Goal: Use online tool/utility: Utilize a website feature to perform a specific function

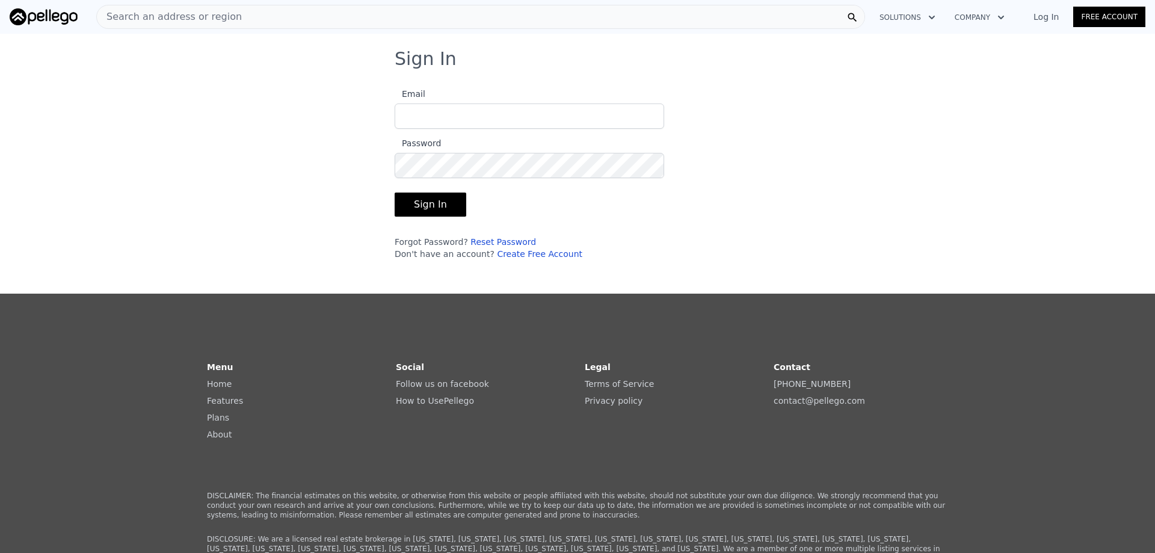
type input "[EMAIL_ADDRESS][DOMAIN_NAME]"
click at [415, 208] on button "Sign In" at bounding box center [431, 205] width 72 height 24
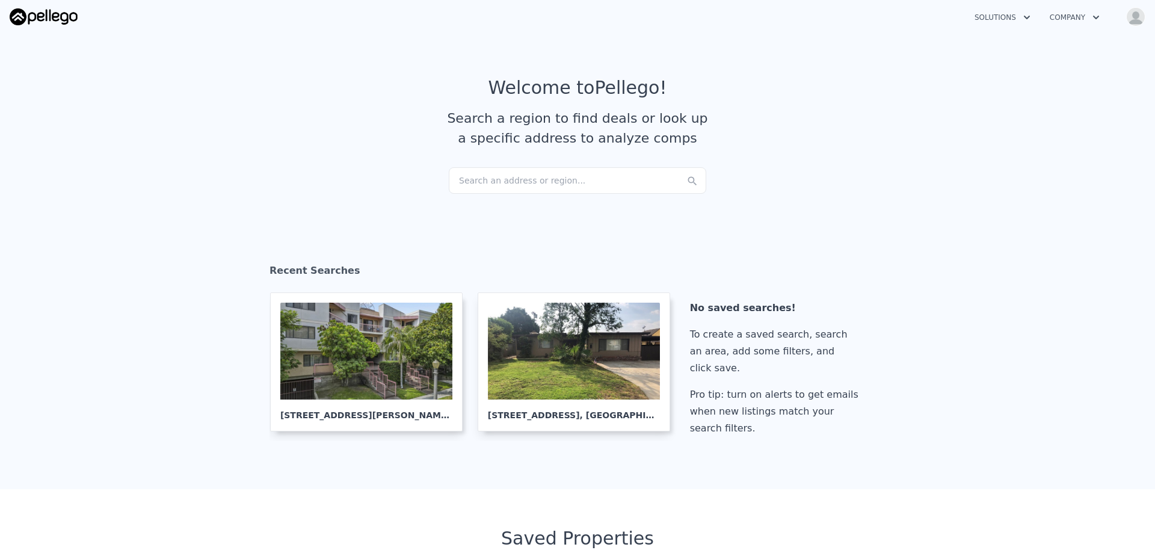
click at [508, 178] on div "Search an address or region..." at bounding box center [578, 180] width 258 height 26
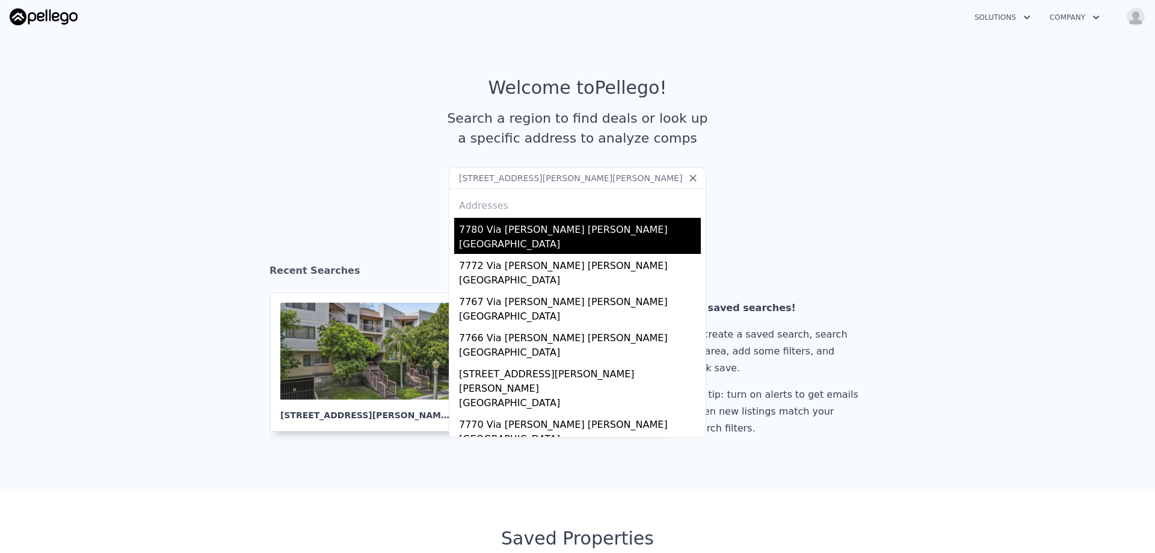
type input "[STREET_ADDRESS][PERSON_NAME][PERSON_NAME]"
click at [490, 233] on div "7780 Via [PERSON_NAME] [PERSON_NAME]" at bounding box center [580, 227] width 242 height 19
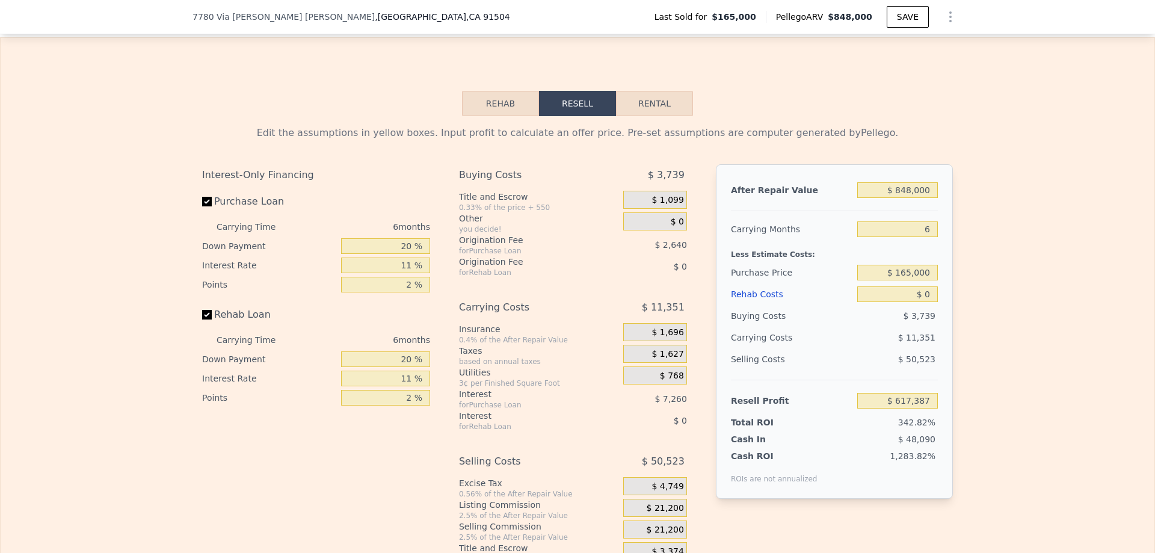
scroll to position [1681, 0]
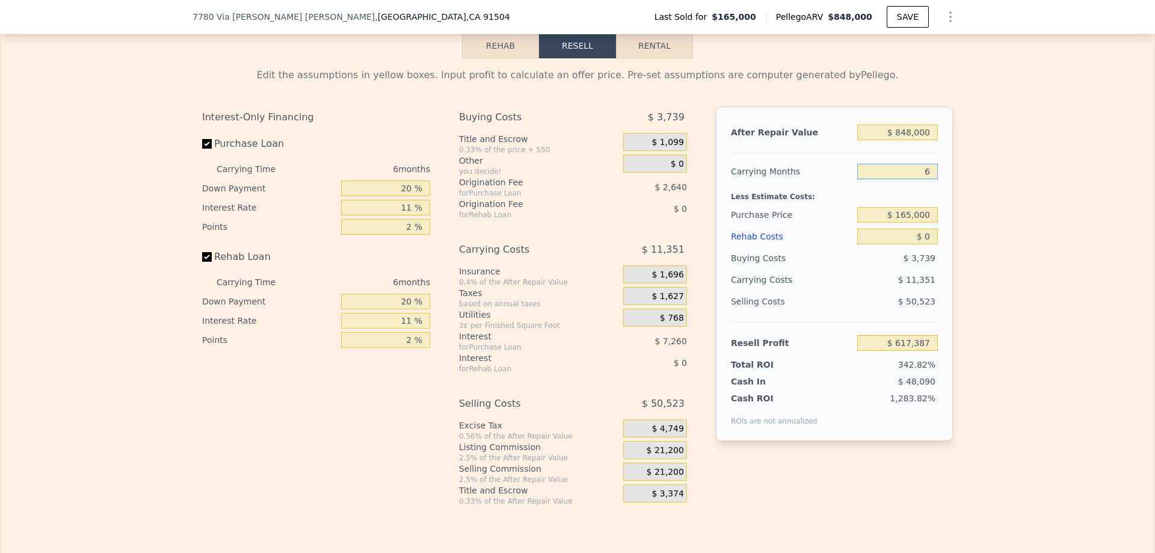
click at [927, 179] on input "6" at bounding box center [897, 172] width 81 height 16
click at [922, 140] on input "$ 848,000" at bounding box center [897, 133] width 81 height 16
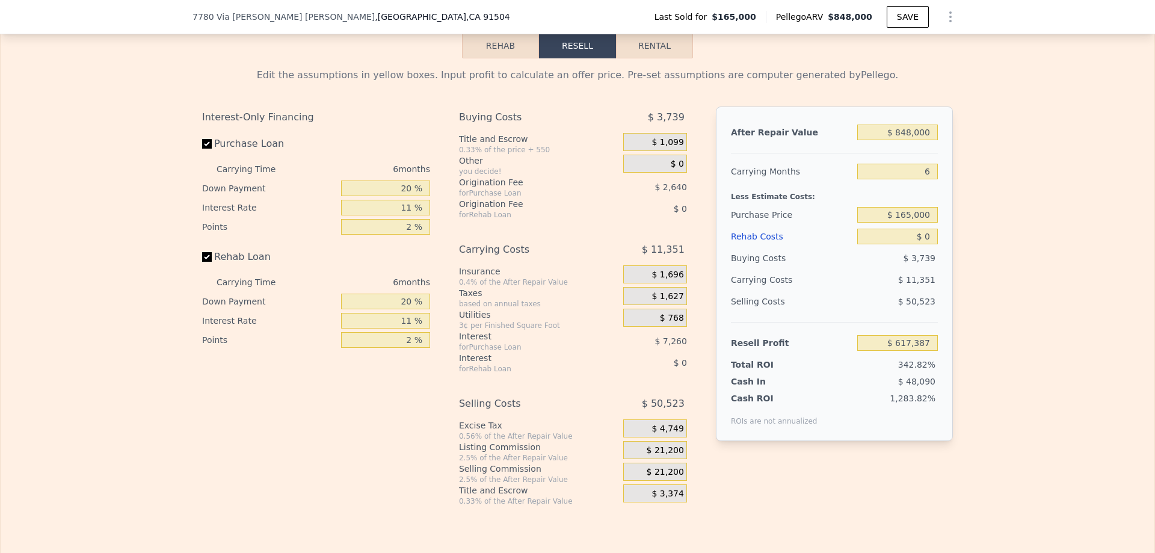
click at [920, 224] on div "$ 165,000" at bounding box center [897, 215] width 81 height 22
click at [955, 227] on div "Edit the assumptions in yellow boxes. Input profit to calculate an offer price.…" at bounding box center [578, 282] width 770 height 448
click at [918, 223] on input "$ 165,000" at bounding box center [897, 215] width 81 height 16
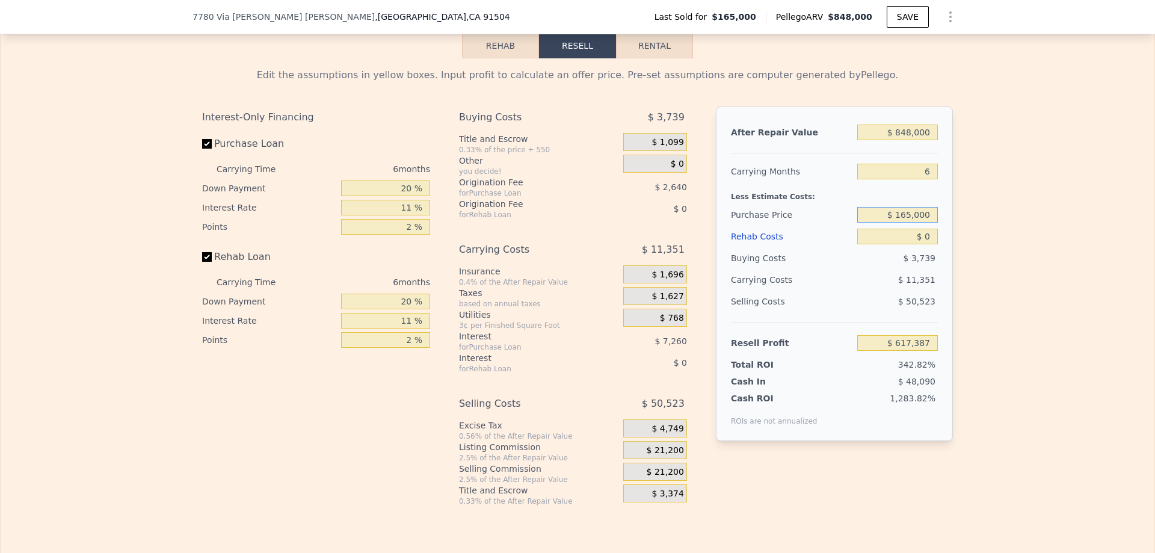
click at [918, 223] on input "$ 165,000" at bounding box center [897, 215] width 81 height 16
type input "$ 650,000"
click at [956, 246] on div "Edit the assumptions in yellow boxes. Input profit to calculate an offer price.…" at bounding box center [578, 282] width 770 height 448
type input "$ 101,669"
click at [929, 244] on input "$ 0" at bounding box center [897, 237] width 81 height 16
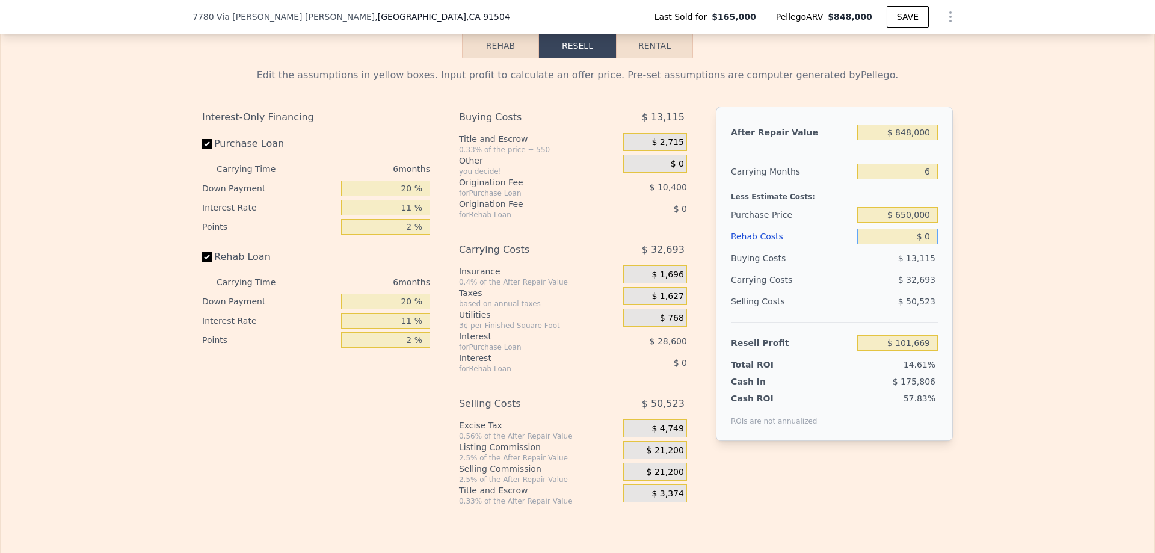
click at [929, 244] on input "$ 0" at bounding box center [897, 237] width 81 height 16
type input "$ 100"
type input "$ 101,561"
type input "$ 100,000"
type input "-$ 4,329"
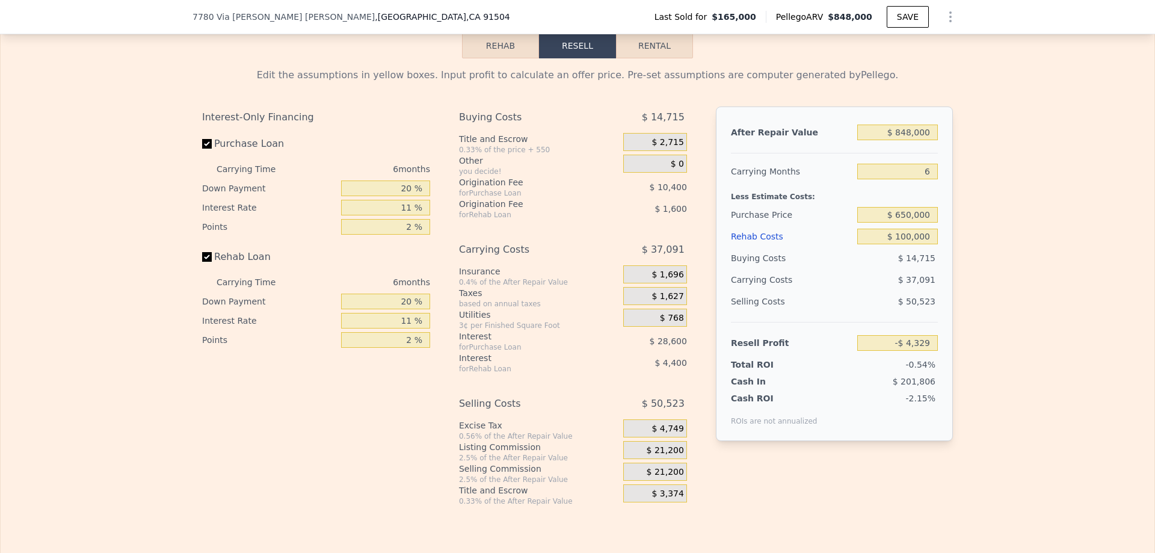
click at [947, 274] on div "After Repair Value $ 848,000 Carrying Months 6 Less Estimate Costs: Purchase Pr…" at bounding box center [834, 274] width 237 height 335
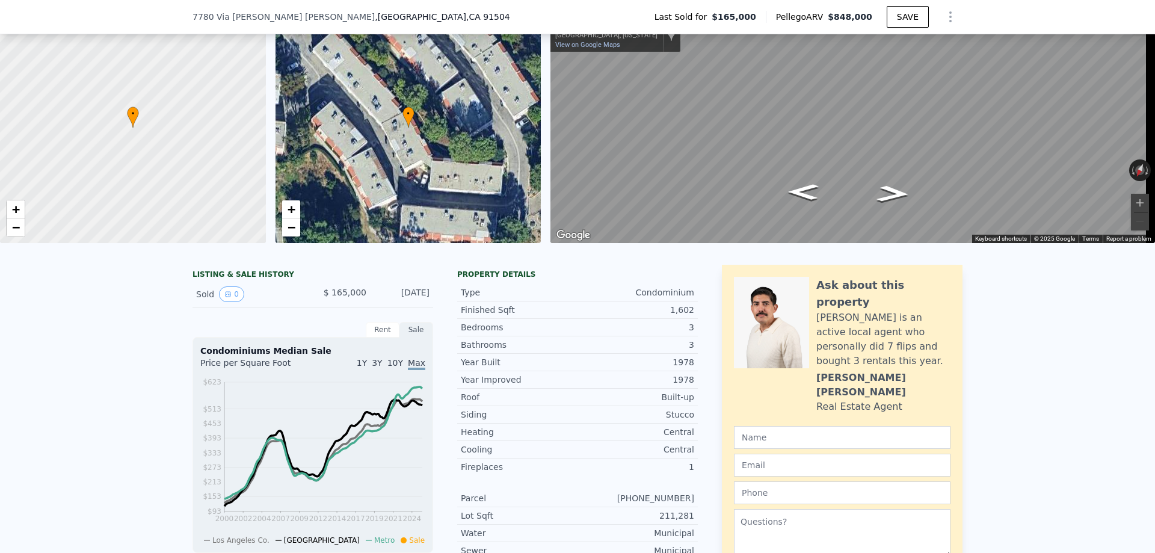
scroll to position [0, 0]
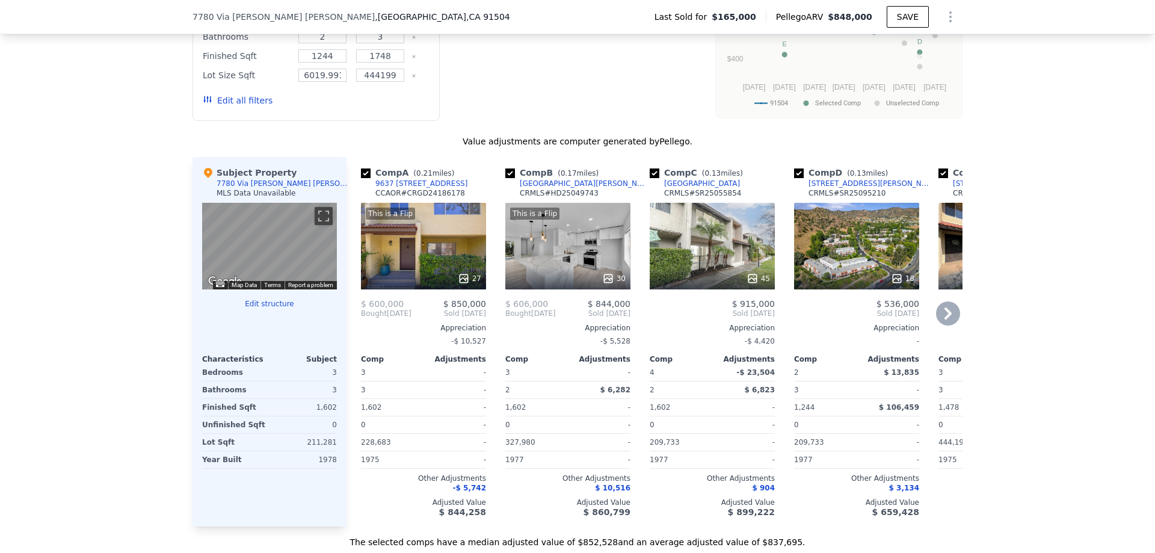
type input "$ 0"
type input "$ 617,387"
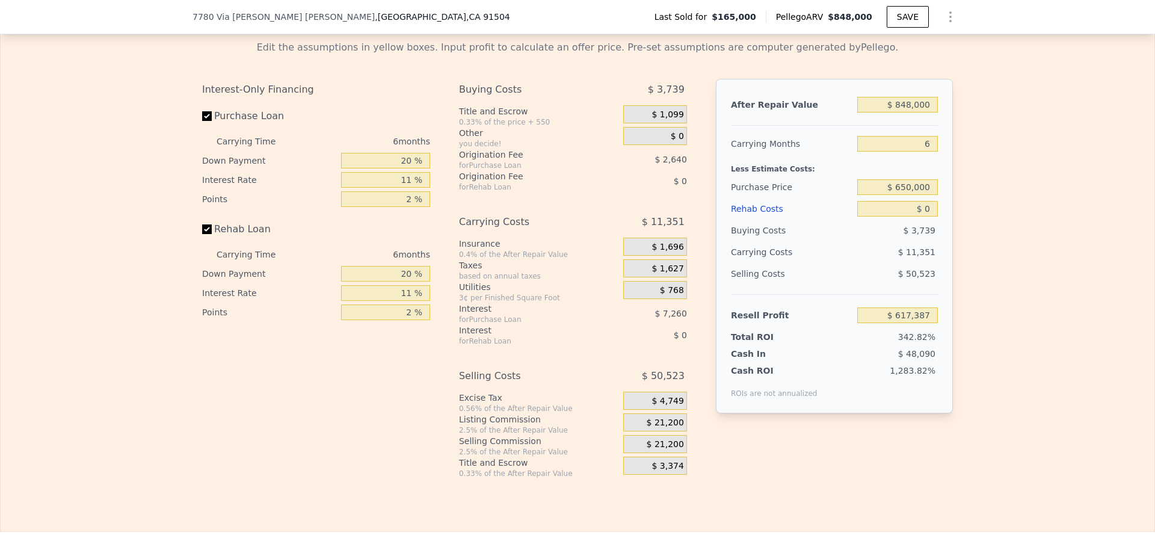
scroll to position [1741, 0]
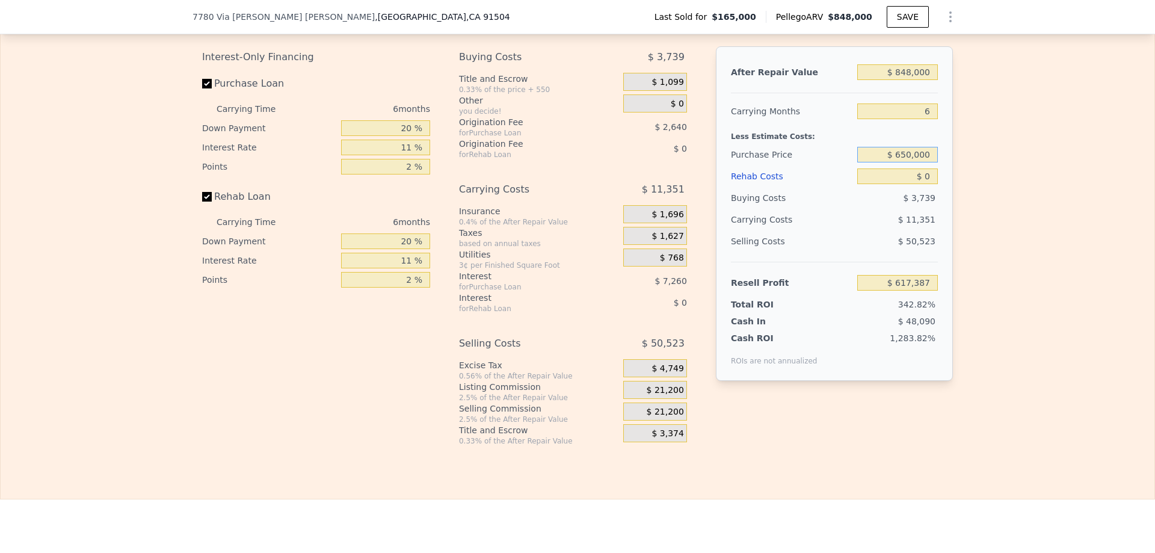
click at [918, 162] on input "$ 650,000" at bounding box center [897, 155] width 81 height 16
type input "$ 630,000"
click at [948, 195] on div "After Repair Value $ 848,000 Carrying Months 6 Less Estimate Costs: Purchase Pr…" at bounding box center [834, 213] width 237 height 335
type input "$ 122,938"
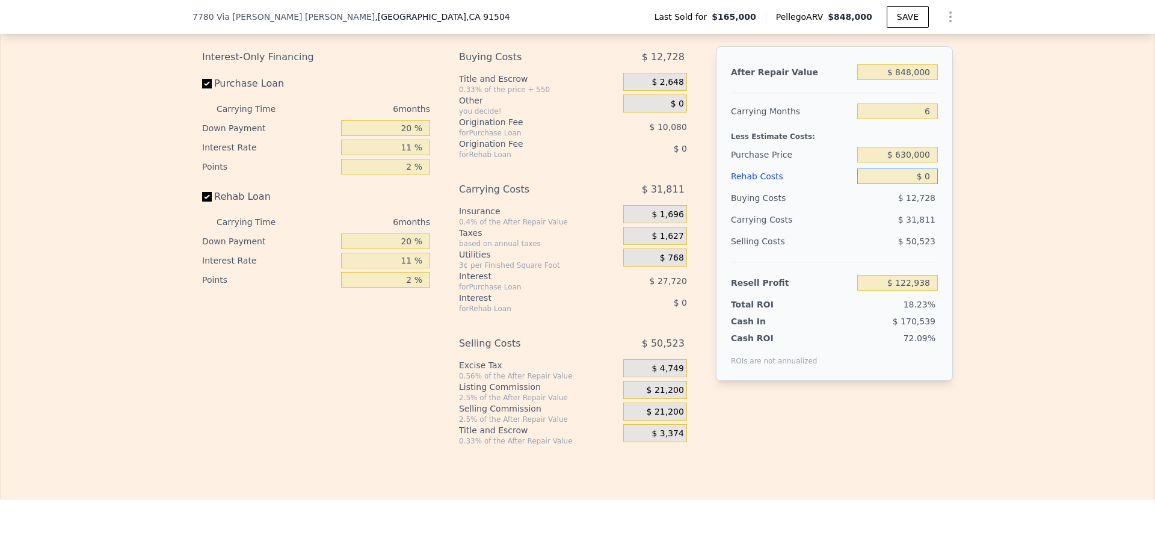
click at [925, 184] on input "$ 0" at bounding box center [897, 176] width 81 height 16
type input "$ 100"
type input "$ 122,830"
type input "$ 100,000"
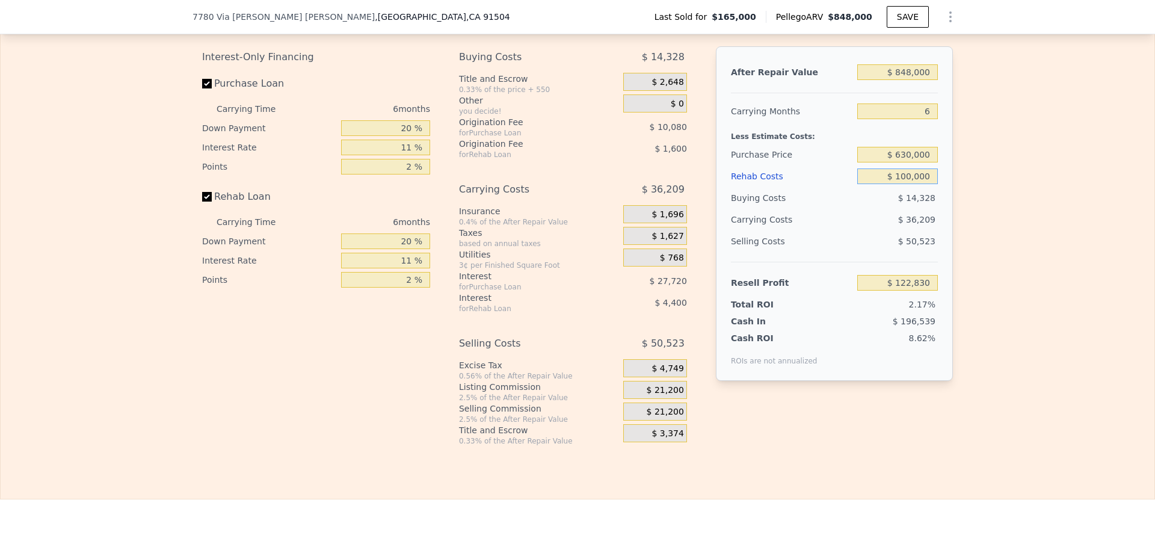
type input "$ 16,940"
click at [925, 184] on input "$ 100,000" at bounding box center [897, 176] width 81 height 16
click at [918, 162] on input "$ 630,000" at bounding box center [897, 155] width 81 height 16
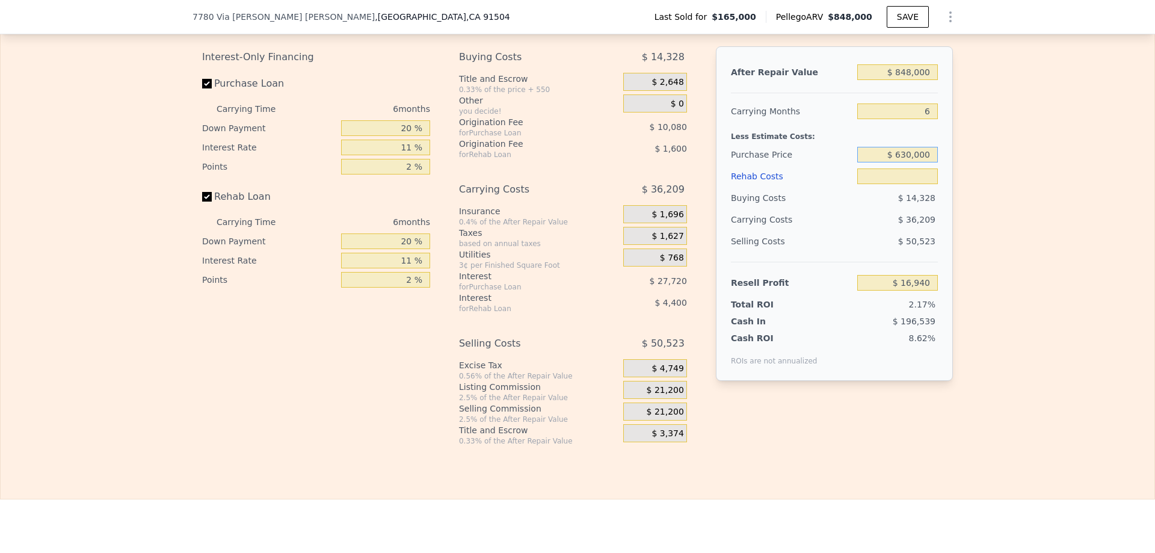
click at [918, 162] on input "$ 630,000" at bounding box center [897, 155] width 81 height 16
type input "$ 600,000"
click at [984, 187] on div "Edit the assumptions in yellow boxes. Input profit to calculate an offer price.…" at bounding box center [578, 222] width 1154 height 448
type input "$ 100,000"
type input "$ 48,840"
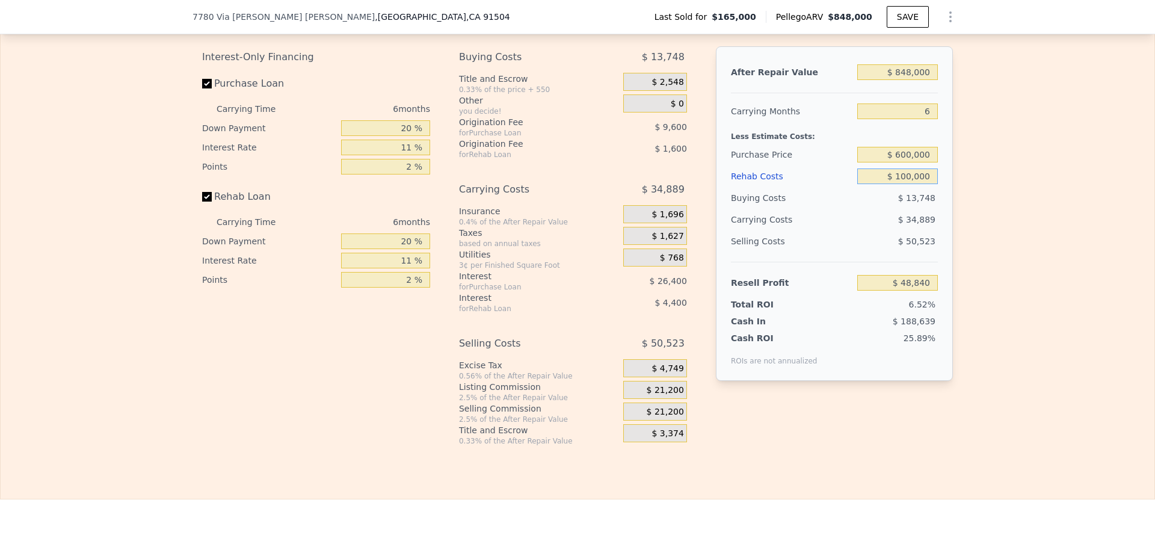
click at [927, 184] on input "$ 100,000" at bounding box center [897, 176] width 81 height 16
type input "$ 97,000"
type input "$ 52,020"
type input "$ 97,000"
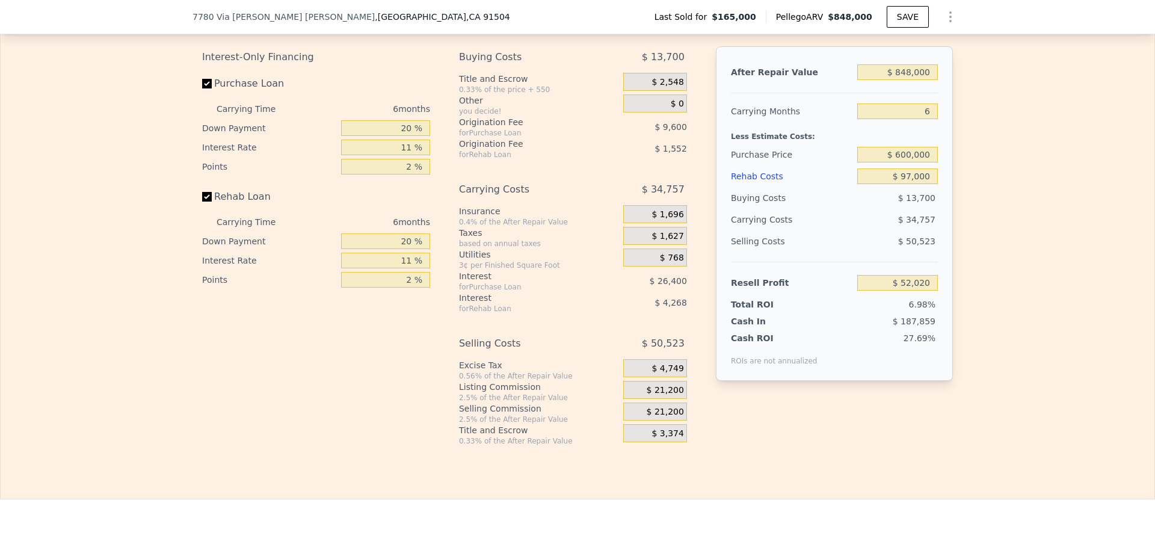
click at [948, 200] on div "After Repair Value $ 848,000 Carrying Months 6 Less Estimate Costs: Purchase Pr…" at bounding box center [834, 213] width 237 height 335
drag, startPoint x: 401, startPoint y: 141, endPoint x: 429, endPoint y: 139, distance: 27.8
click at [427, 141] on div "Interest-Only Financing Purchase Loan Carrying Time 6 months Down Payment 20 % …" at bounding box center [321, 246] width 238 height 400
type input "10 %"
type input "$ 47,520"
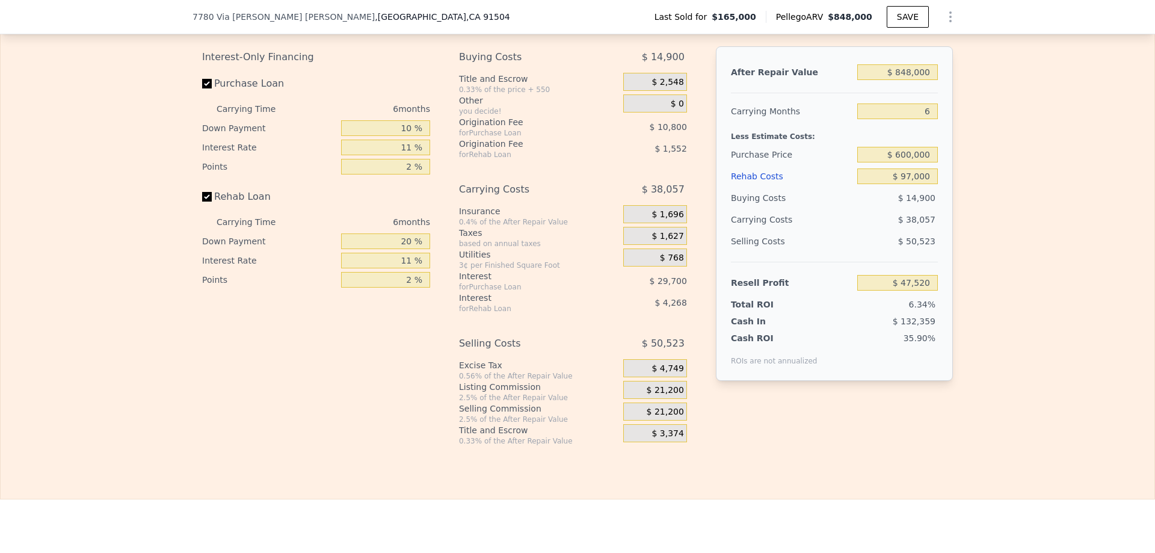
click at [431, 191] on div "Interest-Only Financing Purchase Loan Carrying Time 6 months Down Payment 10 % …" at bounding box center [321, 246] width 238 height 400
drag, startPoint x: 397, startPoint y: 258, endPoint x: 424, endPoint y: 256, distance: 27.7
click at [424, 249] on input "20 %" at bounding box center [385, 241] width 89 height 16
type input "0 %"
type input "$ 46,064"
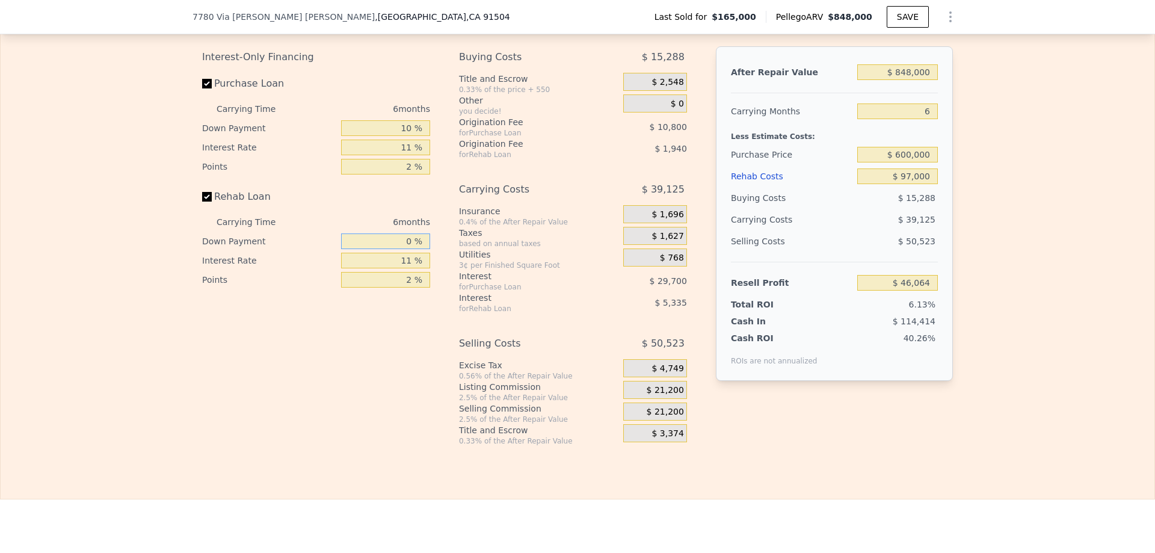
type input "0 %"
click at [421, 366] on div "Interest-Only Financing Purchase Loan Carrying Time 6 months Down Payment 10 % …" at bounding box center [321, 246] width 238 height 400
type input "$ 0"
type input "$ 617,387"
click at [525, 354] on div "Selling Costs" at bounding box center [526, 344] width 134 height 22
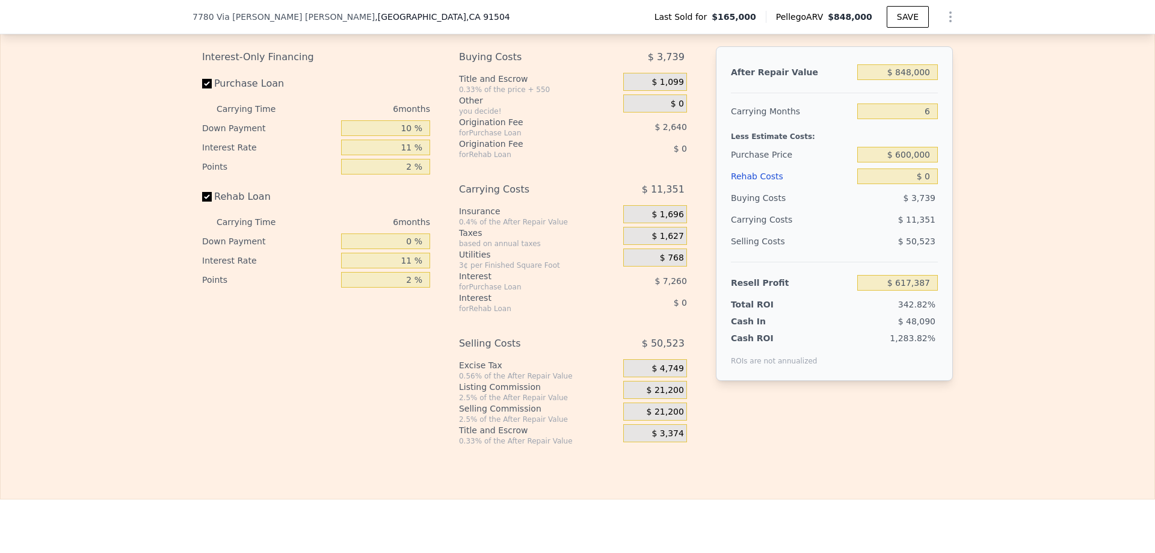
click at [522, 68] on div "Buying Costs" at bounding box center [526, 57] width 134 height 22
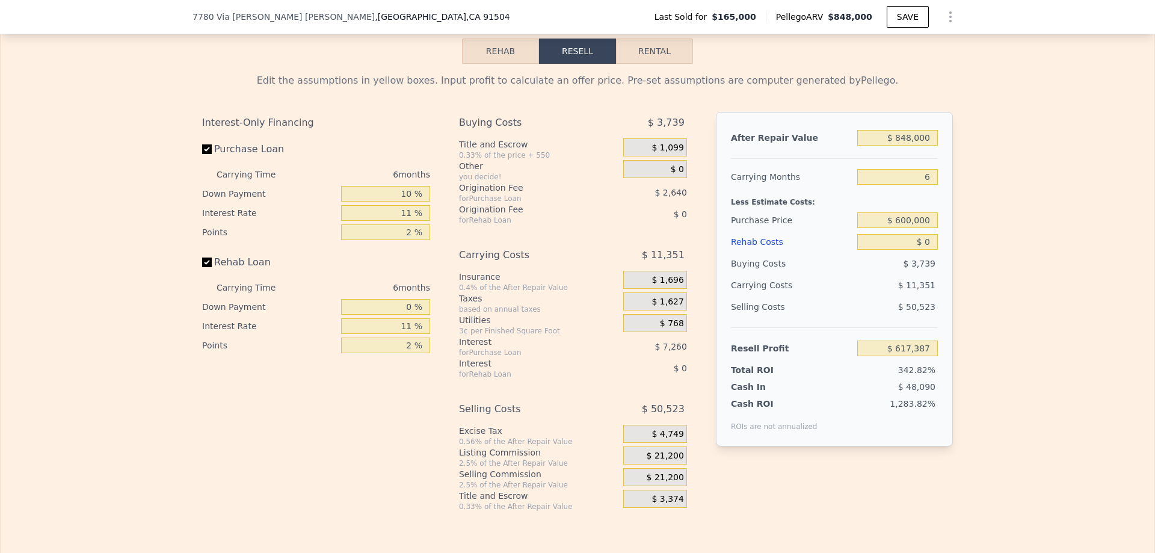
scroll to position [1621, 0]
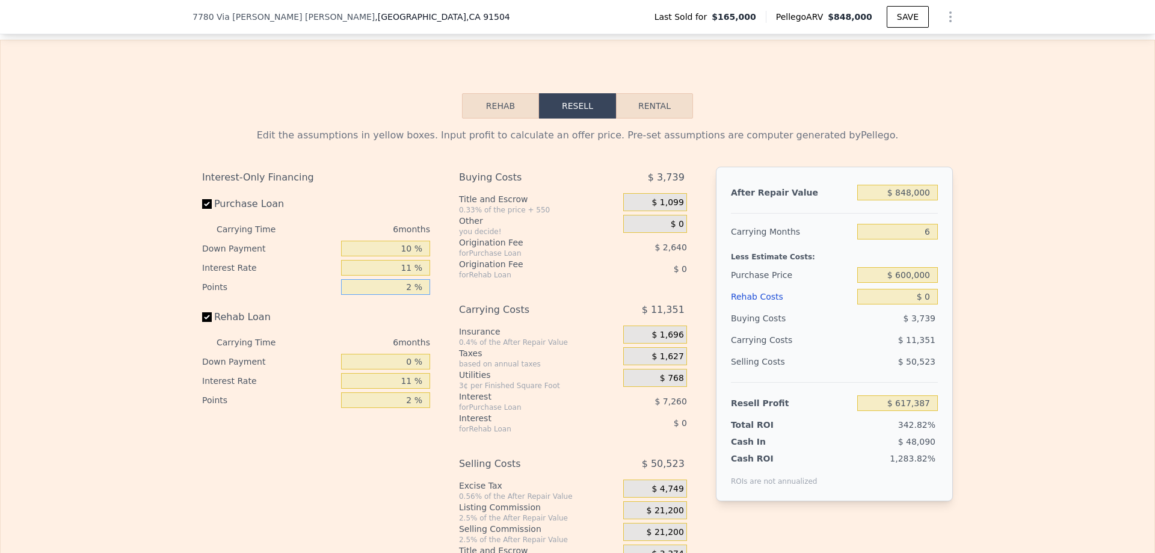
click at [409, 295] on input "2 %" at bounding box center [385, 287] width 89 height 16
drag, startPoint x: 409, startPoint y: 306, endPoint x: 398, endPoint y: 304, distance: 10.4
click at [398, 295] on input "2 %" at bounding box center [385, 287] width 89 height 16
type input "1 %"
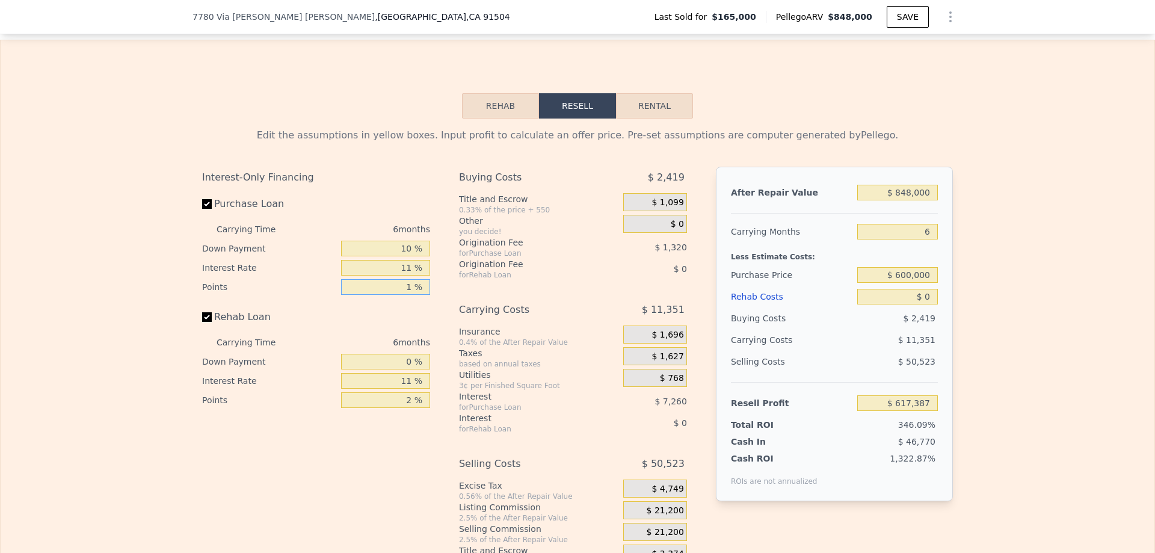
type input "$ 618,707"
type input "1 %"
click at [401, 332] on div "Rehab Loan" at bounding box center [316, 319] width 228 height 26
click at [407, 276] on input "11 %" at bounding box center [385, 268] width 89 height 16
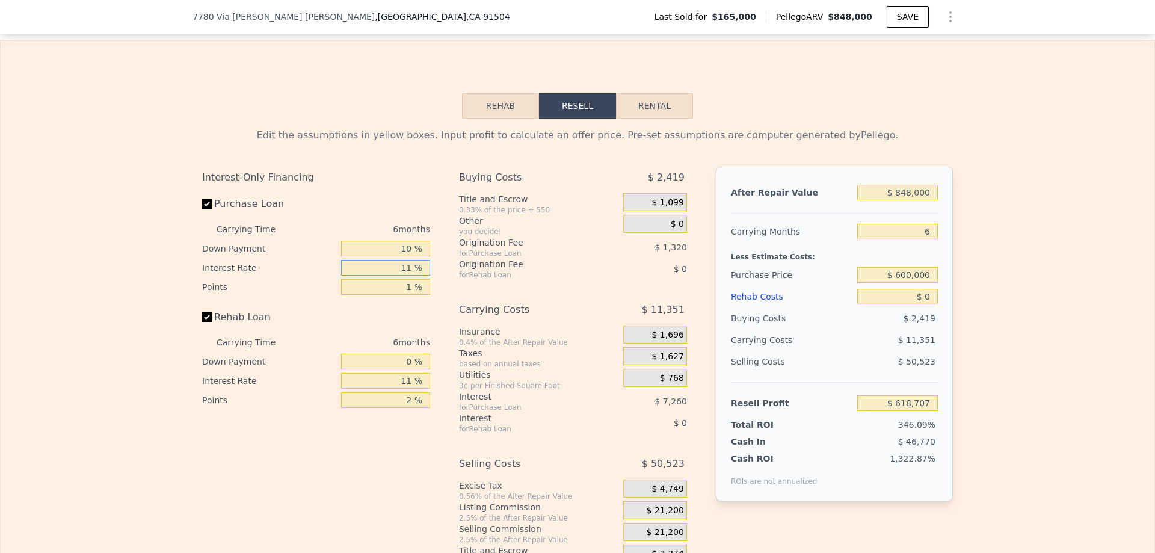
click at [403, 276] on input "11 %" at bounding box center [385, 268] width 89 height 16
type input "10.4 %"
type input "$ 619,103"
type input "10.45 %"
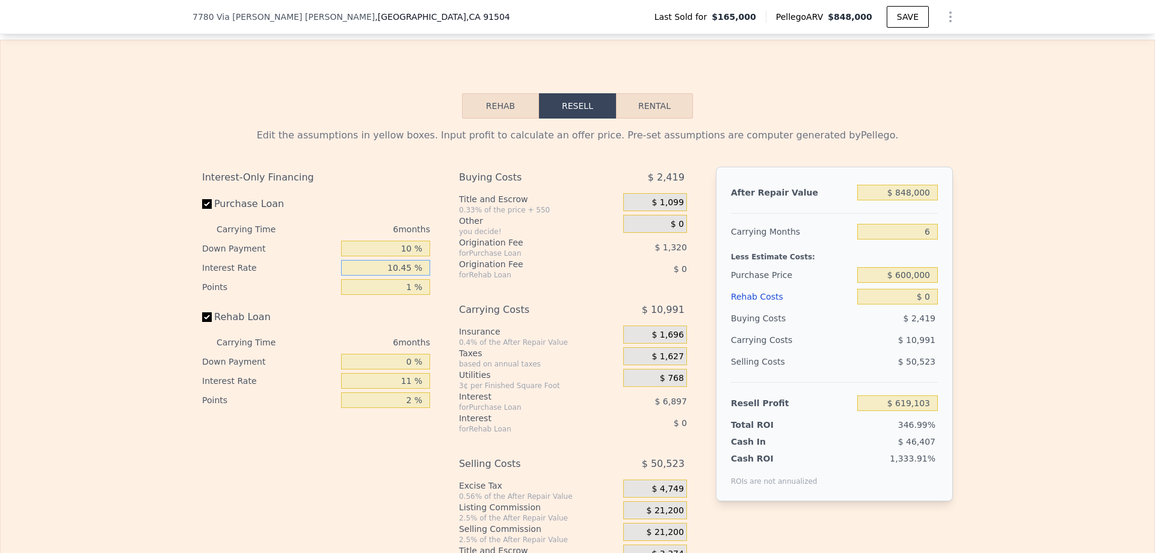
type input "$ 619,067"
type input "10.45 %"
click at [358, 328] on div "Rehab Loan" at bounding box center [316, 319] width 228 height 26
click at [406, 389] on input "11 %" at bounding box center [385, 381] width 89 height 16
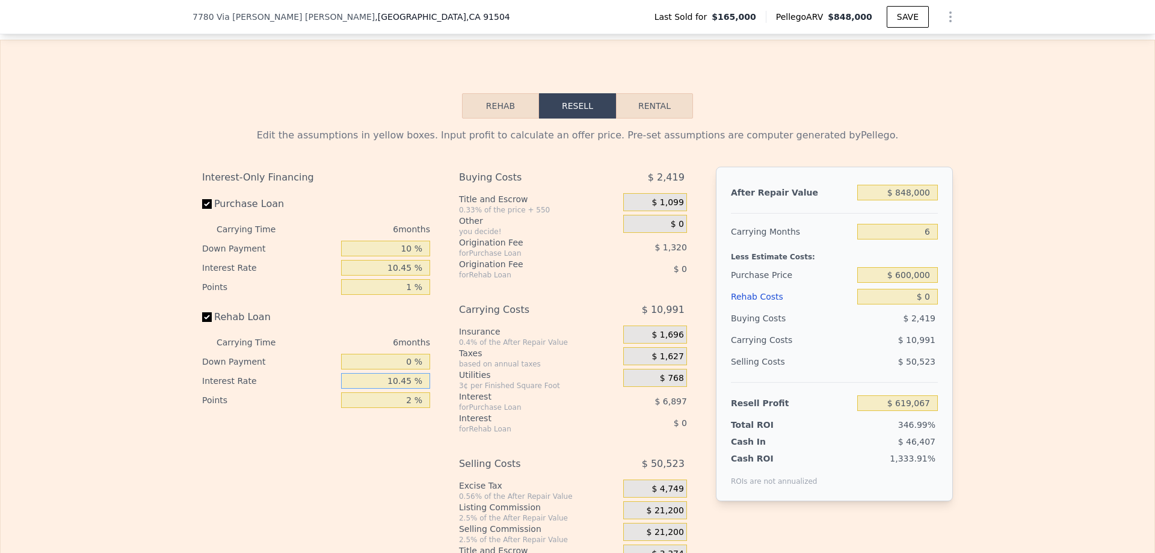
type input "10.45 %"
click at [414, 449] on div "Interest-Only Financing Purchase Loan Carrying Time 6 months Down Payment 10 % …" at bounding box center [321, 367] width 238 height 400
click at [404, 408] on input "2 %" at bounding box center [385, 400] width 89 height 16
type input "1 %"
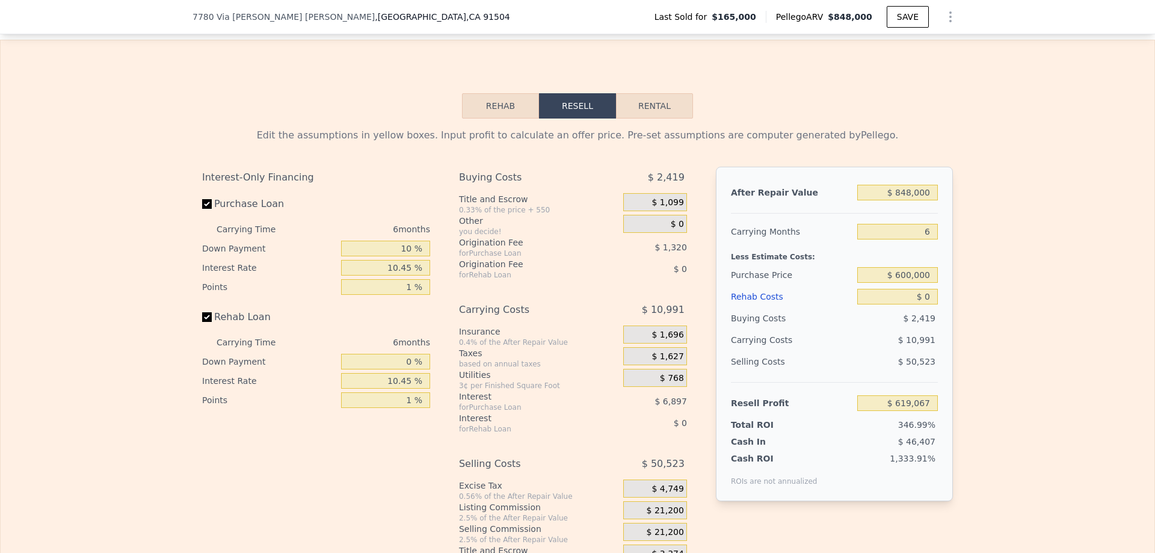
click at [390, 448] on div "Interest-Only Financing Purchase Loan Carrying Time 6 months Down Payment 10 % …" at bounding box center [321, 367] width 238 height 400
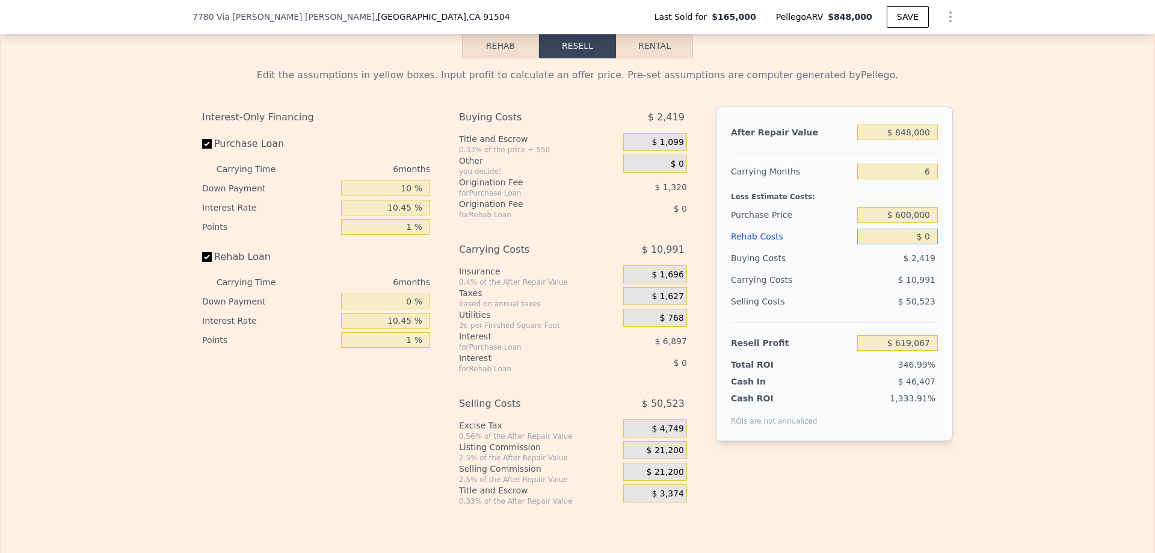
click at [924, 244] on input "$ 0" at bounding box center [897, 237] width 81 height 16
type input "$ 97,000"
type input "$ 517,235"
type input "$ 97,000"
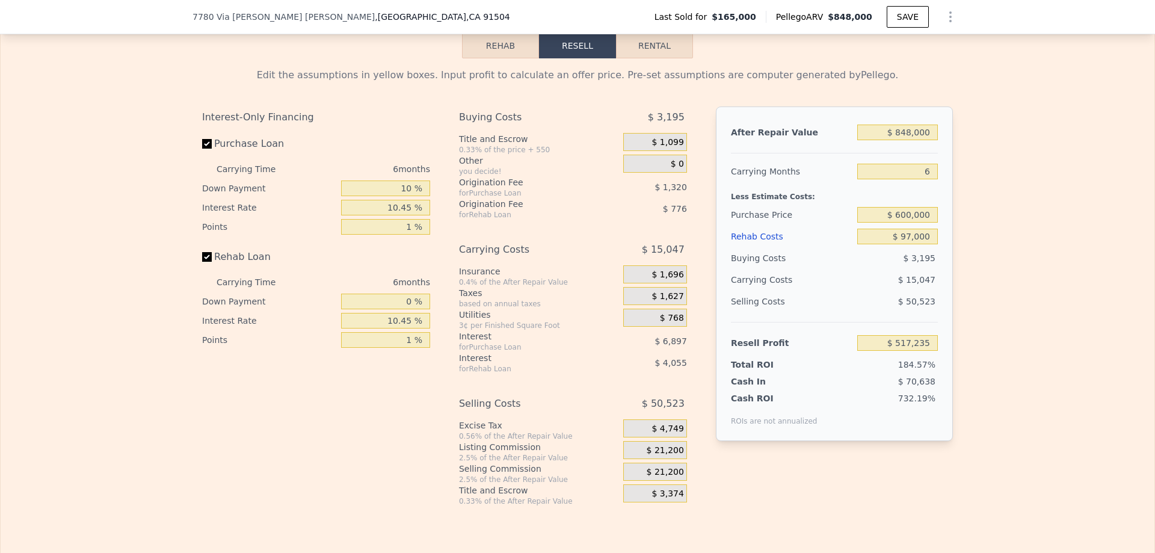
click at [939, 265] on div "After Repair Value $ 848,000 Carrying Months 6 Less Estimate Costs: Purchase Pr…" at bounding box center [834, 274] width 237 height 335
click at [955, 239] on div "Edit the assumptions in yellow boxes. Input profit to calculate an offer price.…" at bounding box center [578, 282] width 770 height 448
click at [921, 223] on input "$ 600,000" at bounding box center [897, 215] width 81 height 16
type input "$ 5"
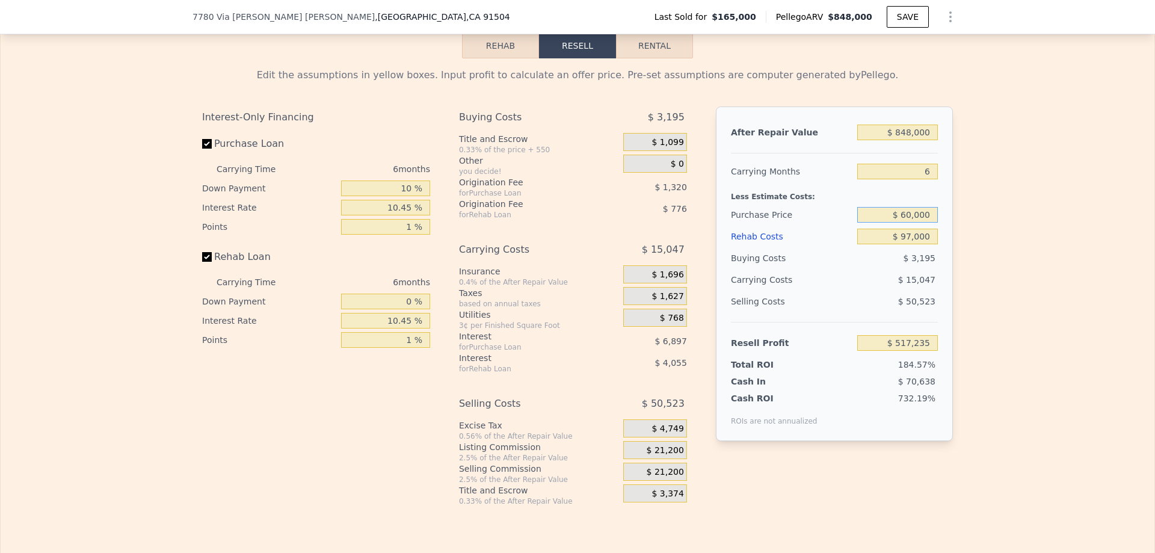
type input "$ 600,000"
click at [936, 237] on div "After Repair Value $ 848,000 Carrying Months 6 Less Estimate Costs: Purchase Pr…" at bounding box center [834, 274] width 237 height 335
type input "$ 59,126"
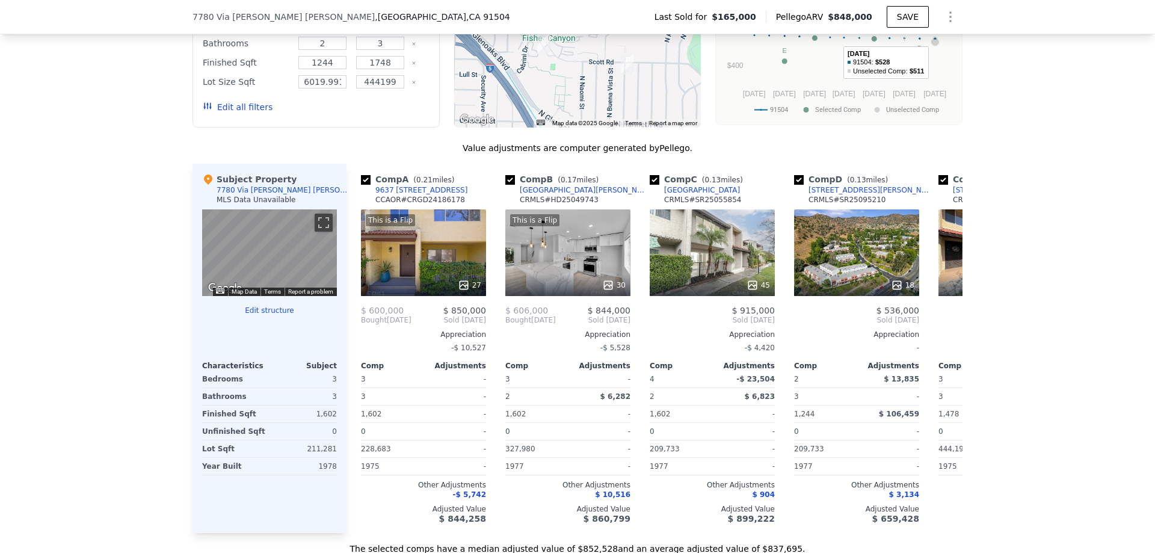
scroll to position [1079, 0]
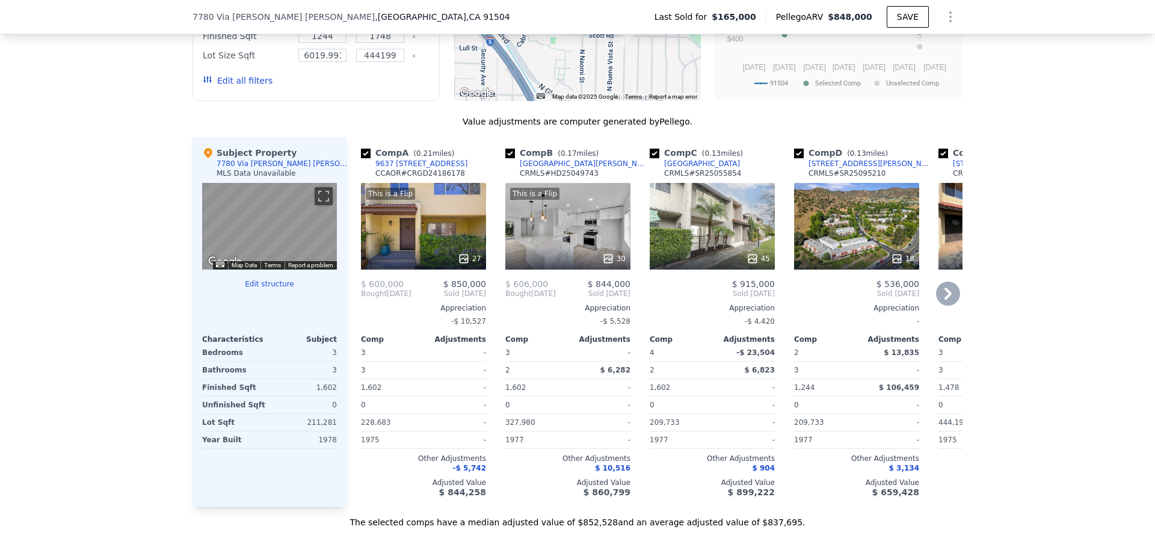
click at [436, 236] on div "This is a Flip 27" at bounding box center [423, 226] width 125 height 87
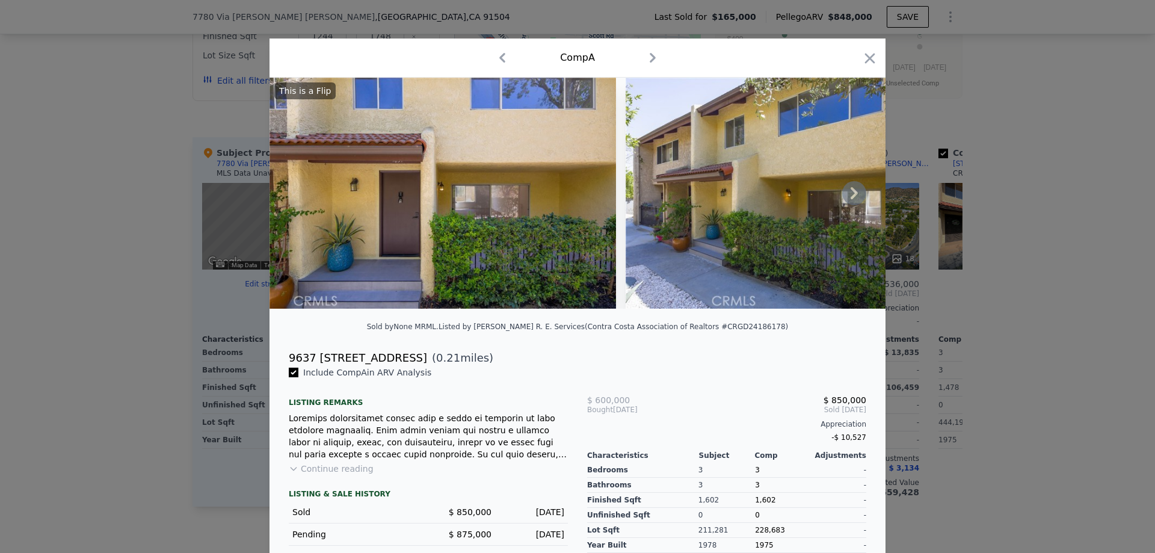
click at [851, 194] on icon at bounding box center [854, 193] width 7 height 12
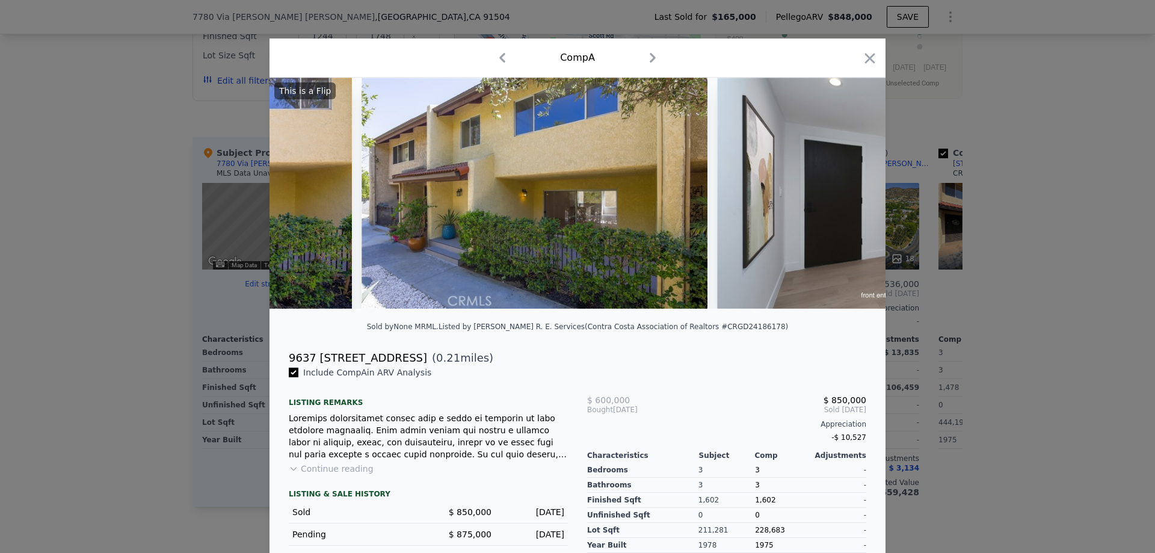
scroll to position [0, 289]
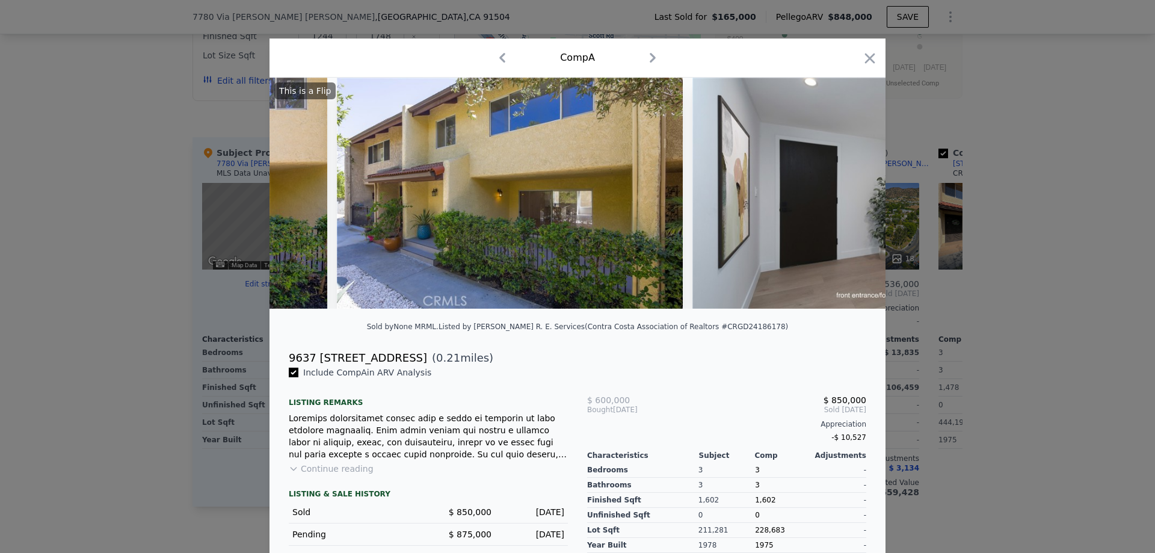
click at [850, 194] on img at bounding box center [866, 193] width 347 height 231
click at [851, 194] on icon at bounding box center [854, 193] width 7 height 12
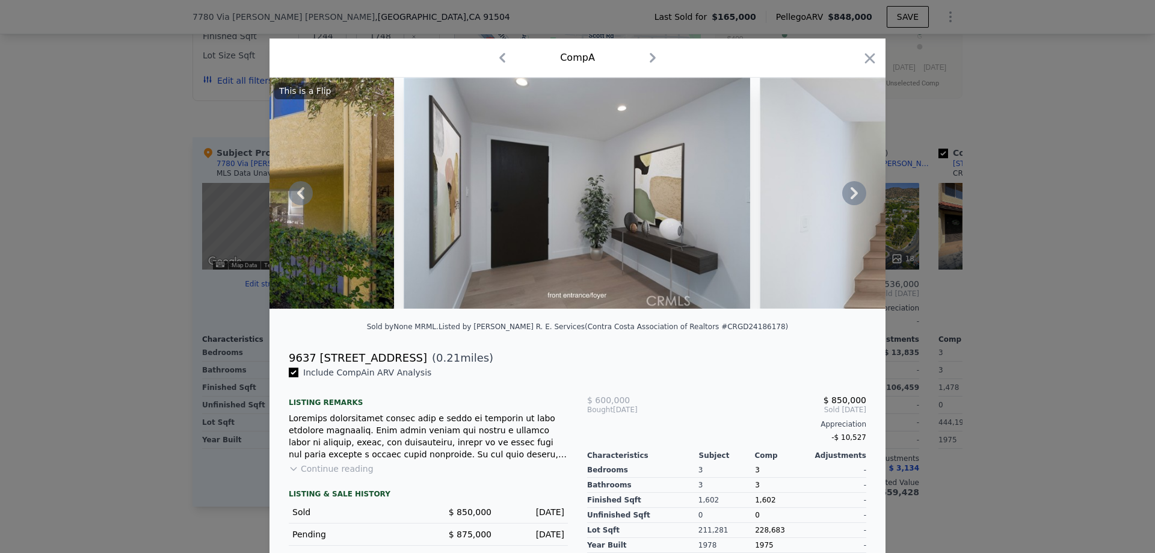
click at [851, 199] on icon at bounding box center [854, 193] width 7 height 12
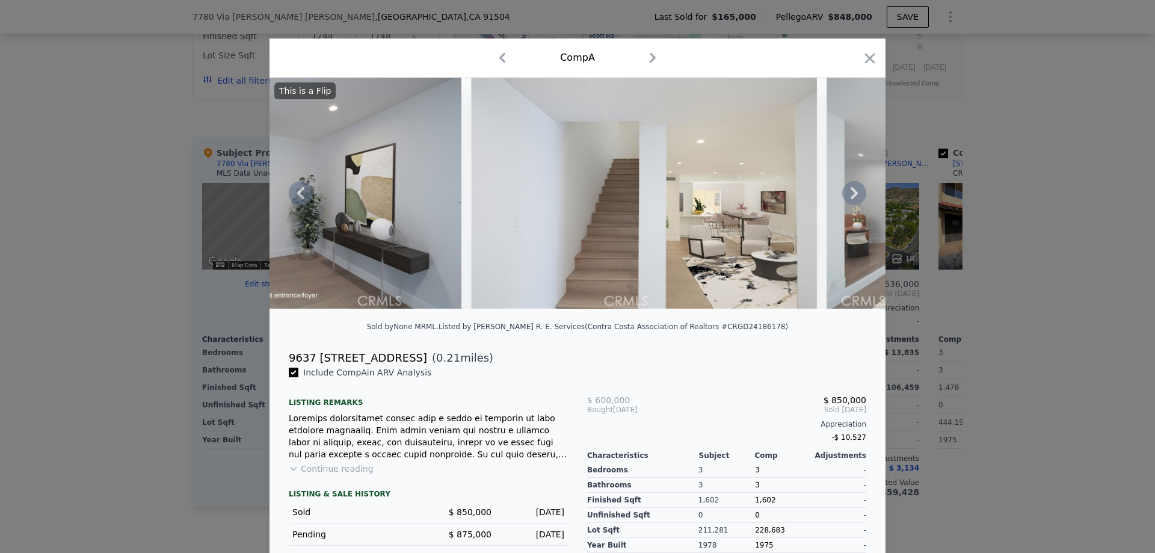
click at [851, 199] on icon at bounding box center [854, 193] width 7 height 12
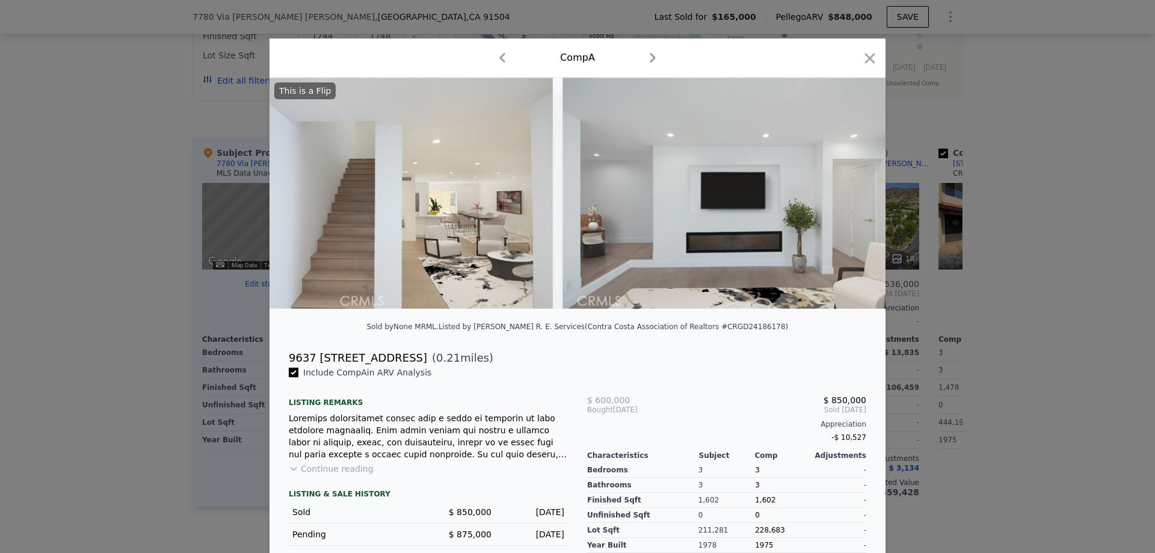
scroll to position [0, 1155]
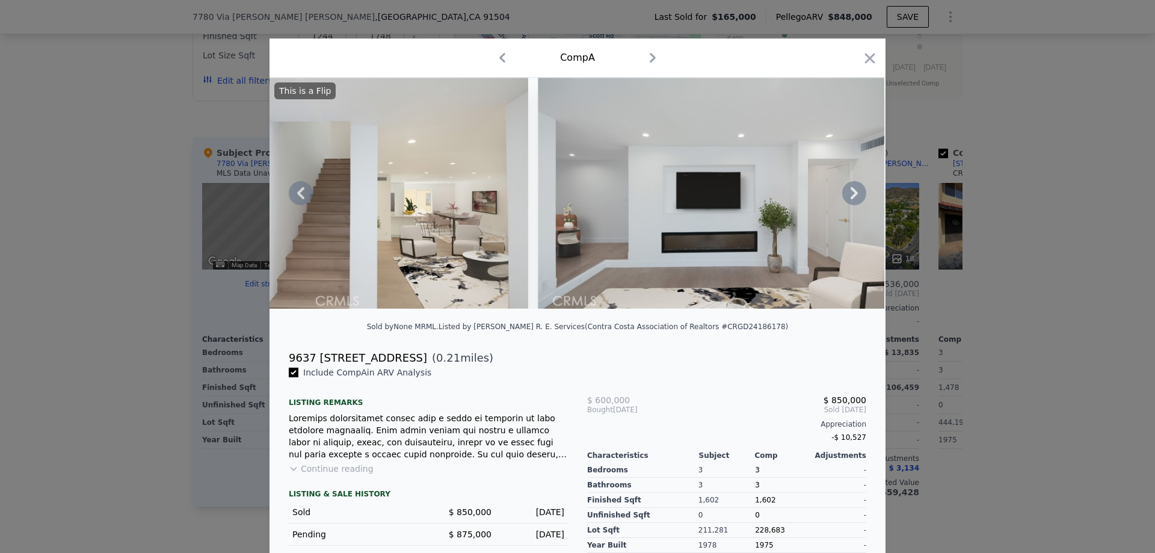
click at [851, 199] on icon at bounding box center [854, 193] width 7 height 12
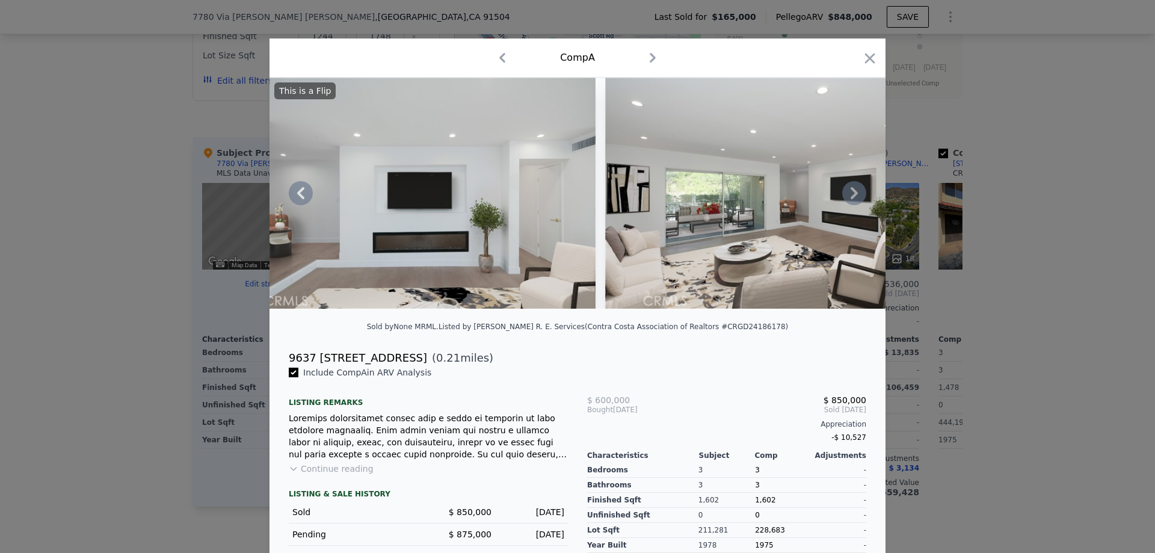
click at [851, 199] on icon at bounding box center [854, 193] width 7 height 12
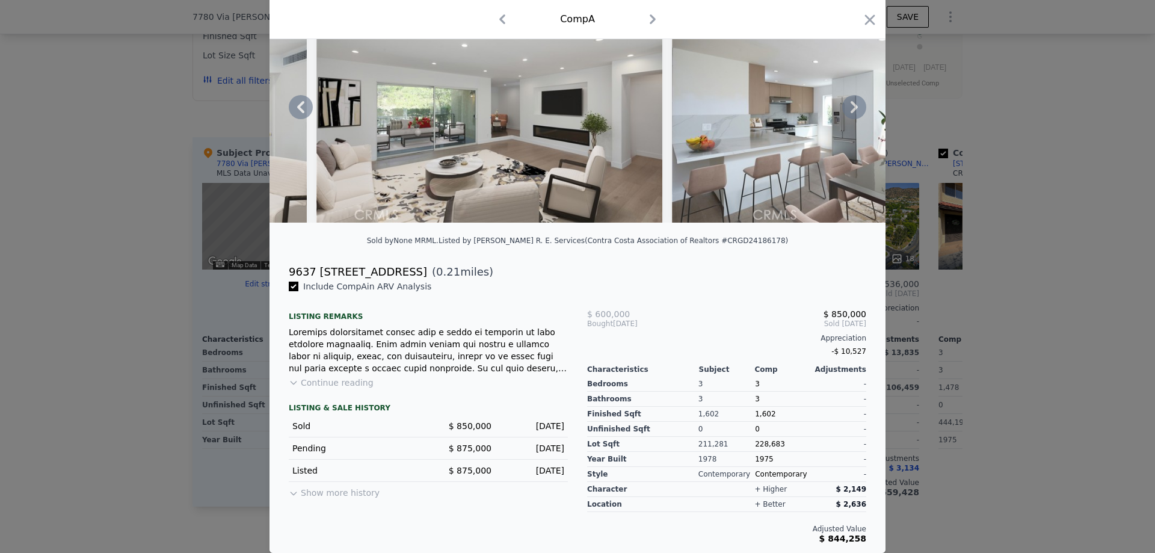
scroll to position [95, 0]
click at [354, 492] on button "Show more history" at bounding box center [334, 490] width 91 height 17
click at [732, 149] on img at bounding box center [845, 107] width 347 height 231
click at [851, 101] on icon at bounding box center [854, 107] width 7 height 12
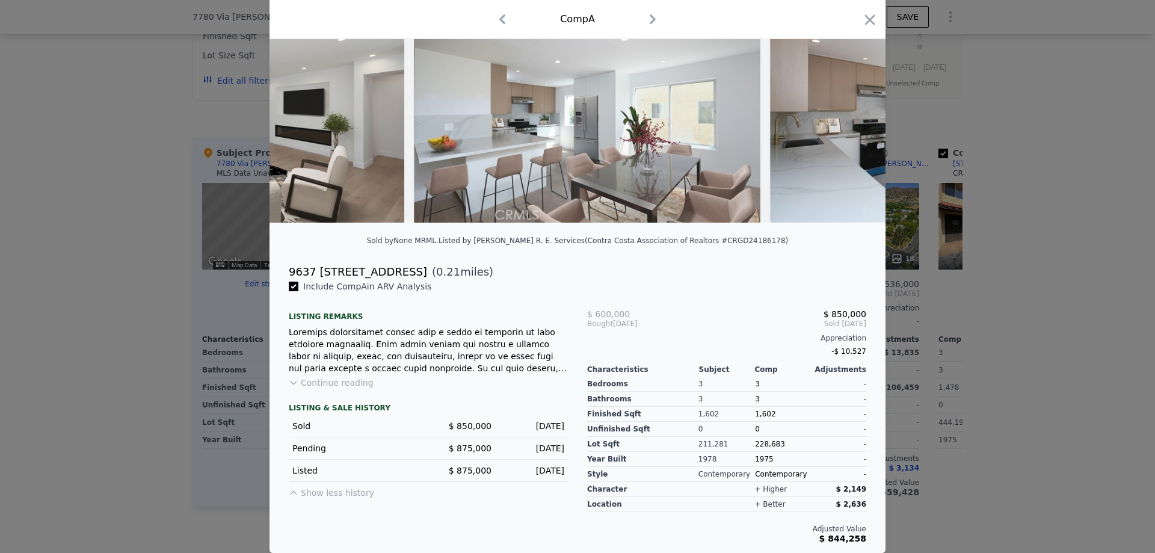
scroll to position [0, 2022]
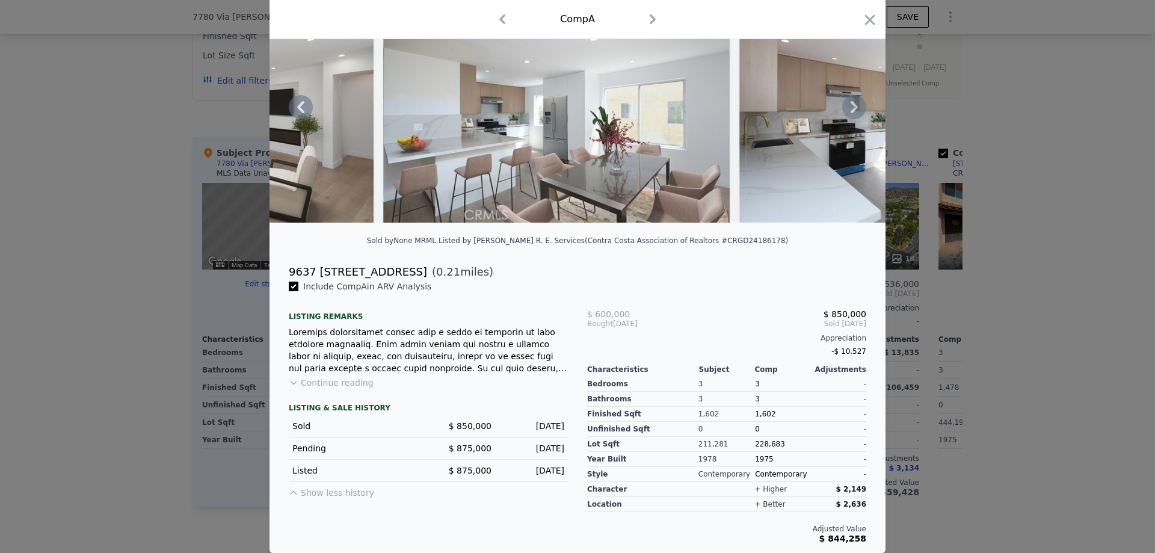
click at [851, 101] on icon at bounding box center [854, 107] width 7 height 12
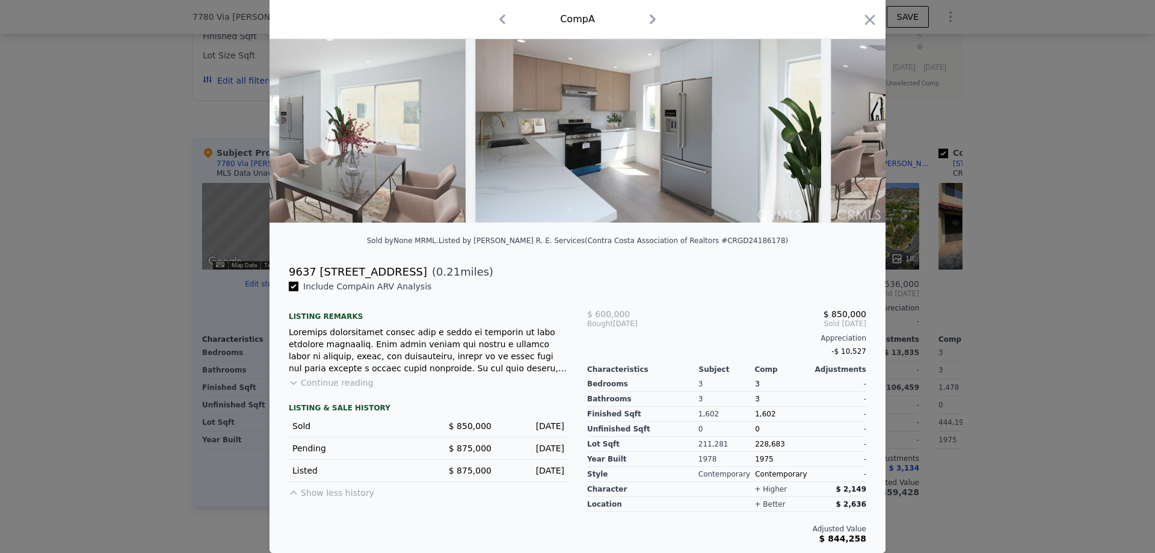
scroll to position [0, 2311]
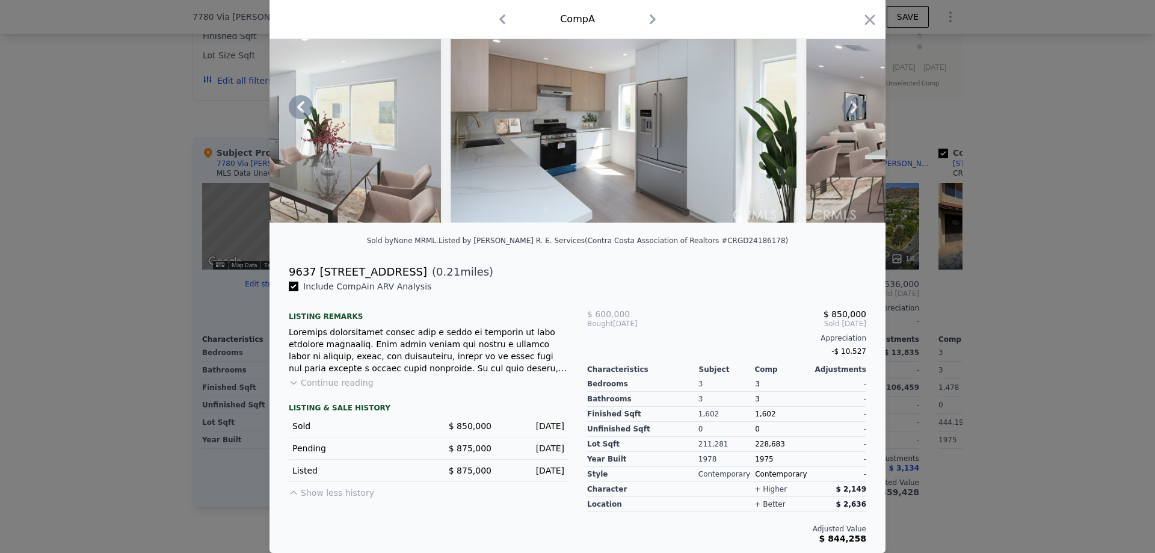
click at [851, 101] on icon at bounding box center [854, 107] width 7 height 12
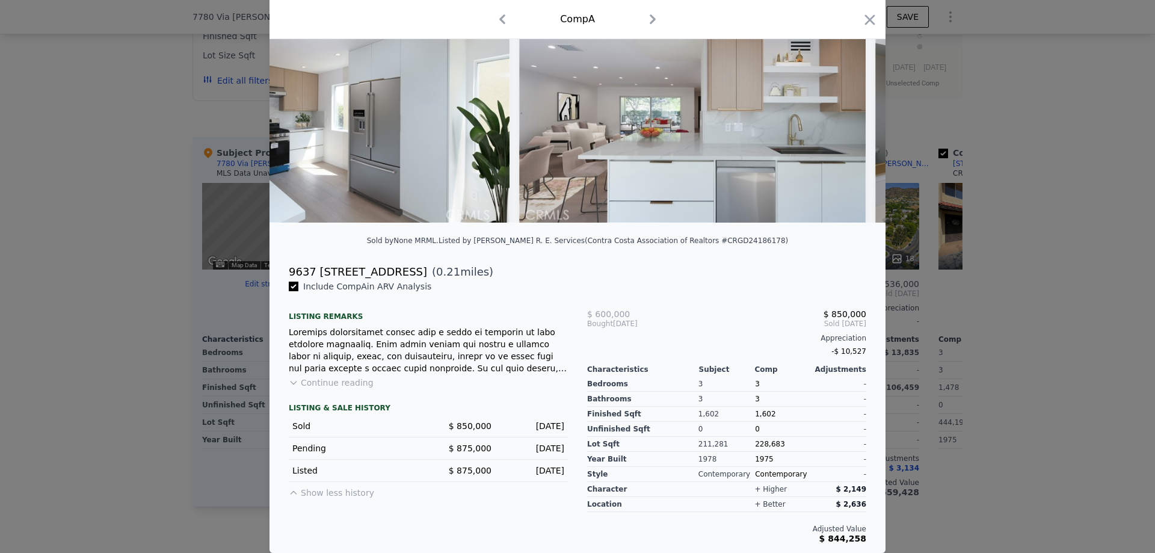
scroll to position [0, 2600]
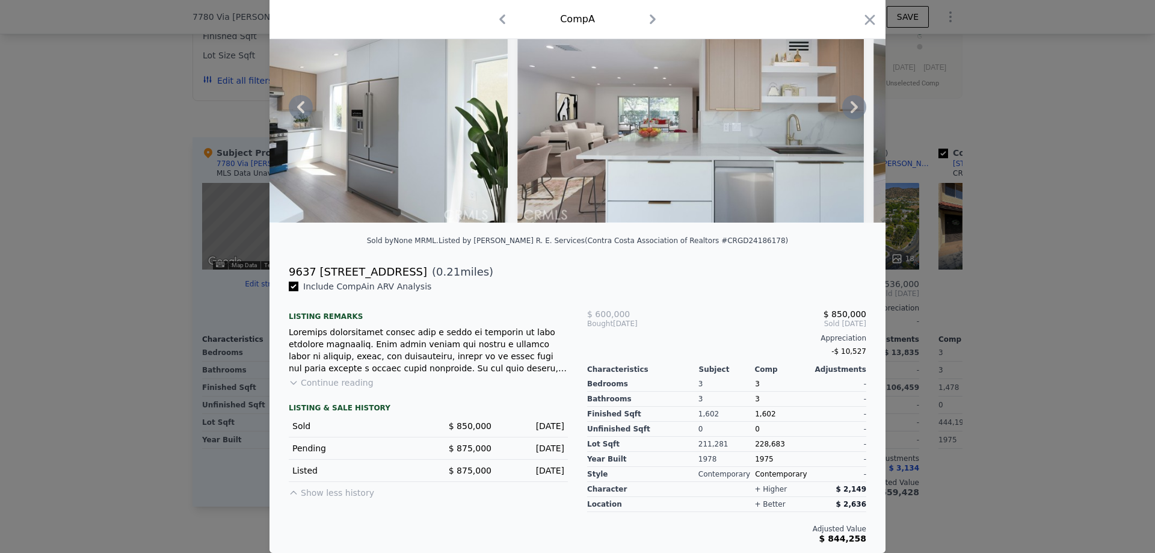
click at [851, 101] on icon at bounding box center [854, 107] width 7 height 12
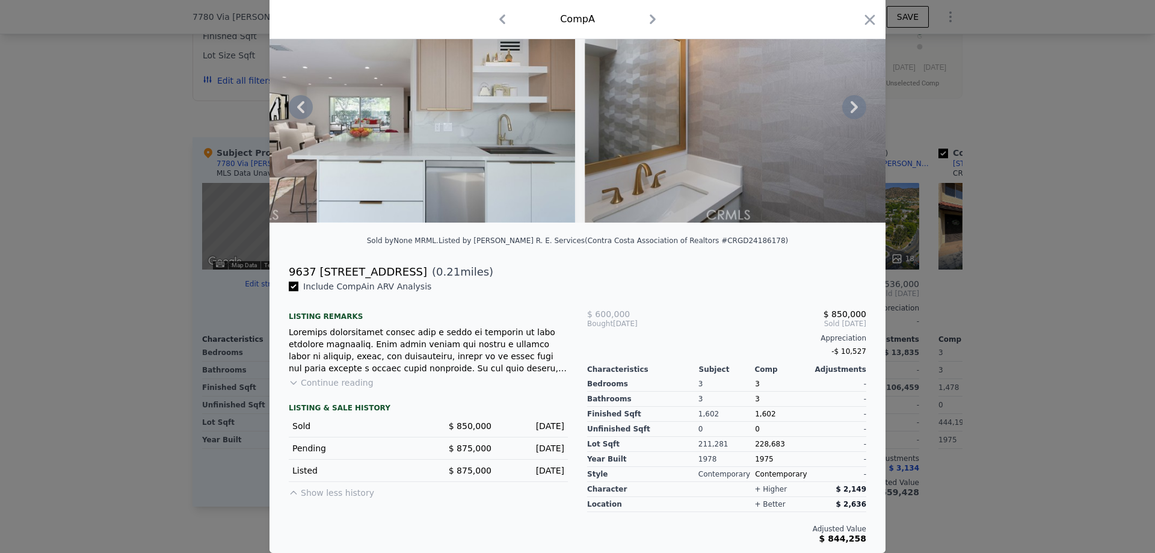
click at [851, 101] on icon at bounding box center [854, 107] width 7 height 12
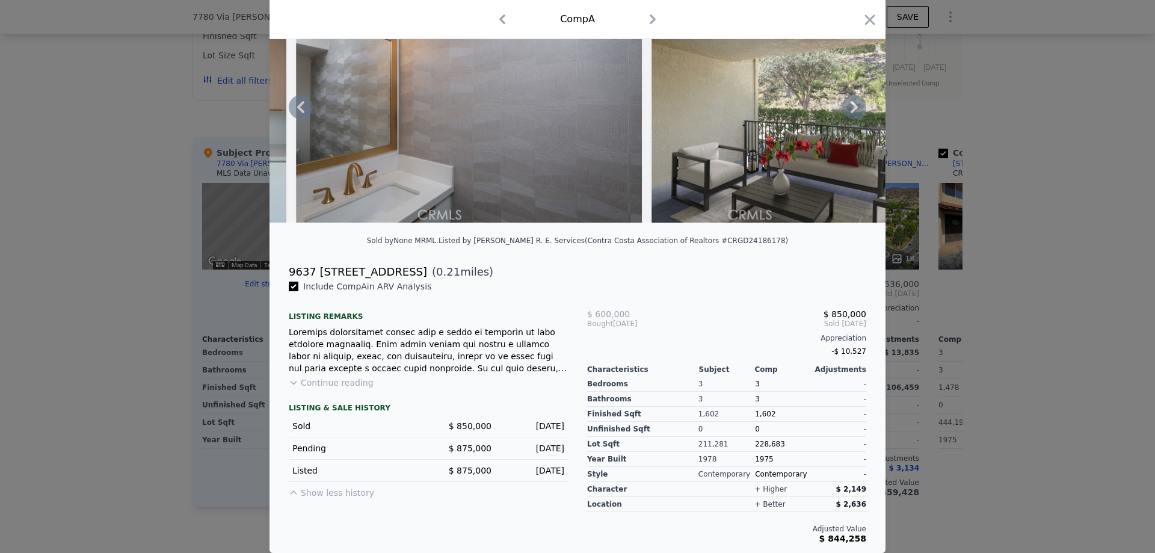
click at [851, 101] on icon at bounding box center [854, 107] width 7 height 12
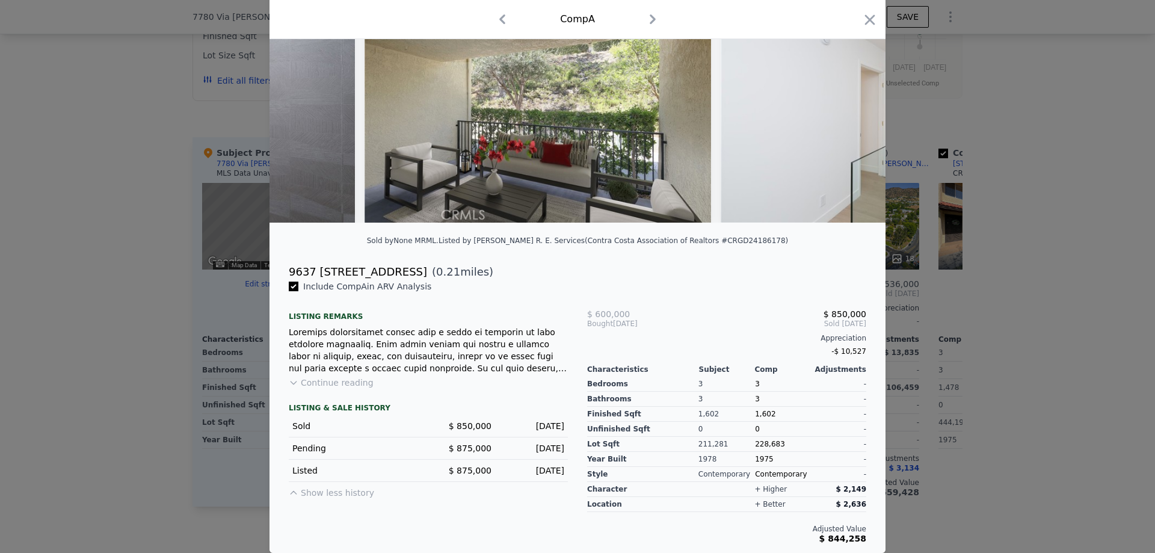
scroll to position [0, 3466]
click at [851, 101] on icon at bounding box center [854, 107] width 7 height 12
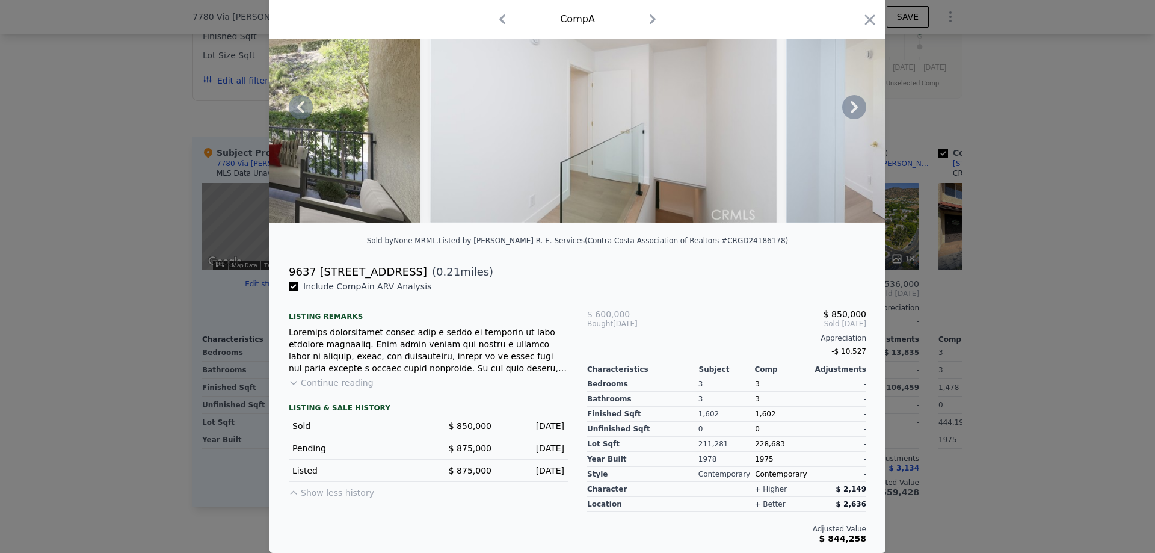
click at [851, 101] on icon at bounding box center [854, 107] width 7 height 12
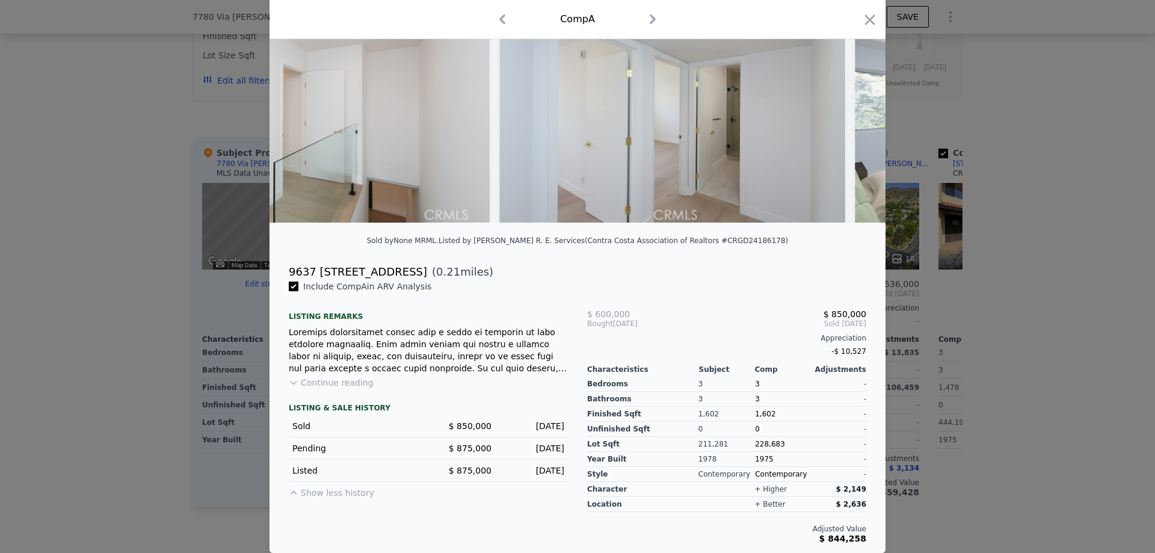
scroll to position [0, 4044]
click at [851, 101] on icon at bounding box center [854, 107] width 7 height 12
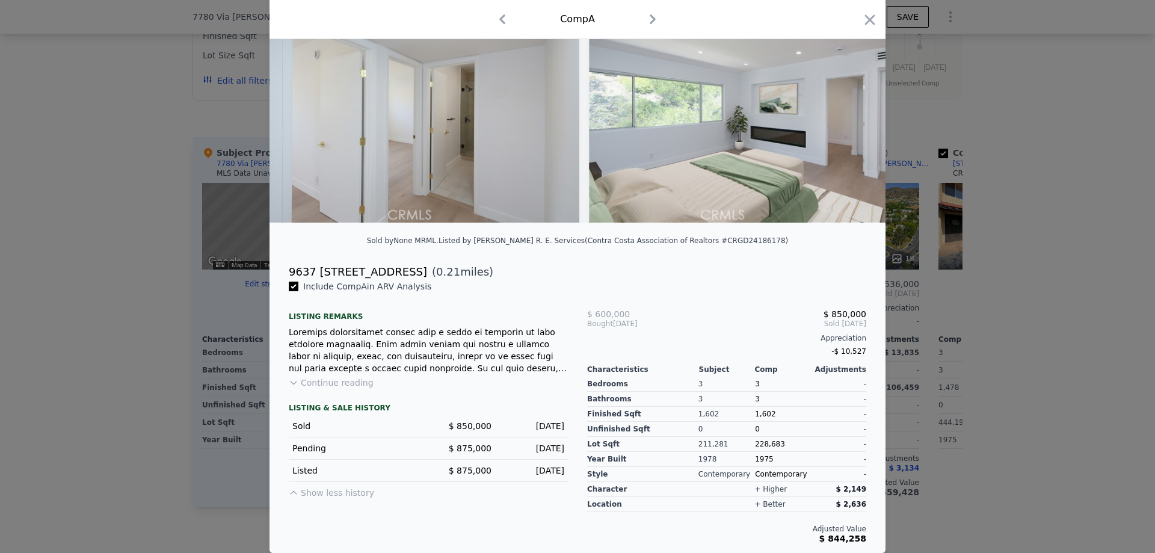
scroll to position [0, 4333]
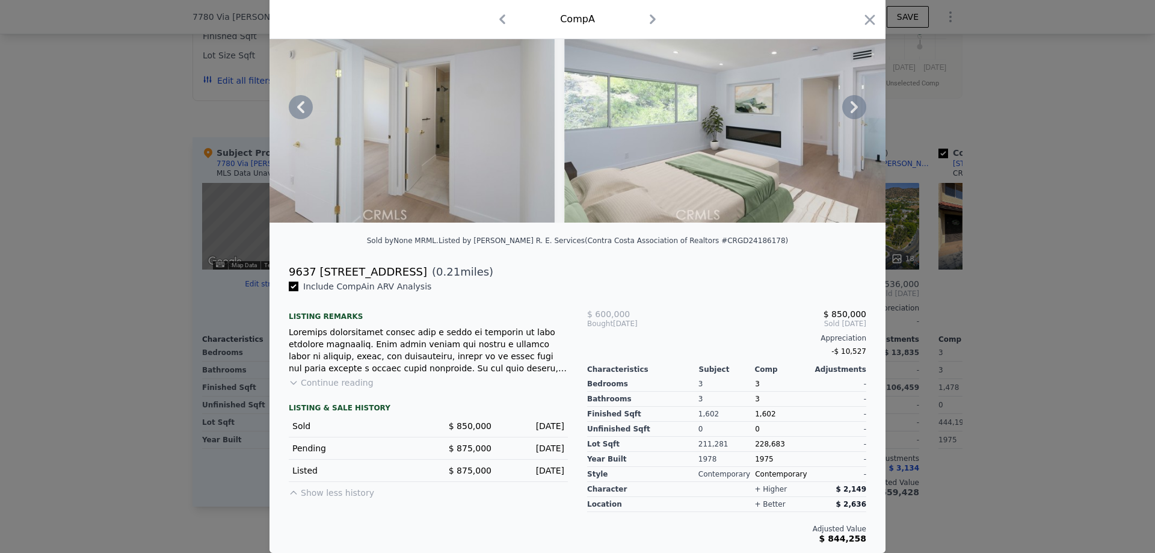
click at [851, 101] on icon at bounding box center [854, 107] width 7 height 12
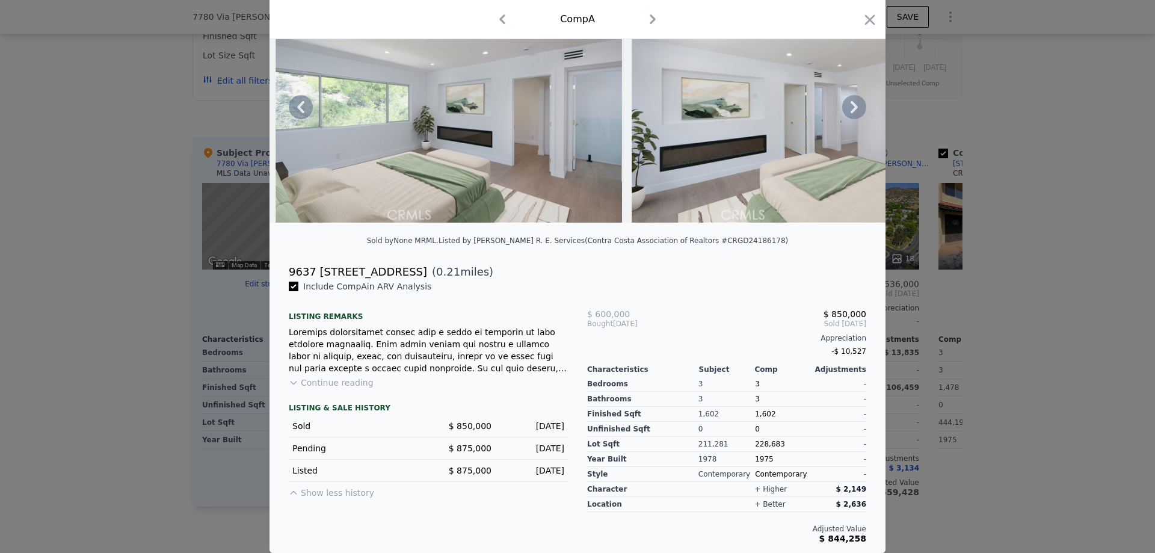
click at [851, 101] on icon at bounding box center [854, 107] width 7 height 12
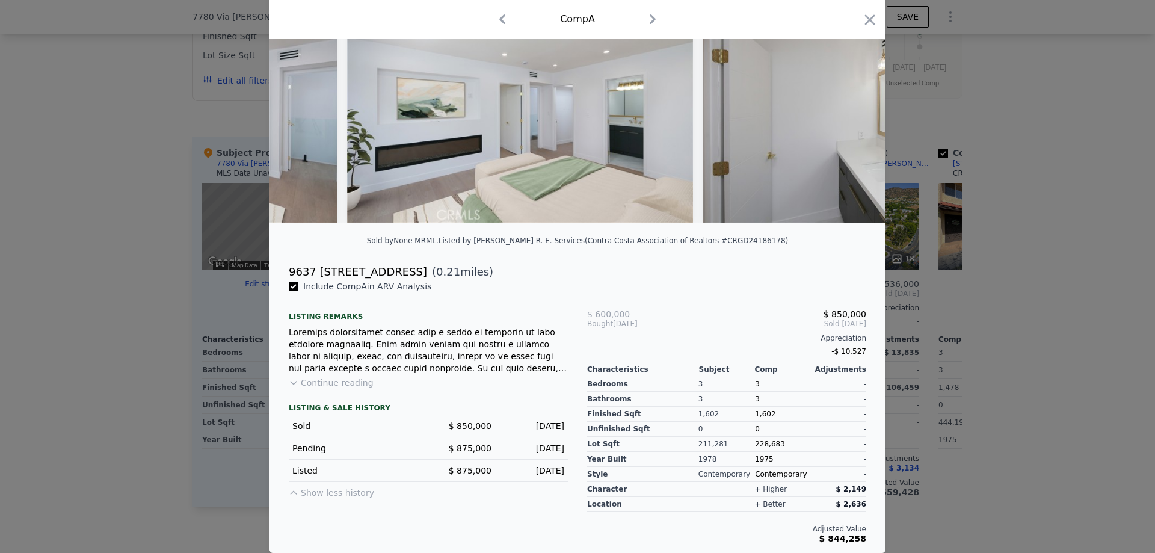
scroll to position [0, 4910]
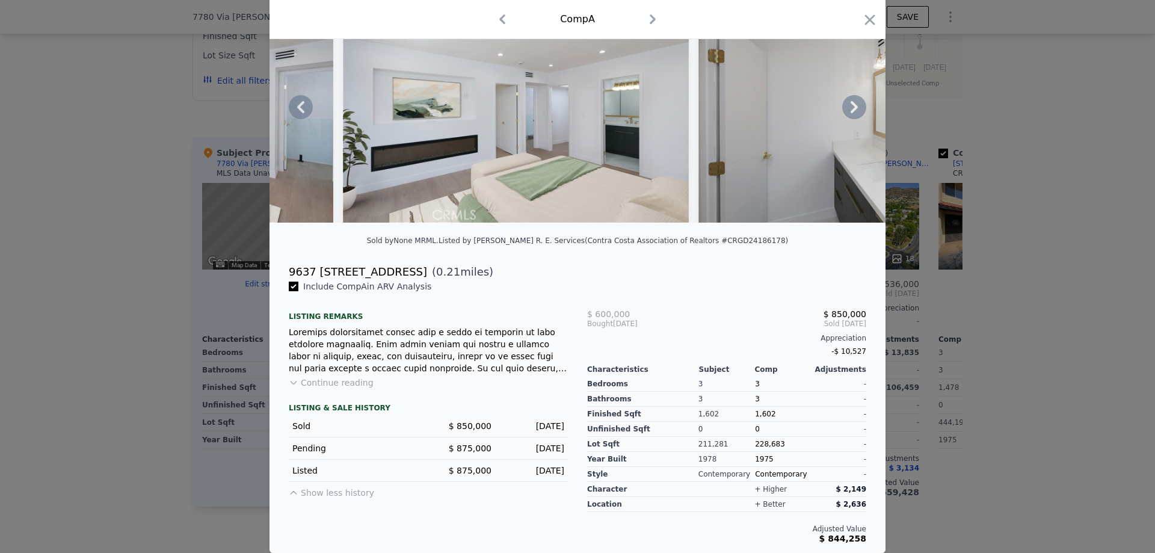
click at [851, 101] on icon at bounding box center [854, 107] width 7 height 12
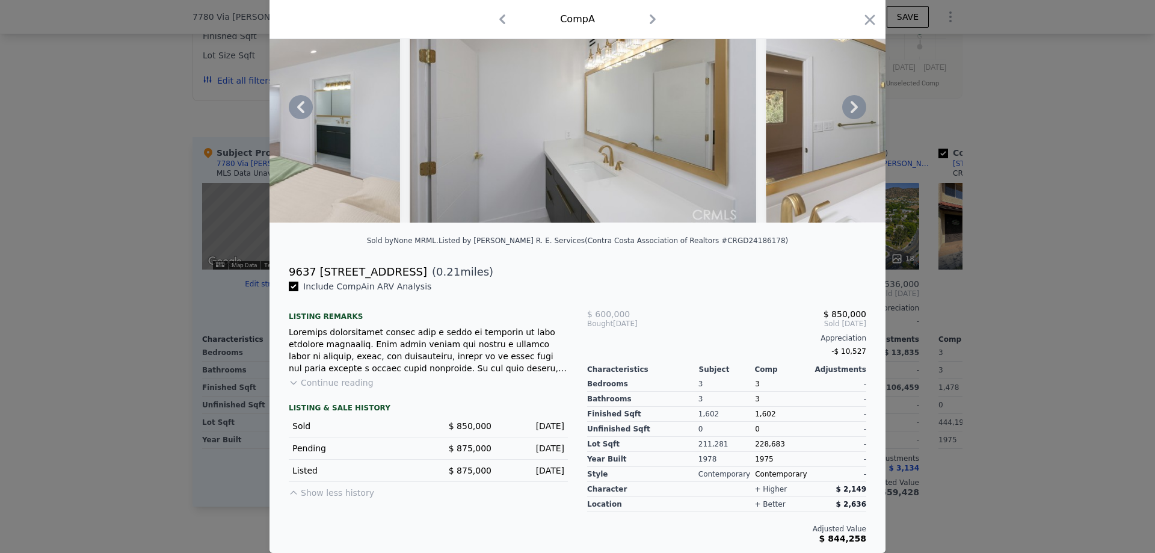
click at [851, 101] on icon at bounding box center [854, 107] width 7 height 12
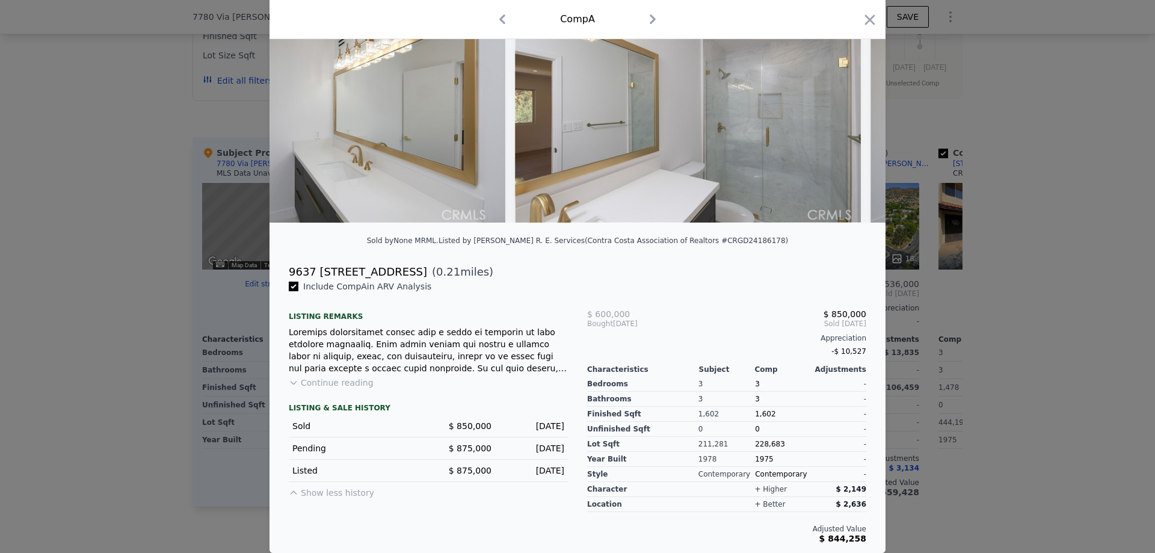
scroll to position [0, 5488]
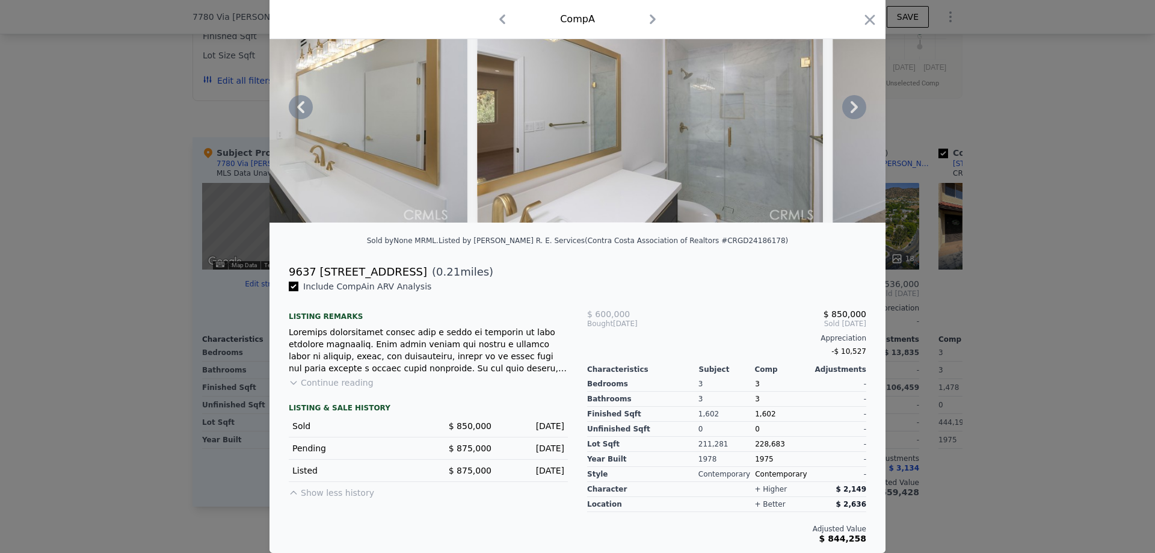
click at [851, 101] on icon at bounding box center [854, 107] width 7 height 12
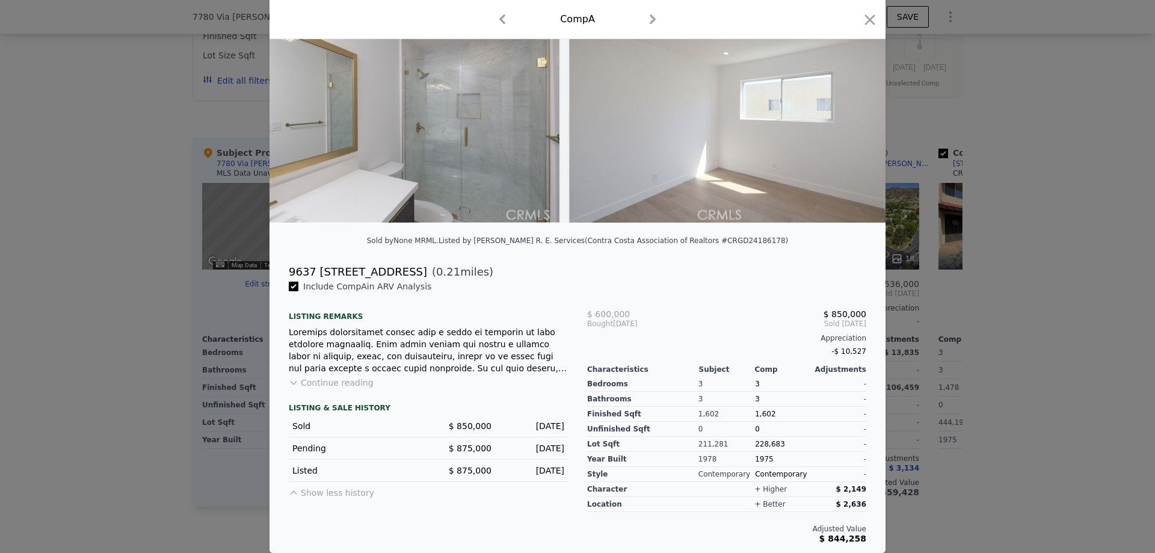
scroll to position [0, 5777]
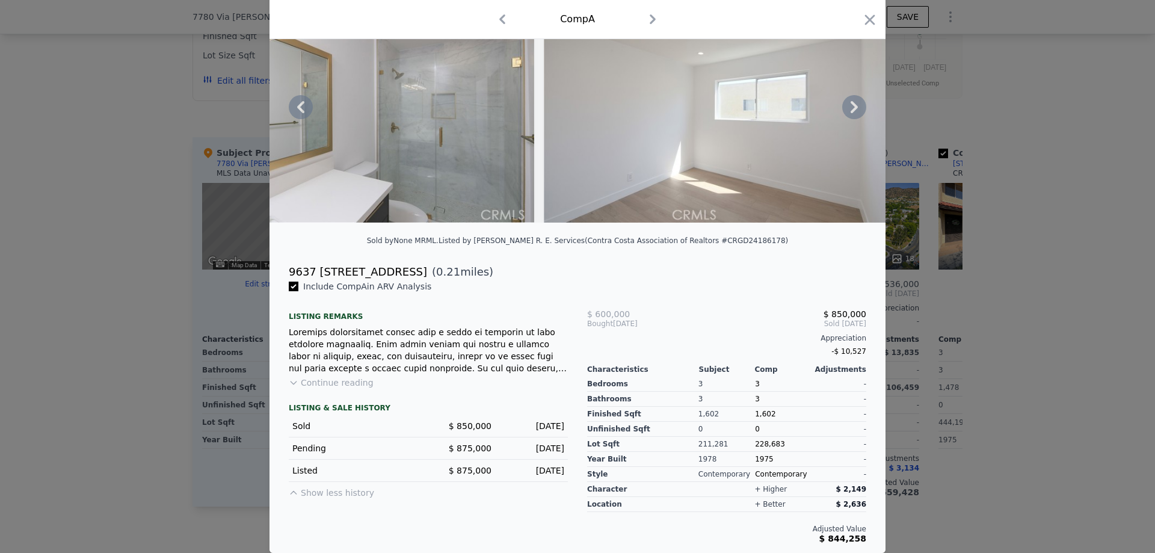
click at [851, 101] on icon at bounding box center [854, 107] width 7 height 12
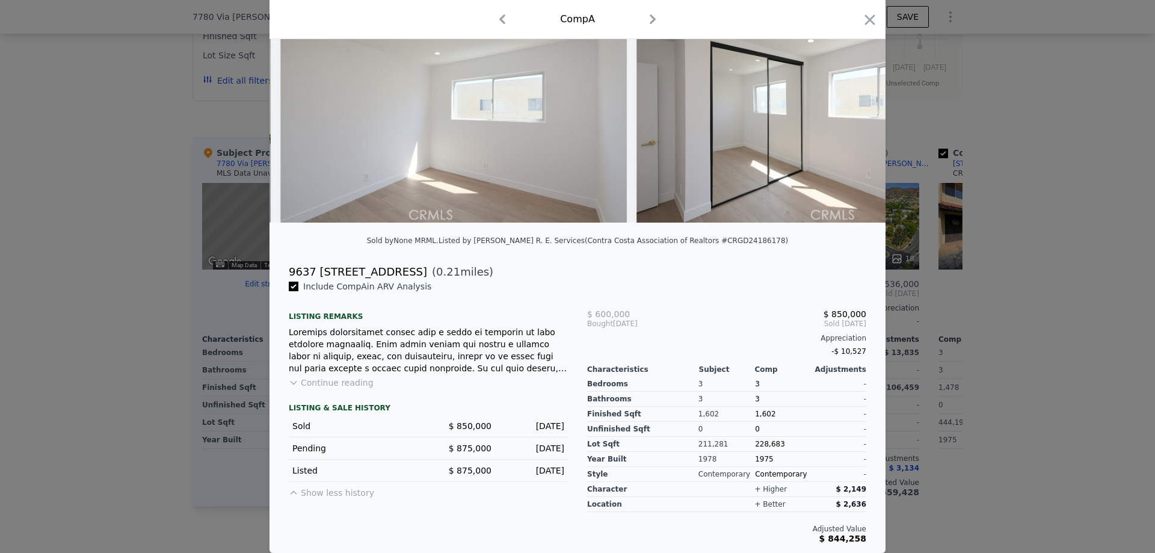
scroll to position [0, 6066]
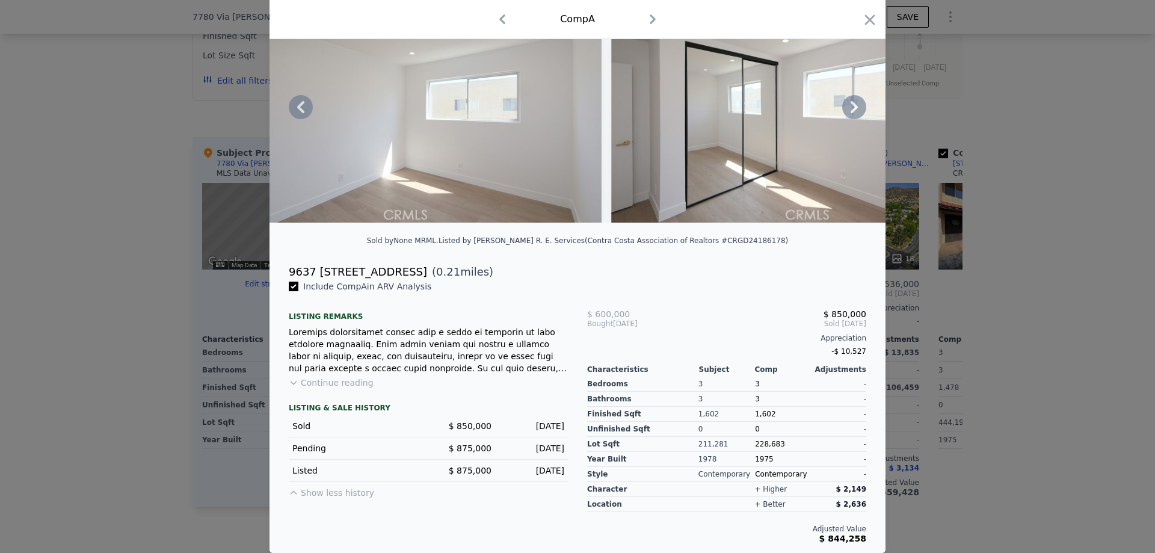
click at [851, 101] on icon at bounding box center [854, 107] width 7 height 12
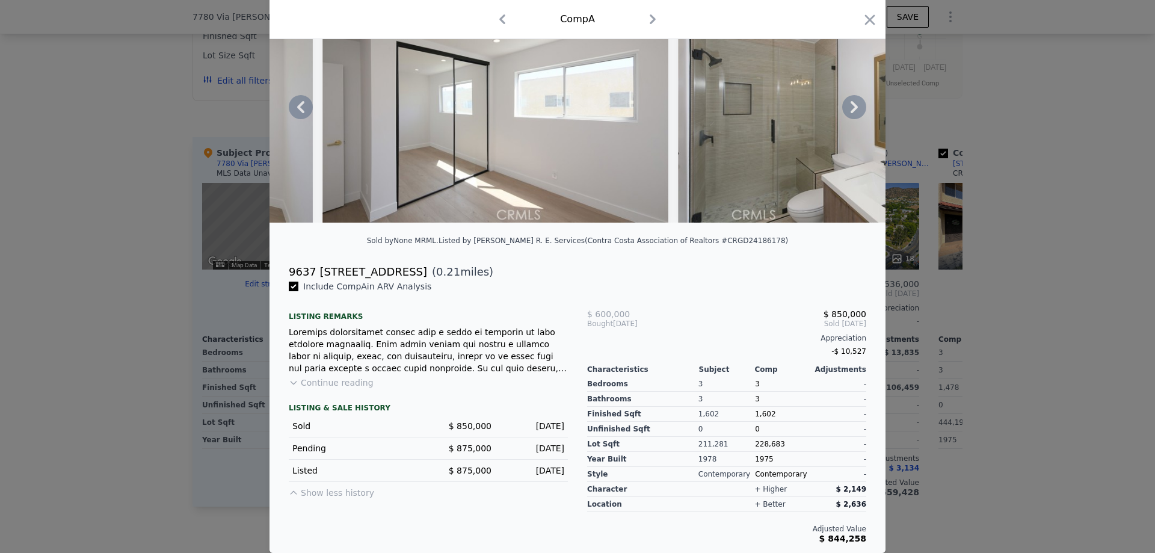
click at [851, 101] on icon at bounding box center [854, 107] width 7 height 12
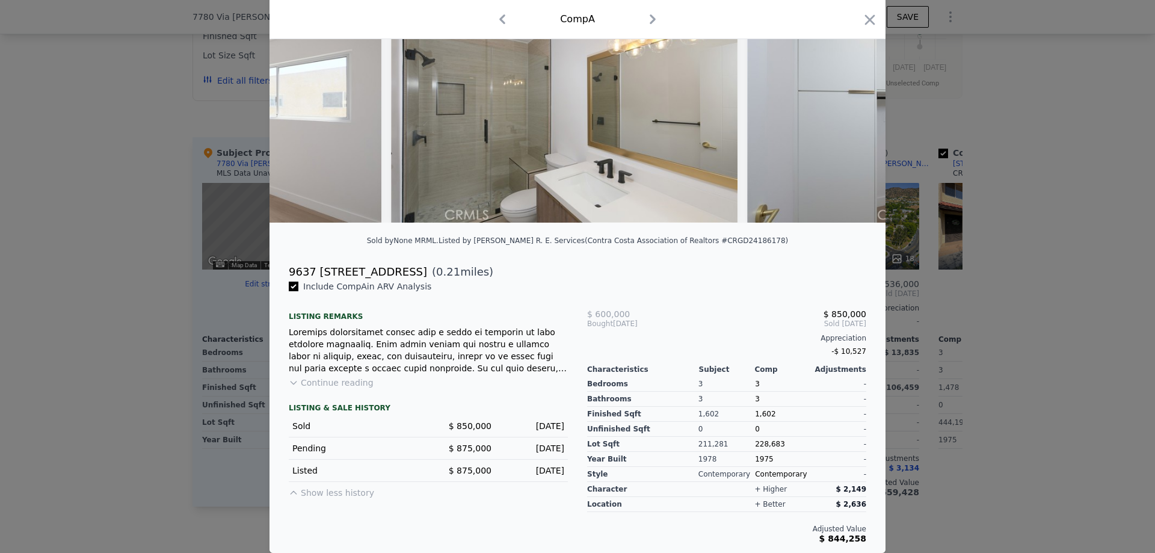
scroll to position [0, 6643]
click at [851, 101] on icon at bounding box center [854, 107] width 7 height 12
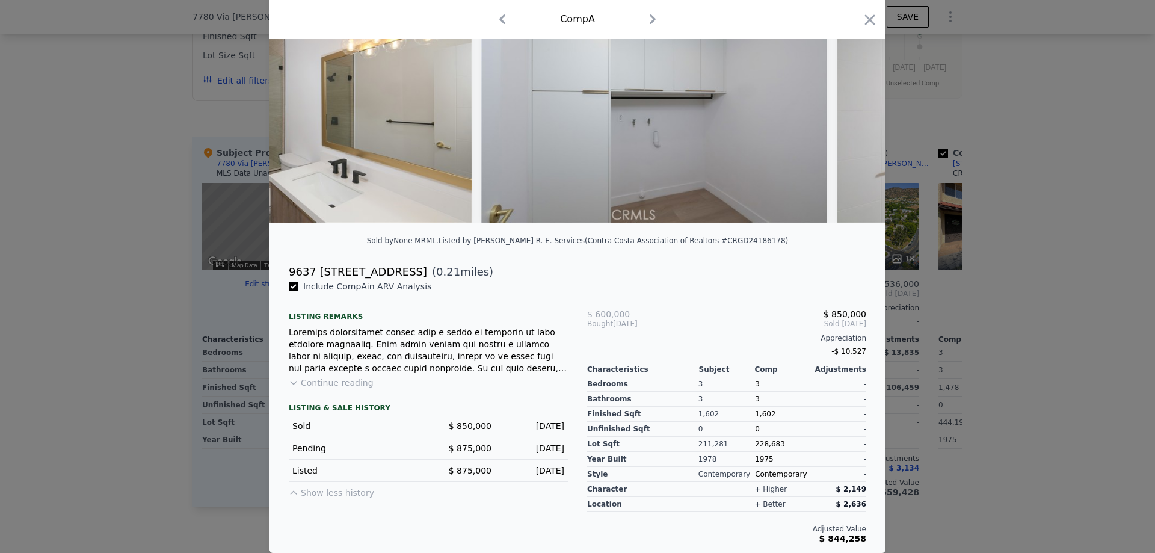
scroll to position [0, 6932]
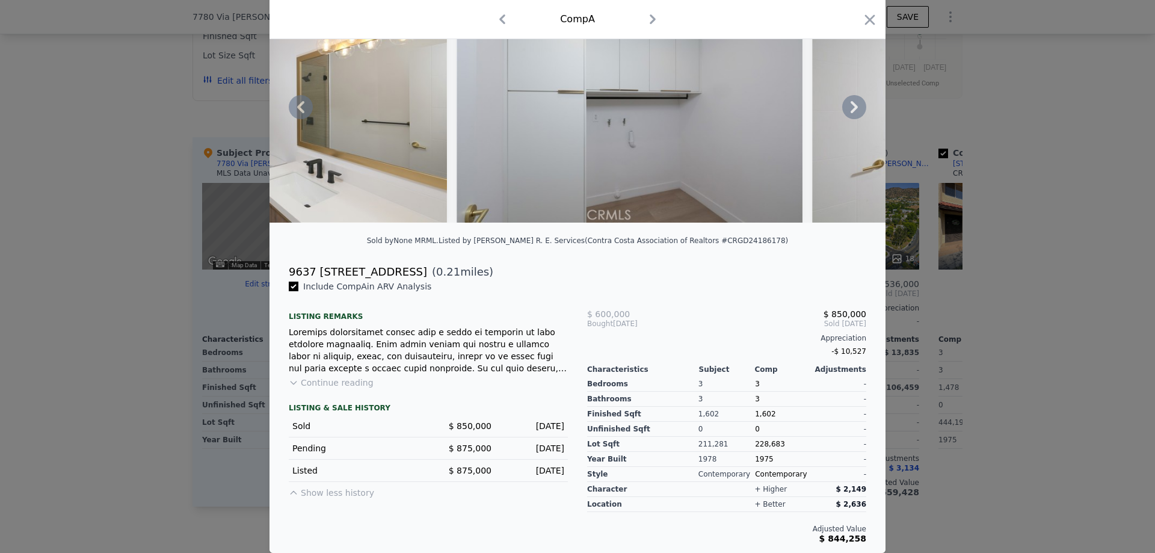
click at [851, 101] on icon at bounding box center [854, 107] width 7 height 12
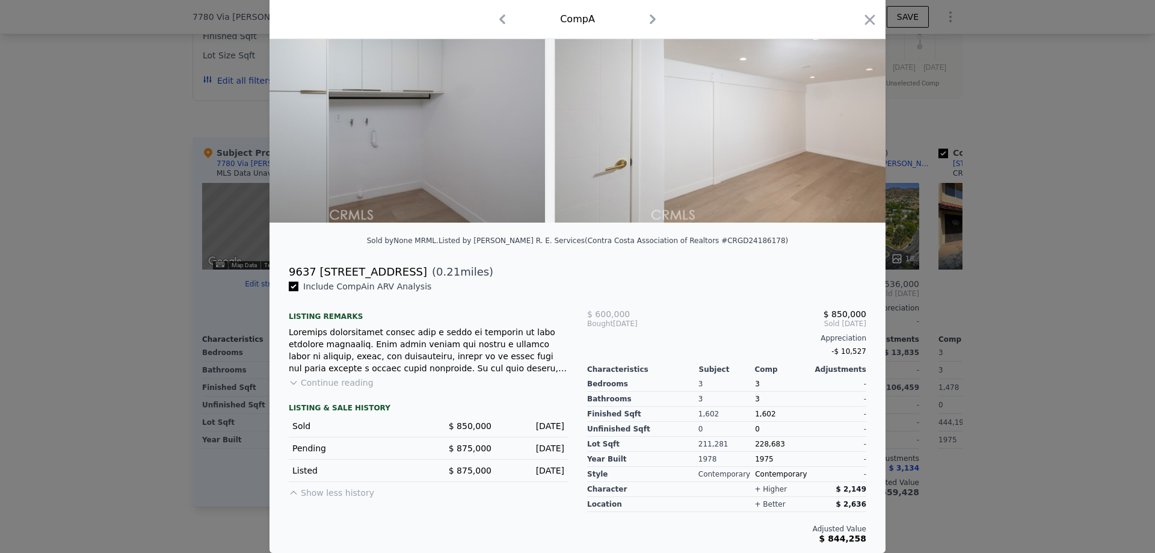
scroll to position [0, 7221]
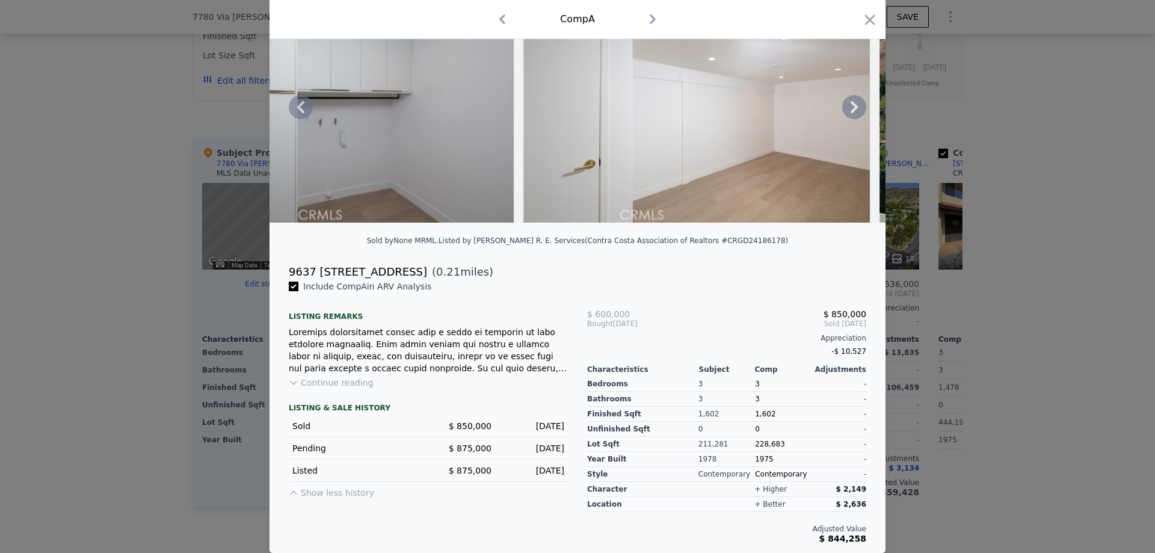
click at [851, 101] on icon at bounding box center [854, 107] width 7 height 12
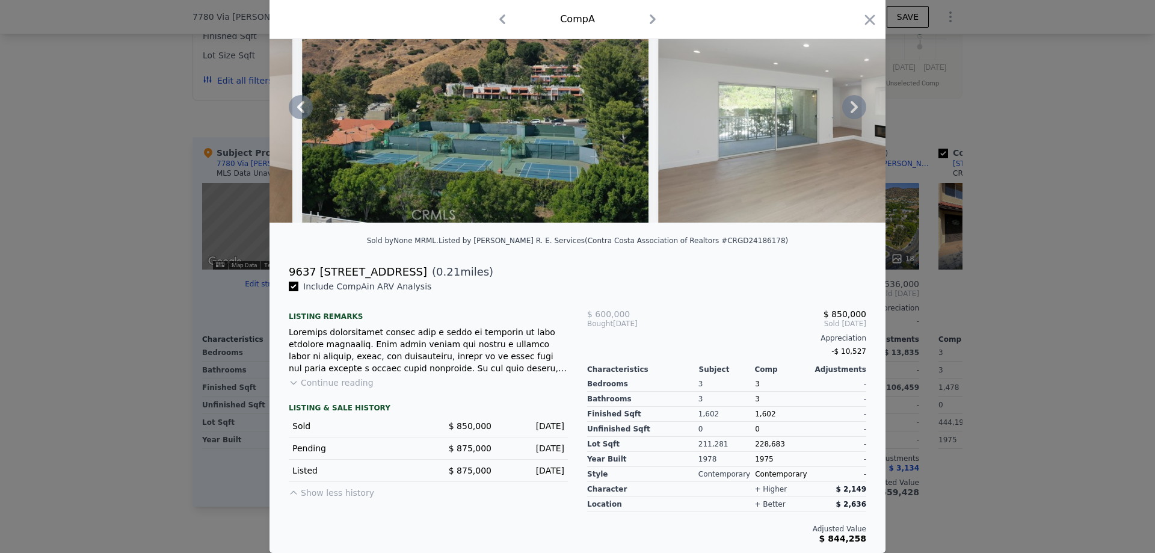
click at [851, 101] on icon at bounding box center [854, 107] width 7 height 12
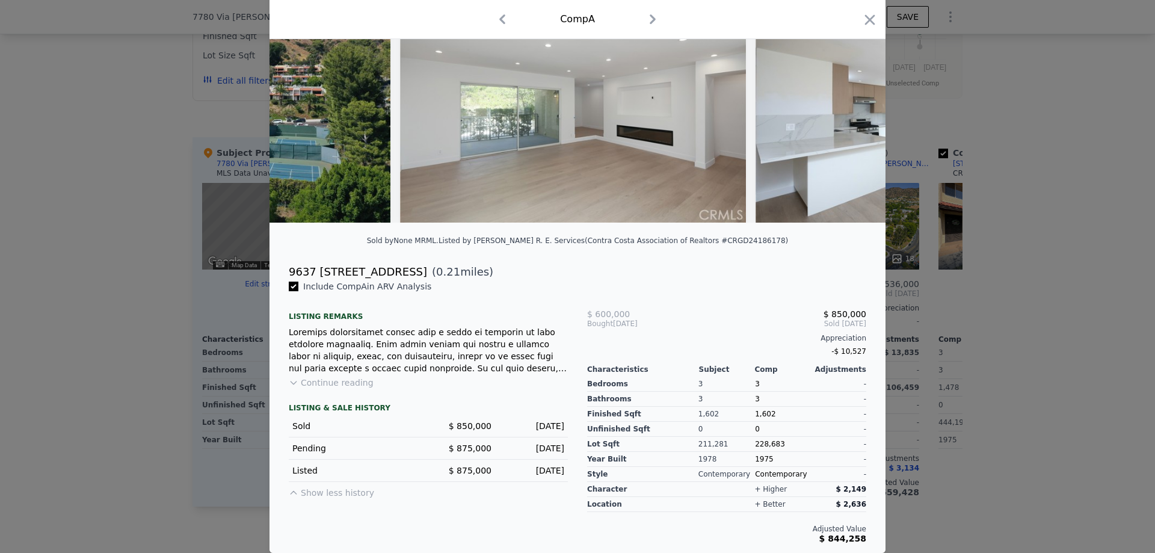
scroll to position [0, 8088]
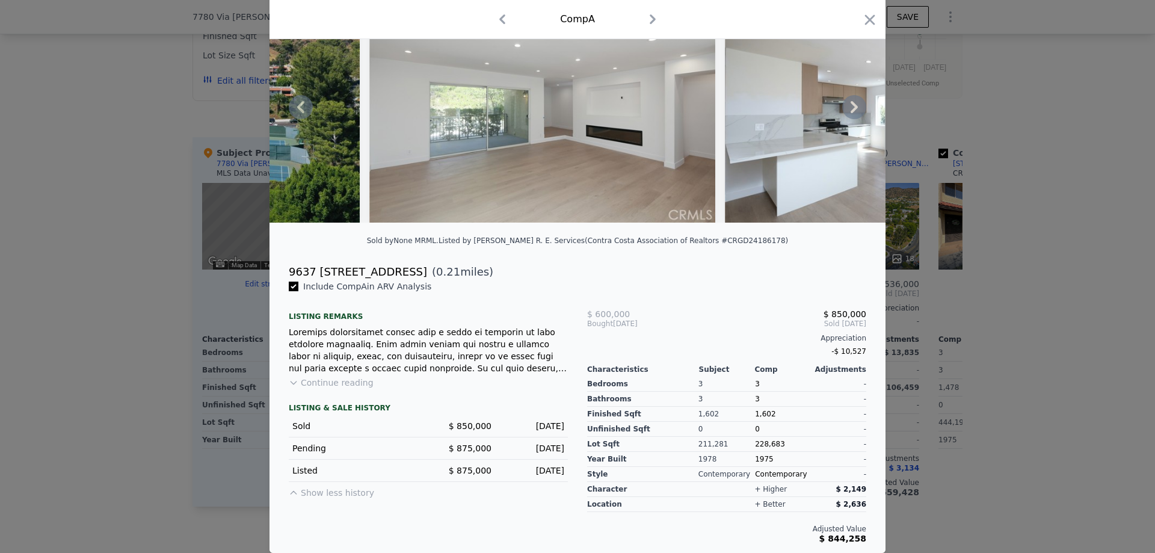
click at [116, 350] on div at bounding box center [577, 276] width 1155 height 553
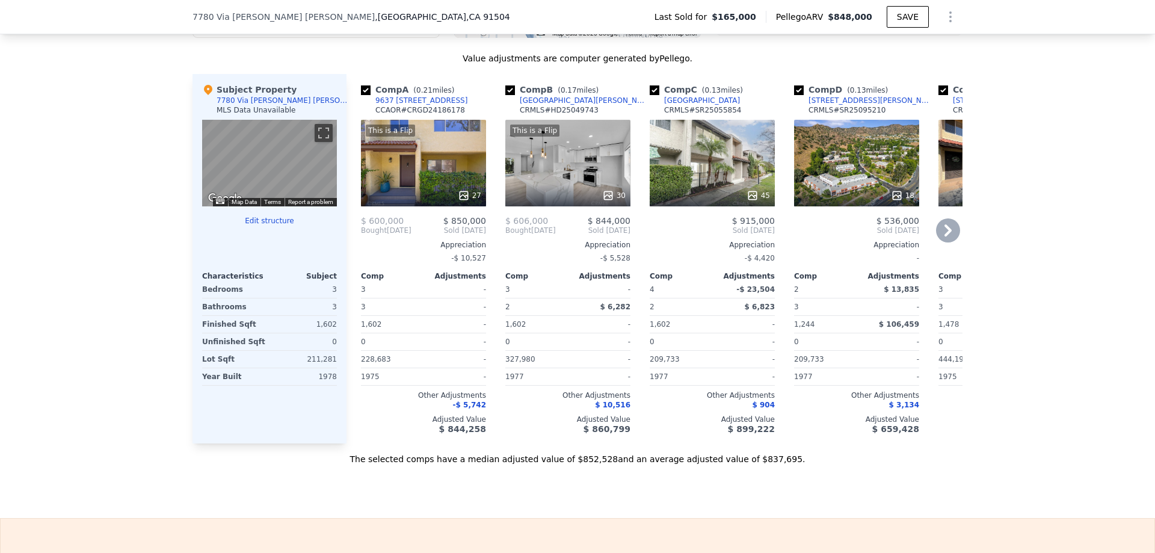
scroll to position [1139, 0]
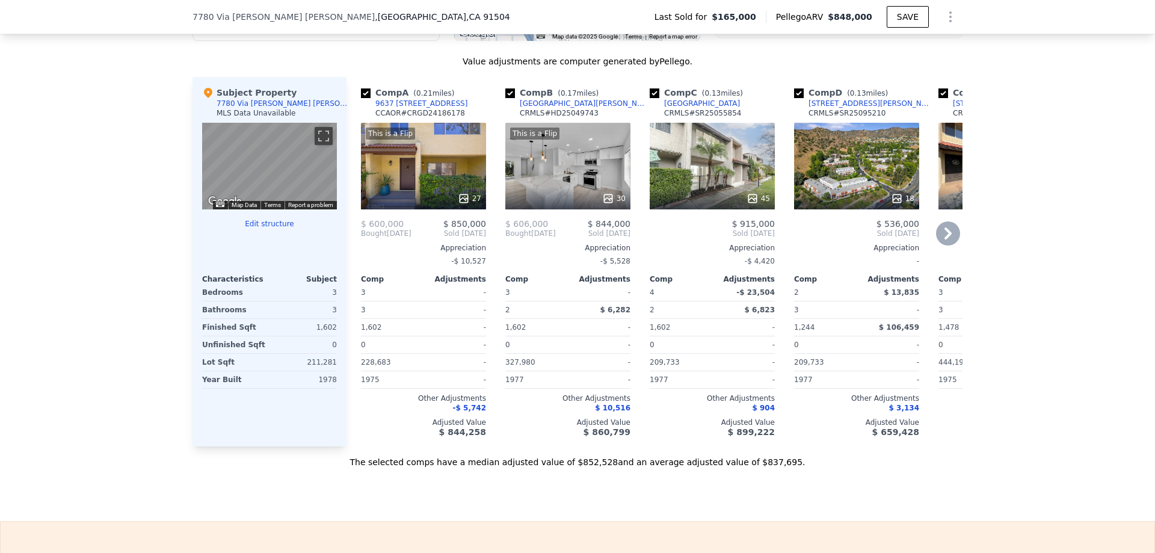
click at [950, 243] on icon at bounding box center [948, 233] width 24 height 24
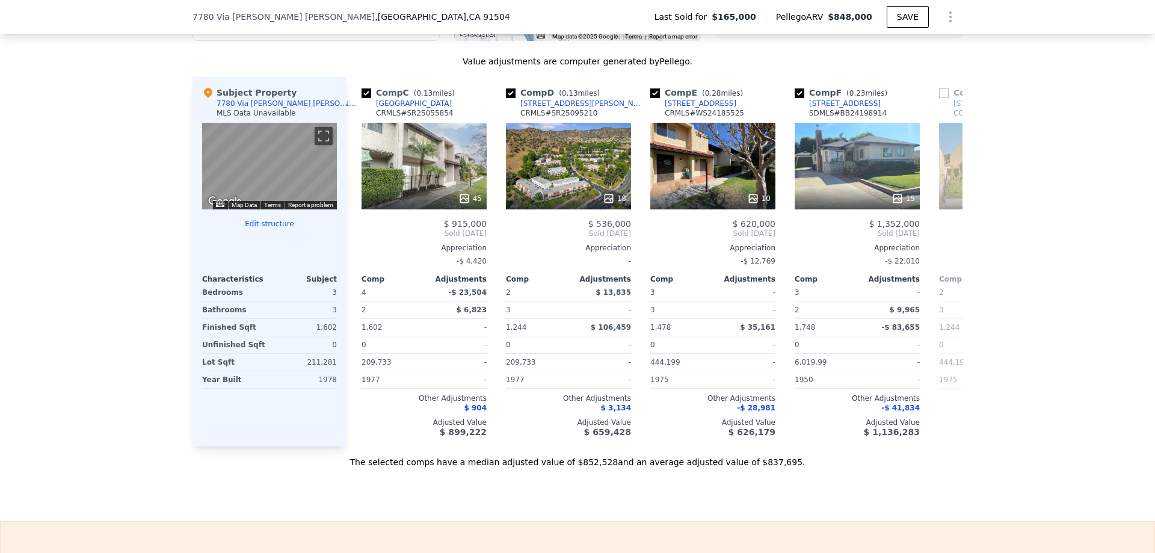
scroll to position [0, 289]
click at [950, 243] on icon at bounding box center [948, 233] width 24 height 24
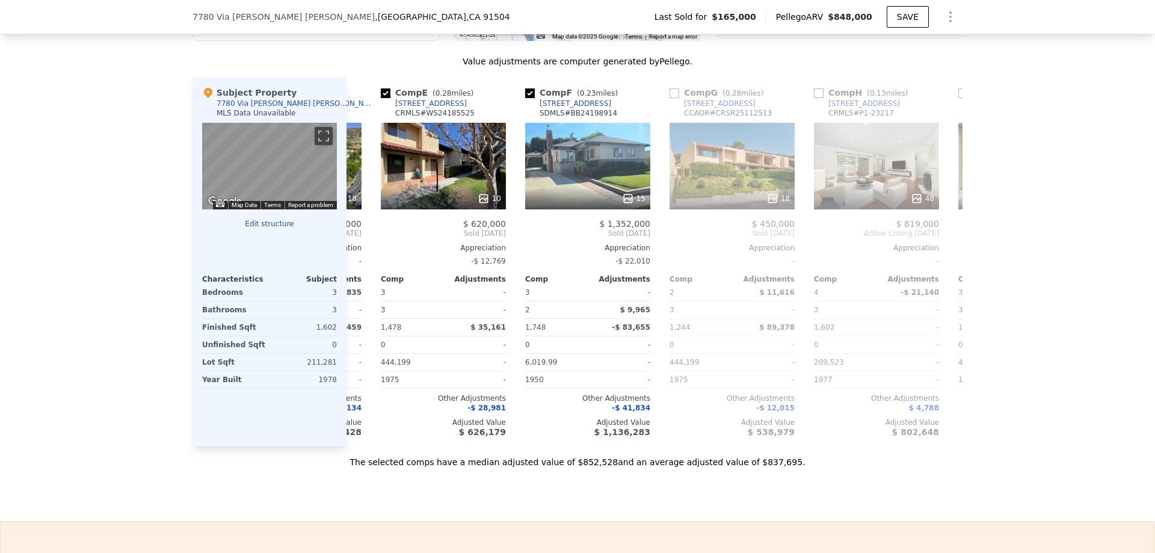
scroll to position [0, 578]
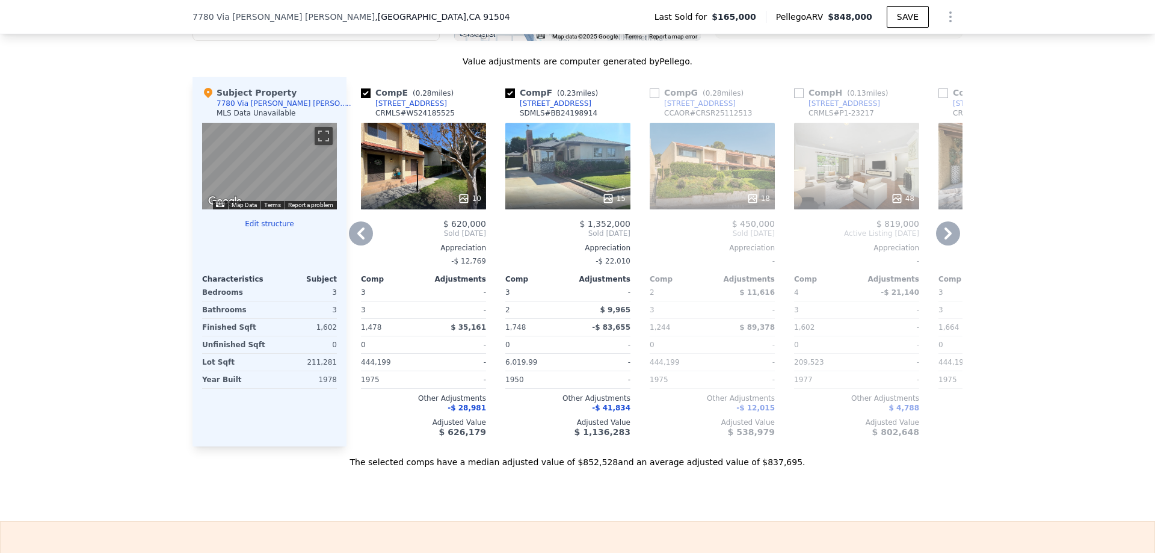
click at [950, 243] on icon at bounding box center [948, 233] width 24 height 24
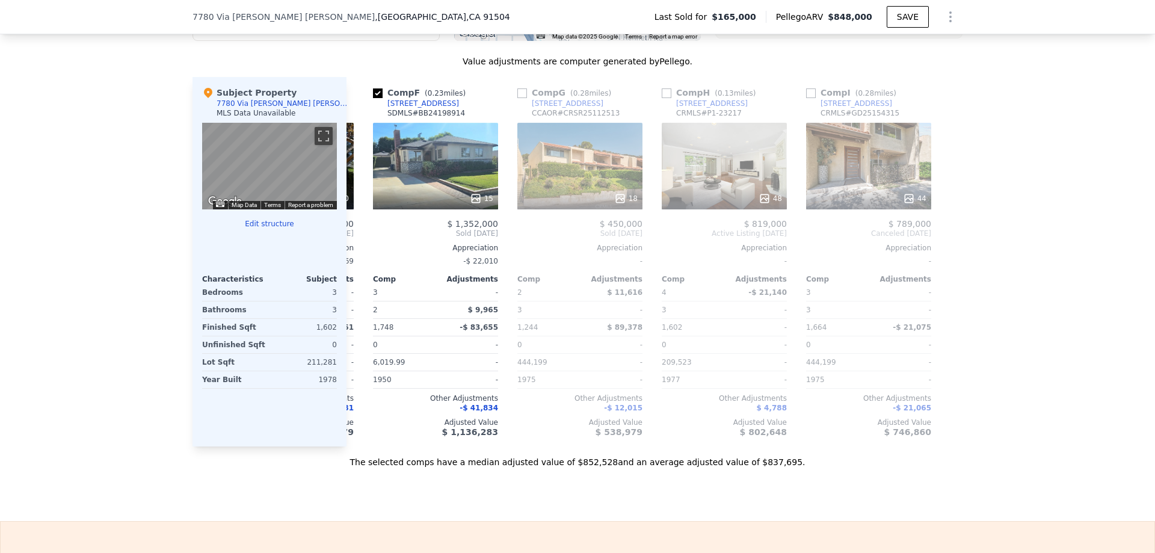
scroll to position [0, 712]
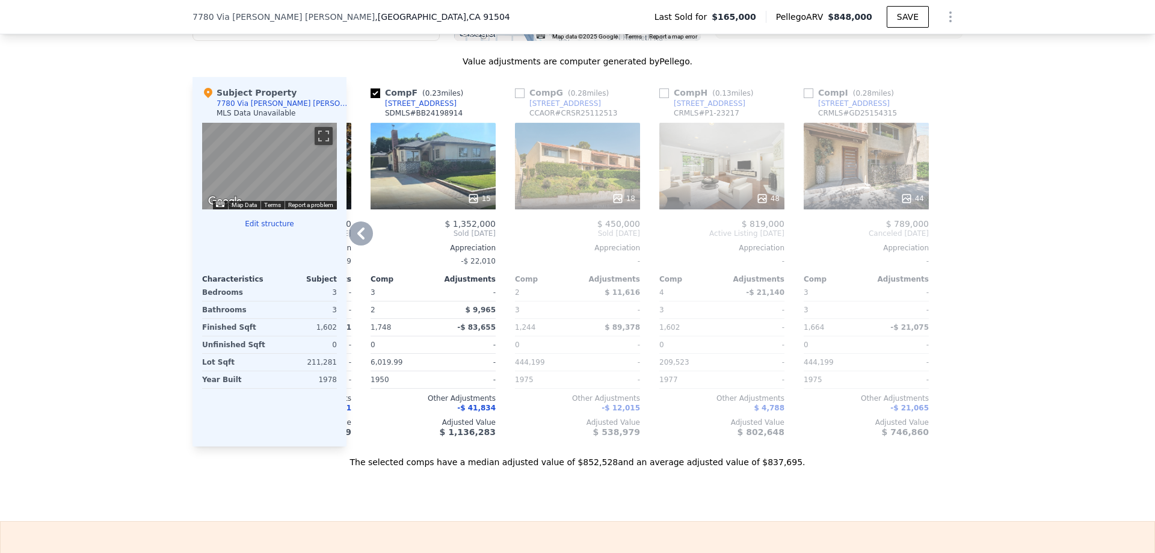
click at [351, 245] on icon at bounding box center [361, 233] width 24 height 24
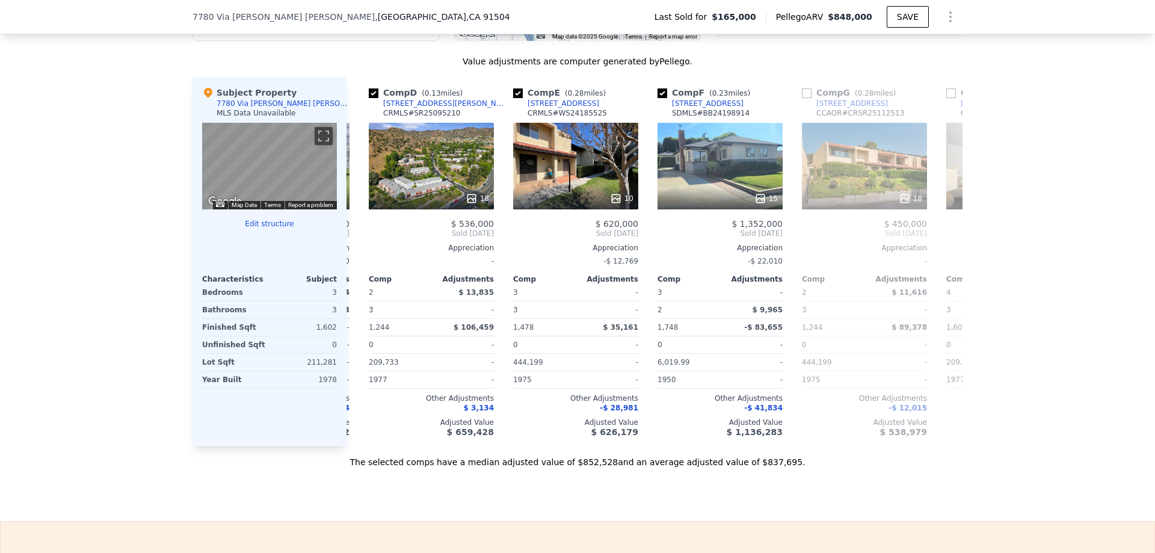
scroll to position [0, 424]
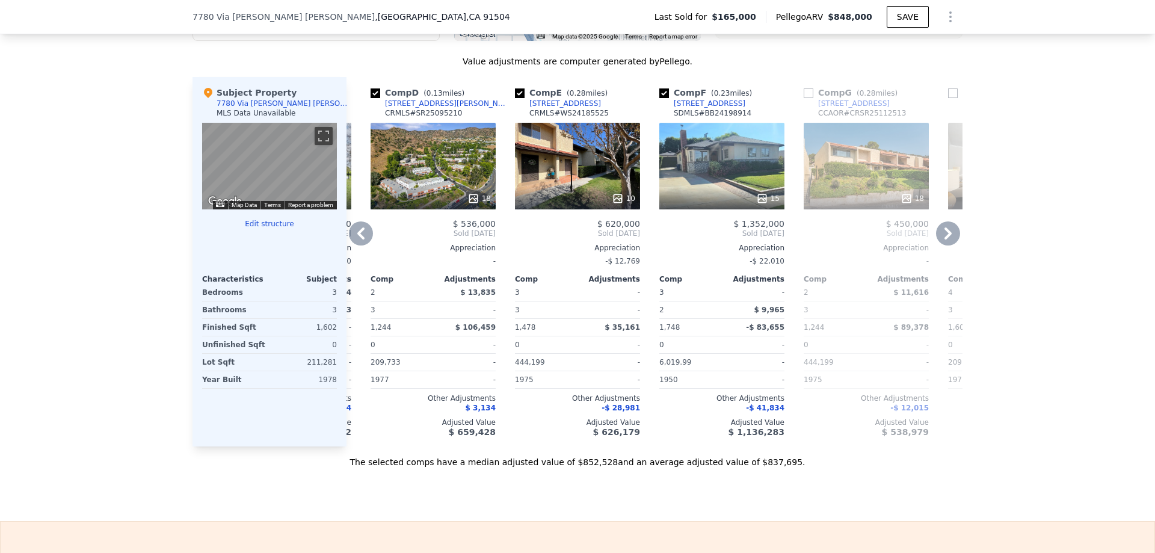
click at [357, 239] on icon at bounding box center [360, 233] width 7 height 12
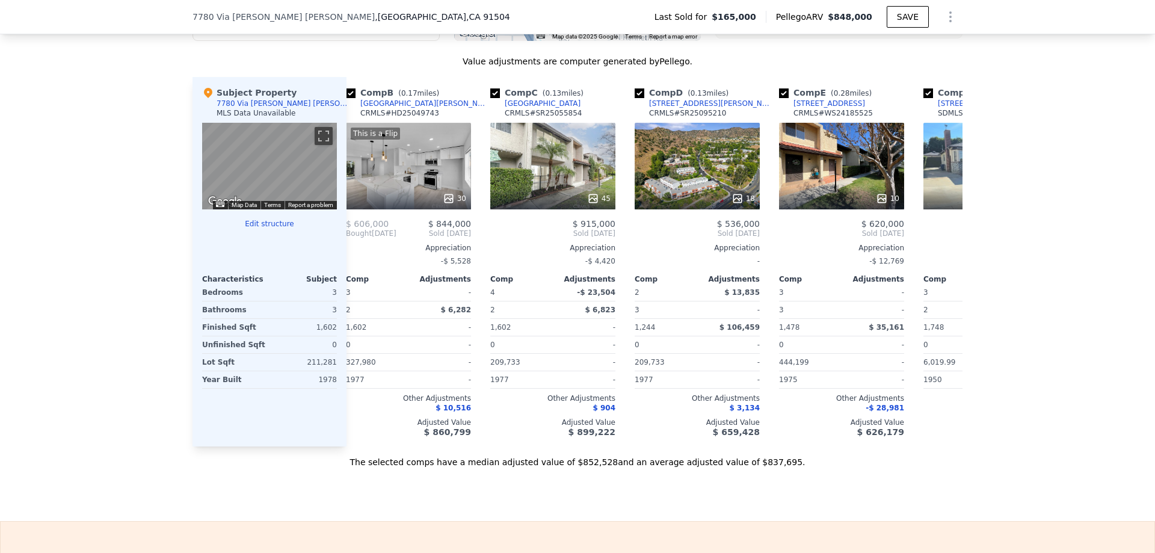
scroll to position [0, 135]
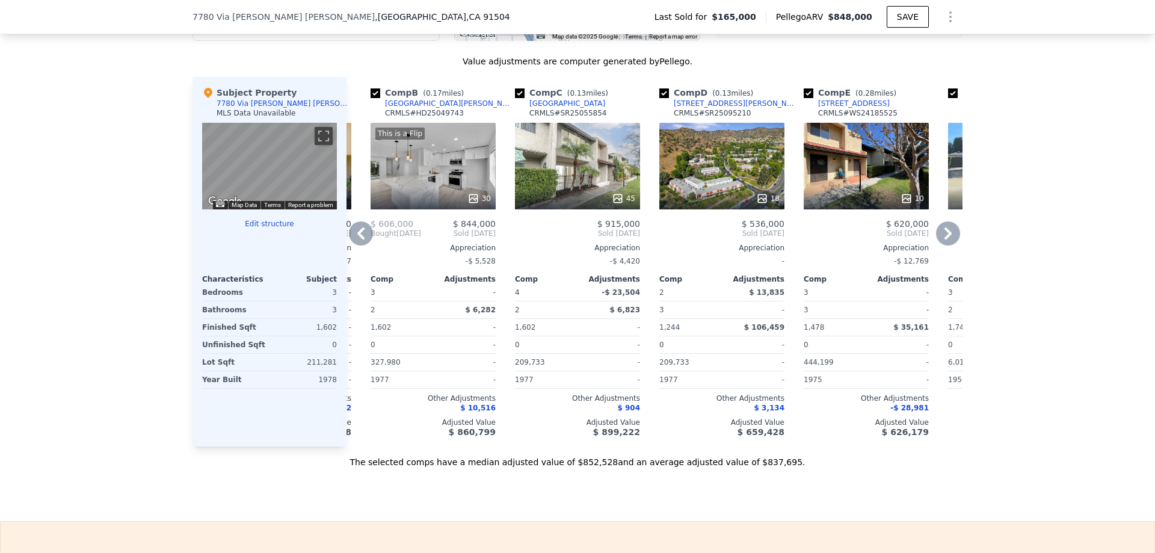
click at [358, 239] on icon at bounding box center [360, 233] width 7 height 12
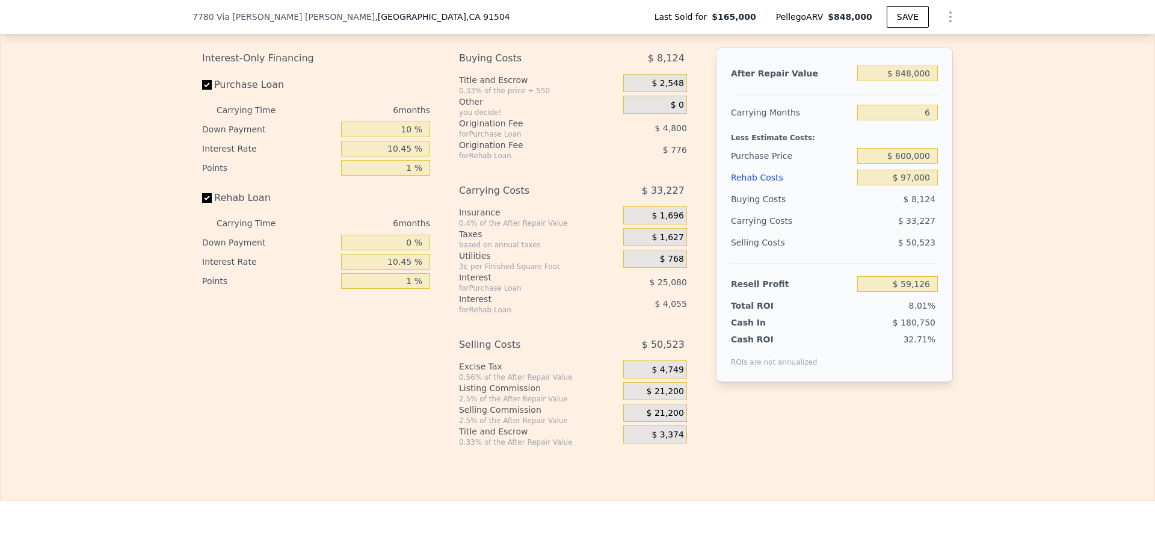
scroll to position [1741, 0]
click at [925, 119] on input "6" at bounding box center [897, 112] width 81 height 16
type input "3"
type input "$ 75,740"
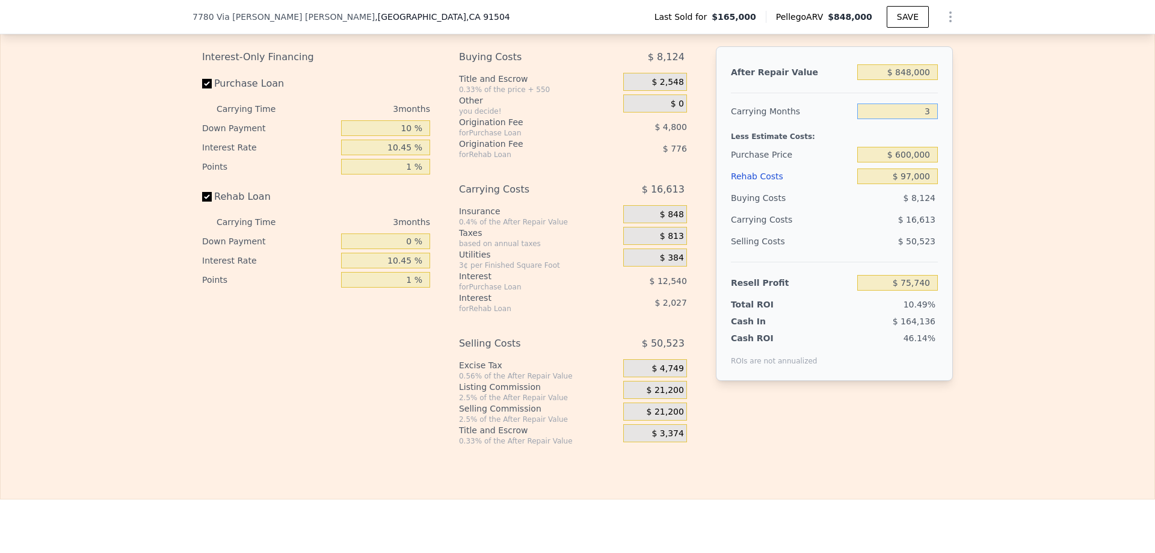
type input "3"
click at [956, 184] on div "Edit the assumptions in yellow boxes. Input profit to calculate an offer price.…" at bounding box center [578, 222] width 770 height 448
click at [670, 396] on span "$ 21,200" at bounding box center [665, 390] width 37 height 11
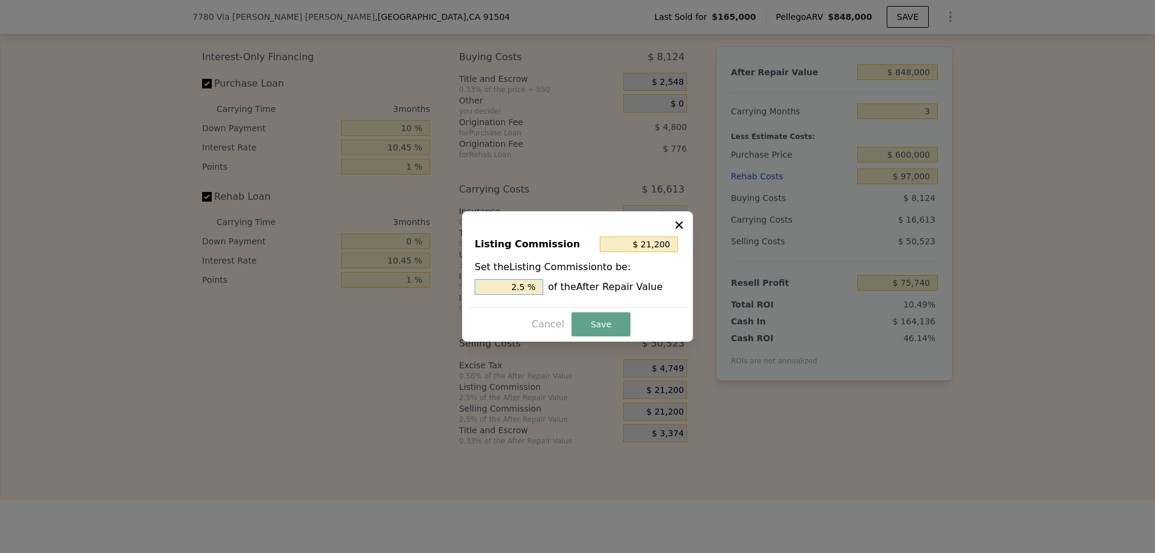
drag, startPoint x: 507, startPoint y: 286, endPoint x: 546, endPoint y: 283, distance: 39.2
click at [546, 283] on div "2.5 % of the After Repair Value" at bounding box center [578, 287] width 206 height 16
type input "$ 8,480"
type input "1 %"
click at [593, 323] on button "Save" at bounding box center [601, 324] width 59 height 24
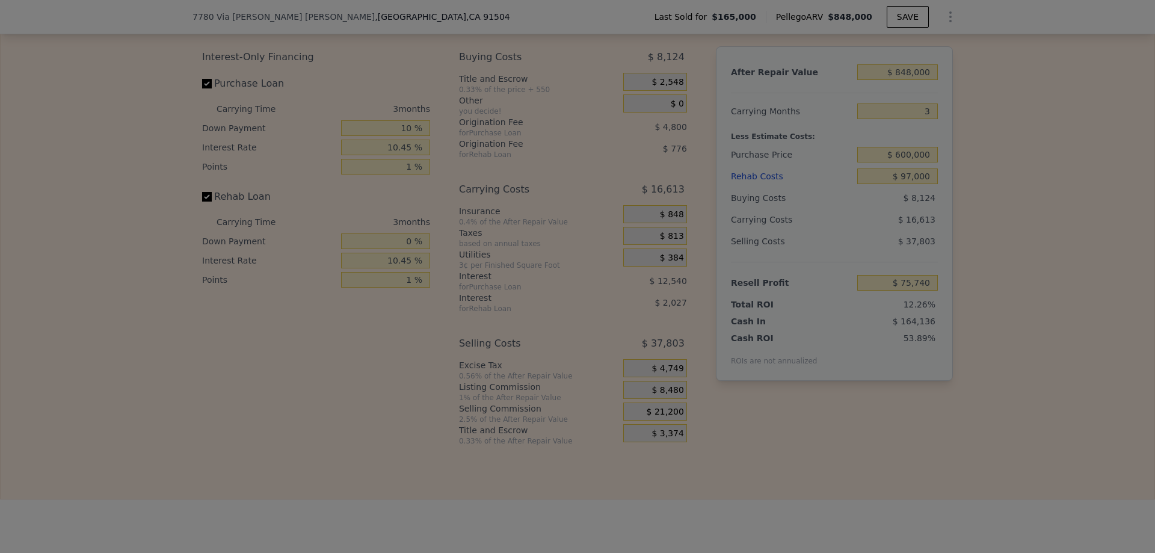
type input "$ 88,460"
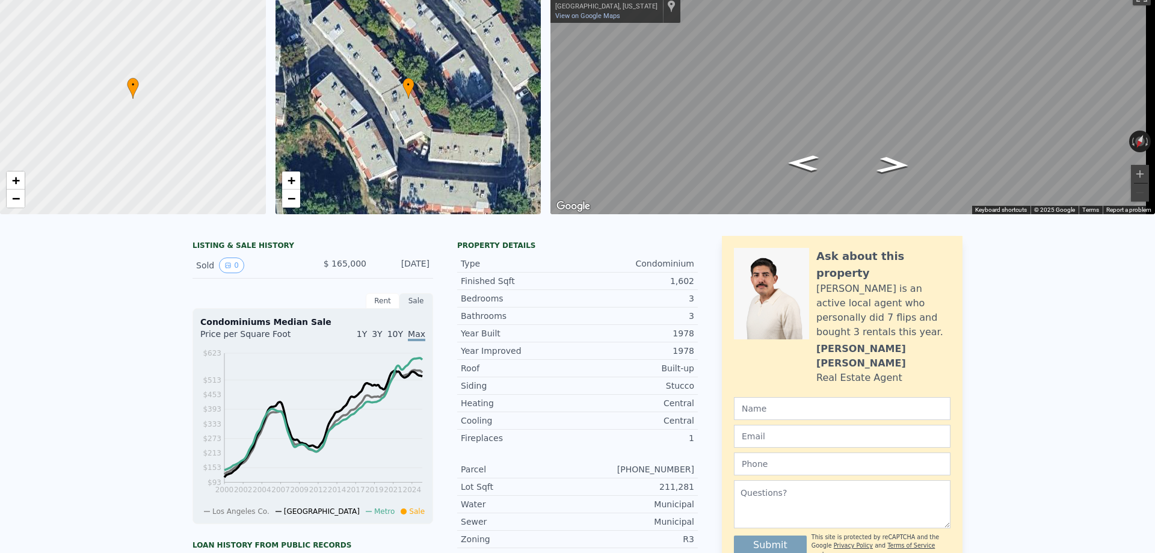
scroll to position [4, 0]
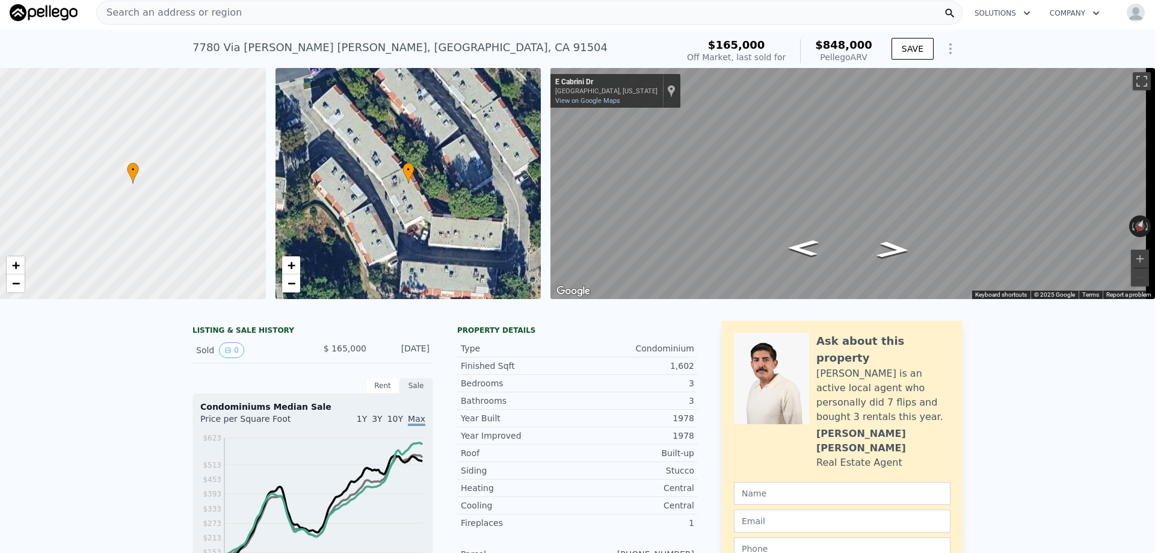
type input "6"
type input "$ 0"
type input "$ 617,387"
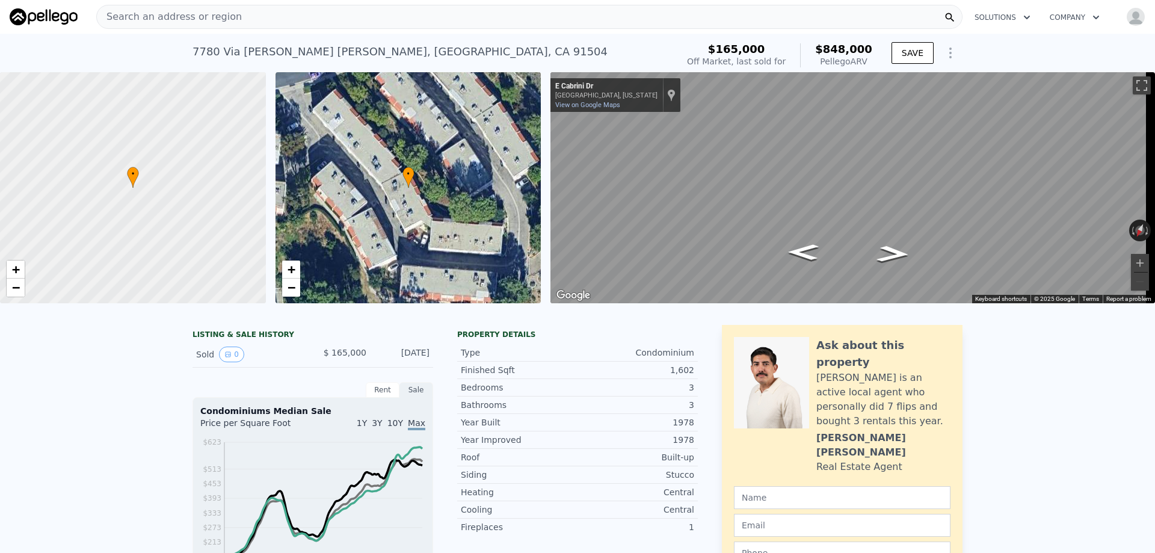
click at [249, 26] on div "Search an address or region" at bounding box center [529, 17] width 867 height 24
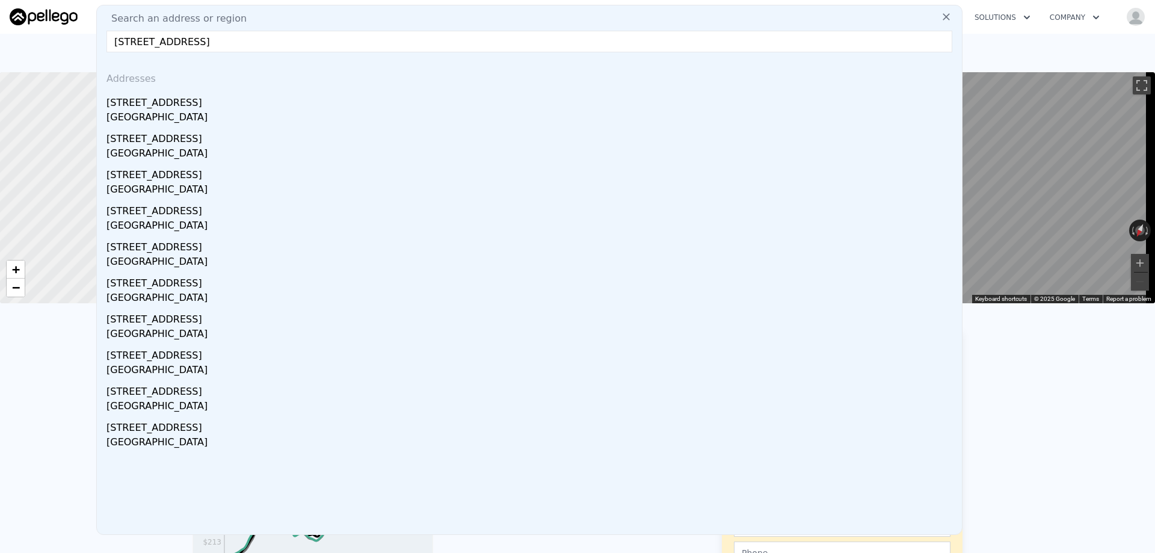
click at [275, 41] on input "[STREET_ADDRESS]" at bounding box center [530, 42] width 846 height 22
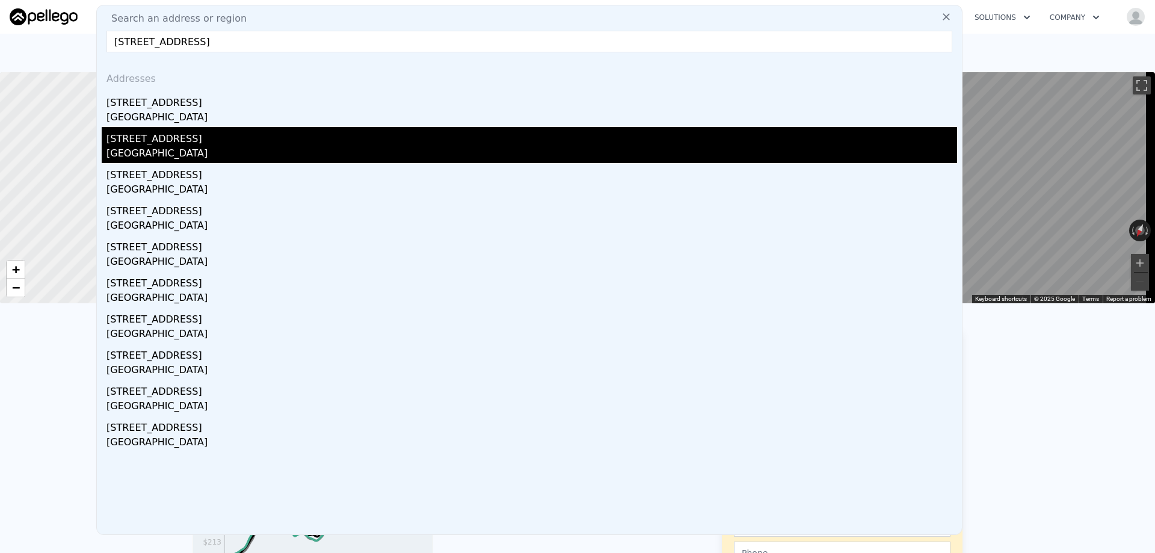
type input "[STREET_ADDRESS]"
click at [144, 144] on div "[STREET_ADDRESS]" at bounding box center [532, 136] width 851 height 19
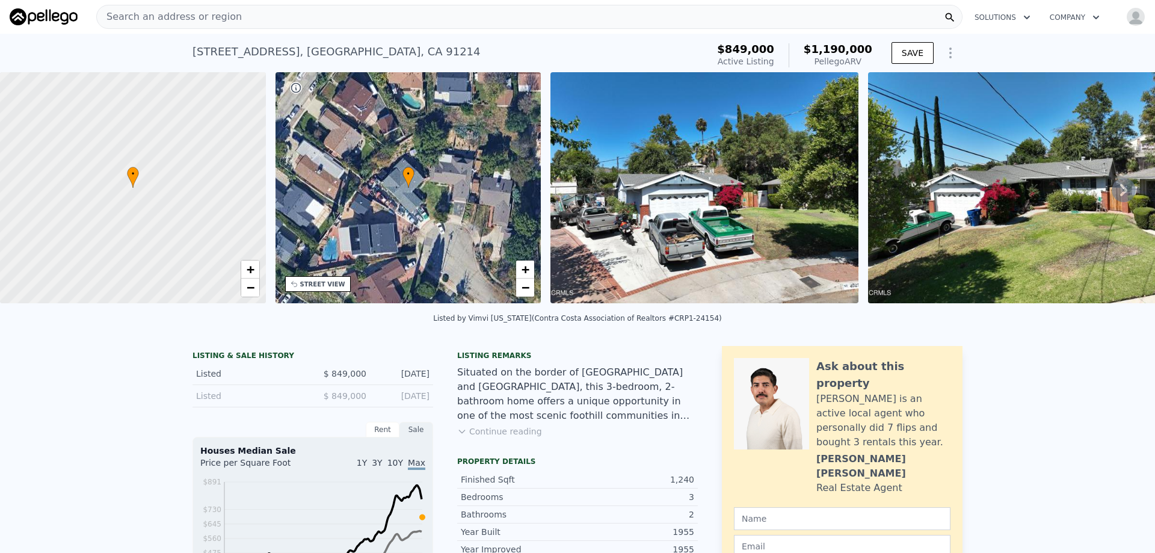
click at [1119, 194] on icon at bounding box center [1124, 190] width 24 height 24
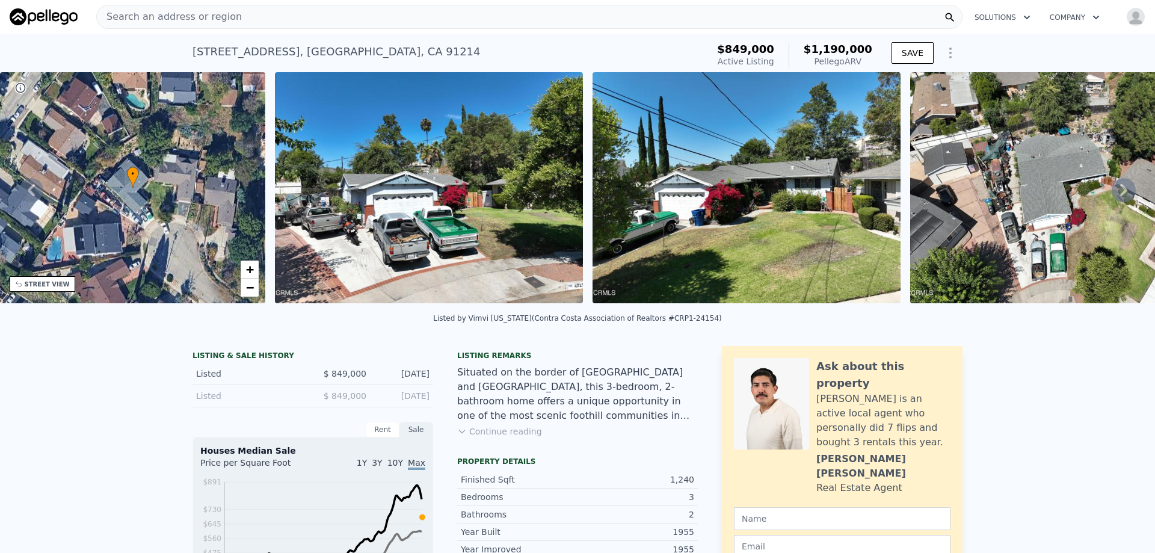
click at [1119, 194] on icon at bounding box center [1124, 190] width 24 height 24
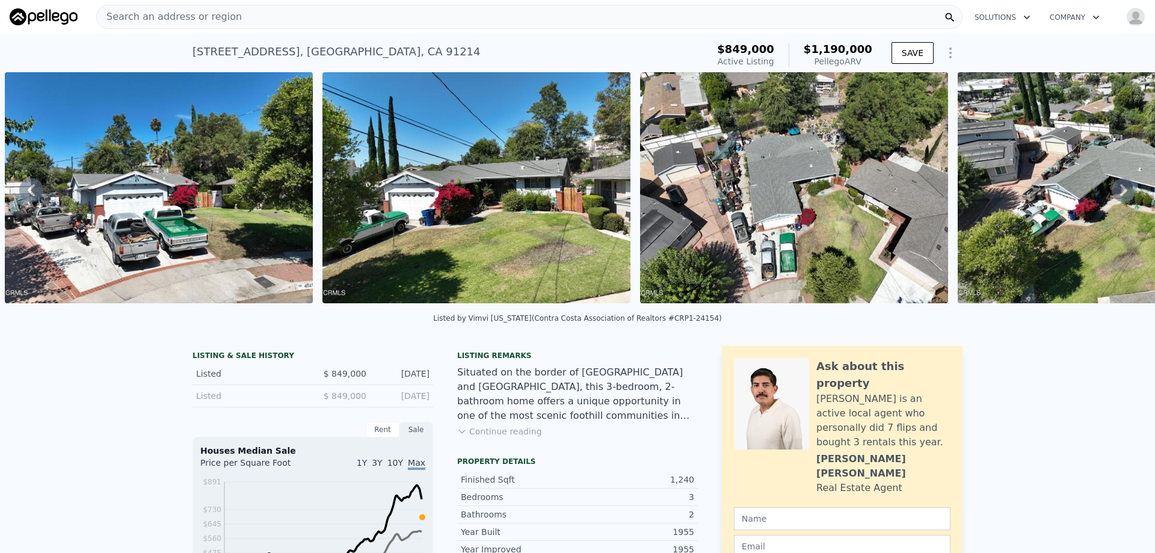
click at [1119, 194] on icon at bounding box center [1124, 190] width 24 height 24
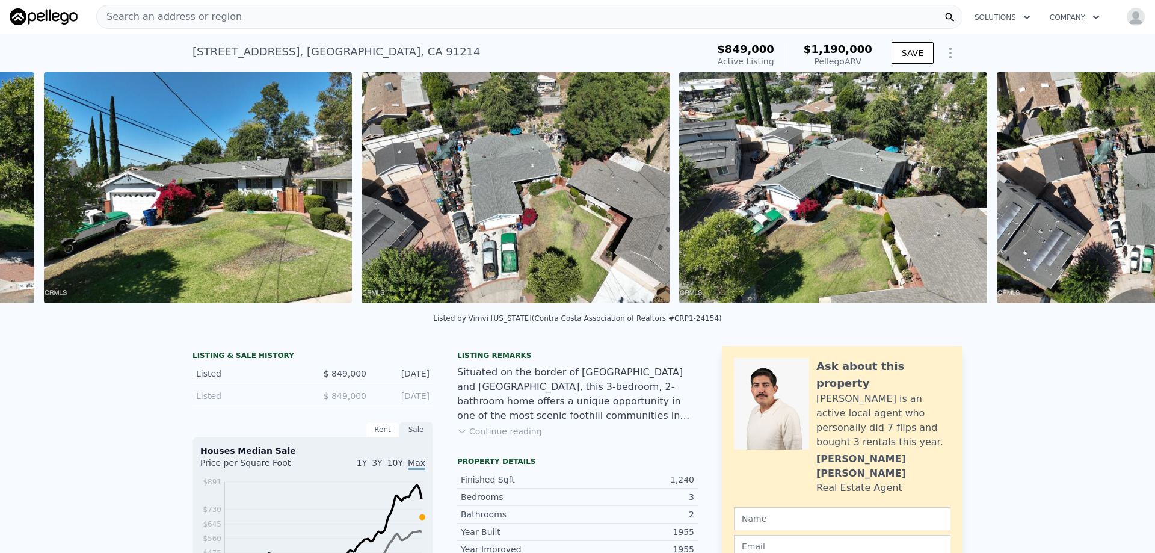
scroll to position [0, 868]
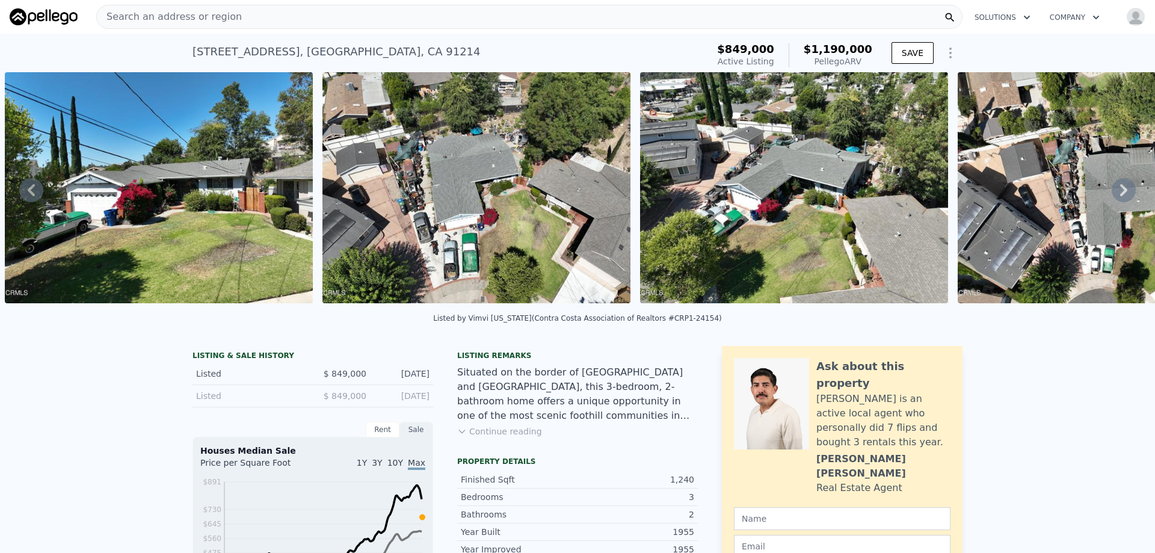
click at [1119, 194] on icon at bounding box center [1124, 190] width 24 height 24
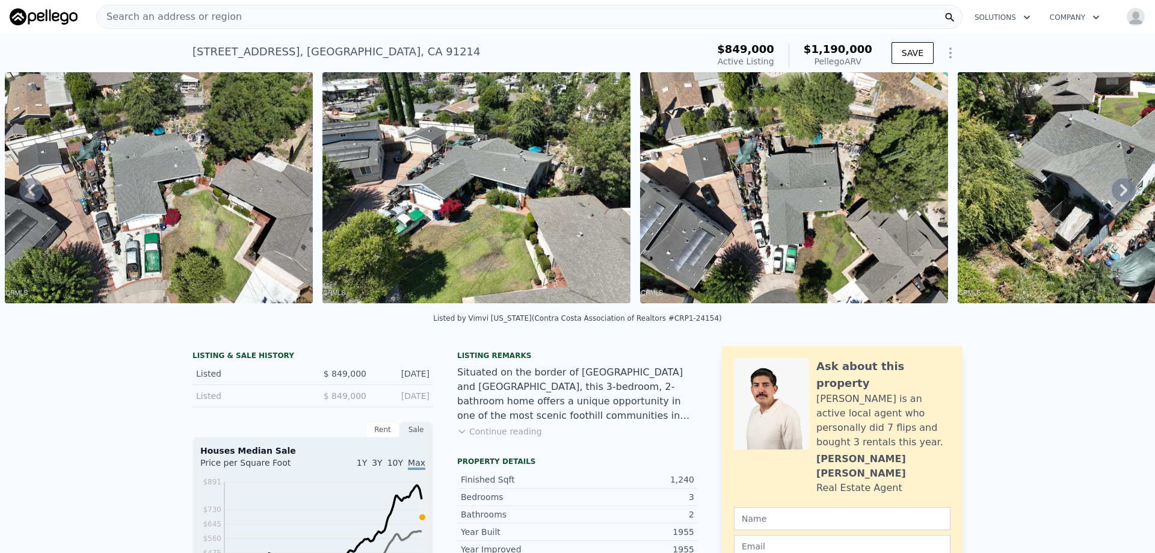
click at [1119, 194] on icon at bounding box center [1124, 190] width 24 height 24
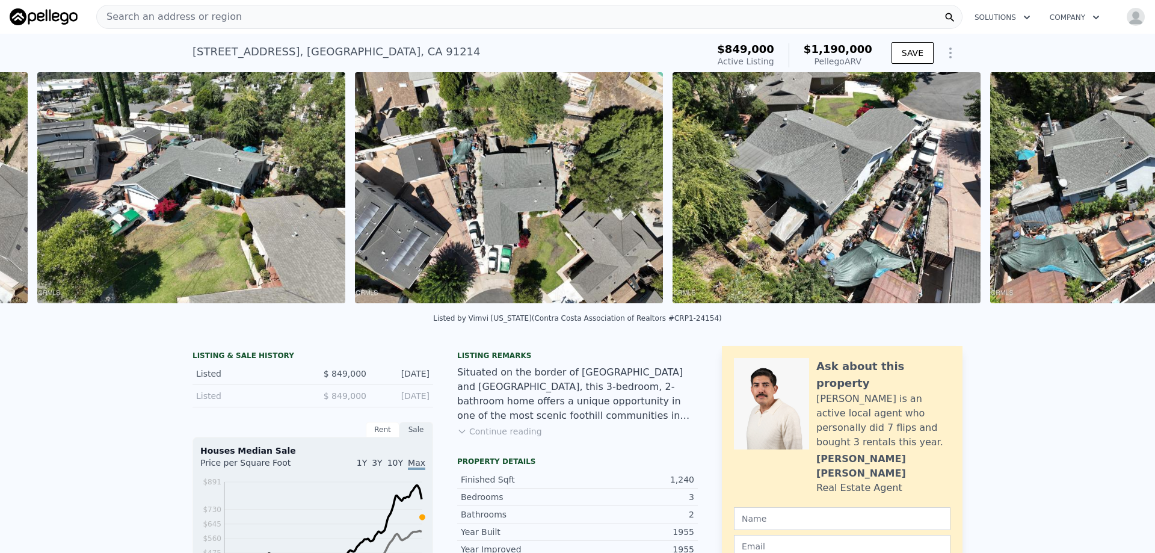
scroll to position [0, 1504]
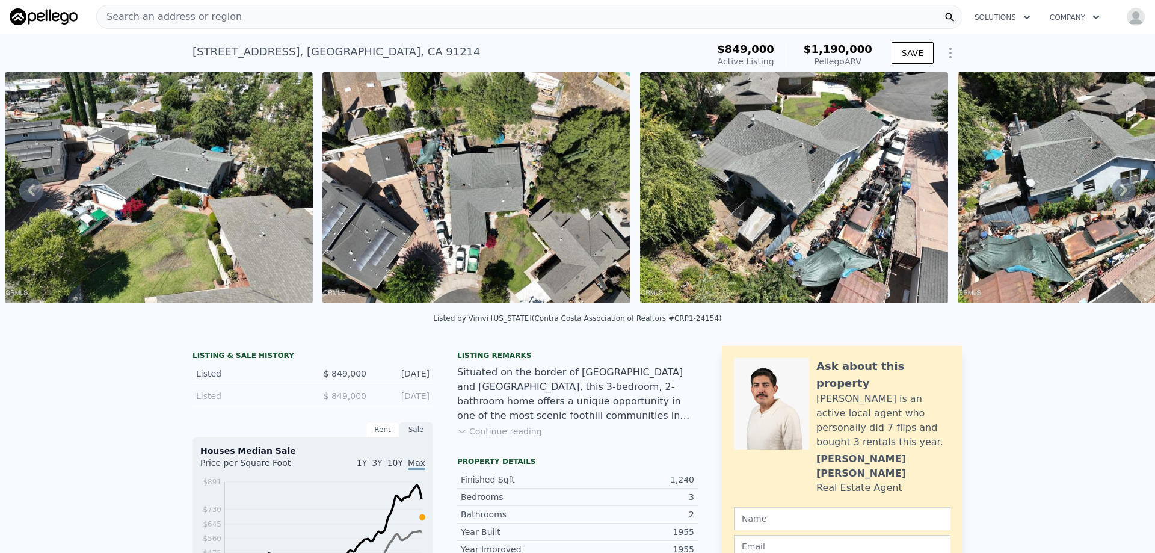
click at [1119, 194] on icon at bounding box center [1124, 190] width 24 height 24
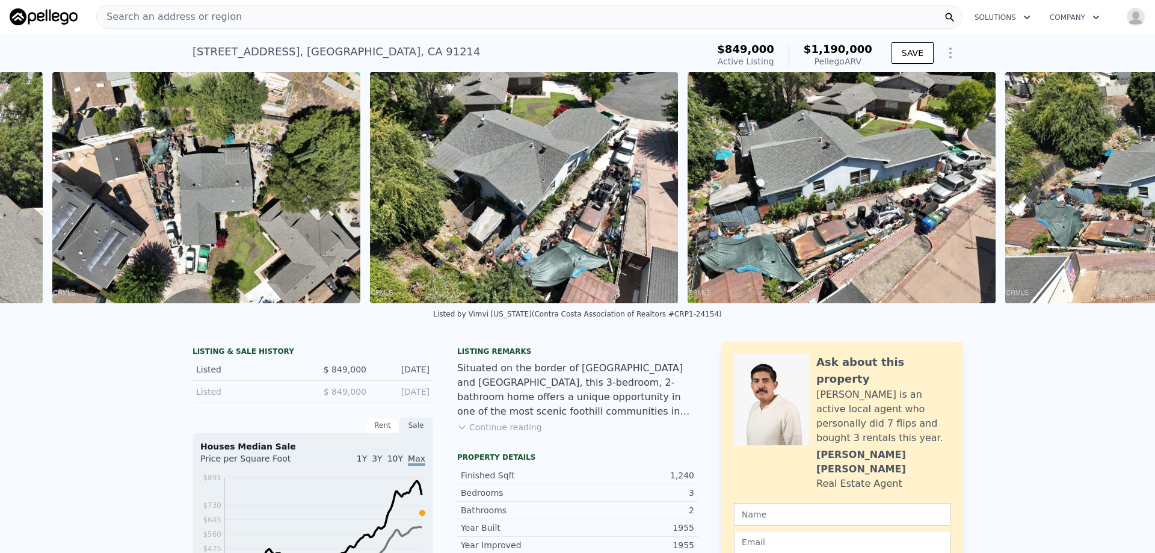
scroll to position [0, 1822]
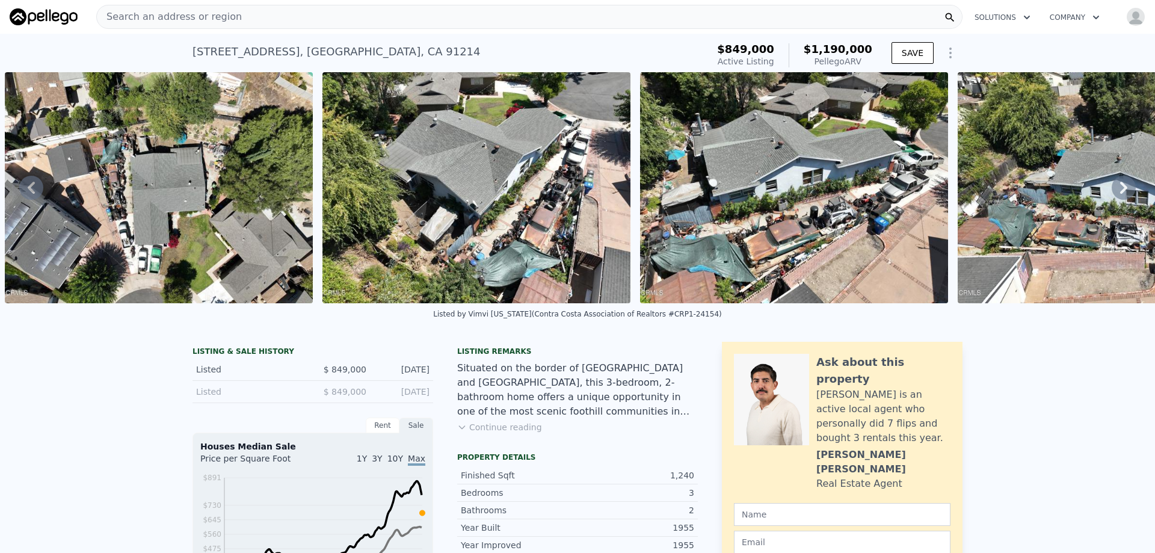
click at [1112, 189] on icon at bounding box center [1124, 188] width 24 height 24
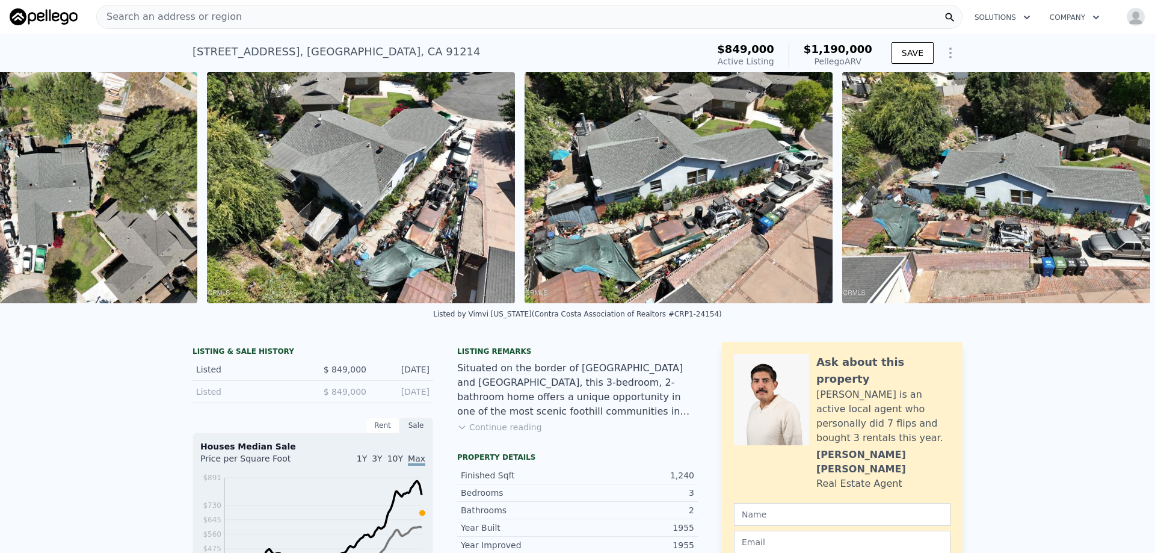
scroll to position [0, 1946]
click at [1112, 193] on img at bounding box center [996, 187] width 308 height 231
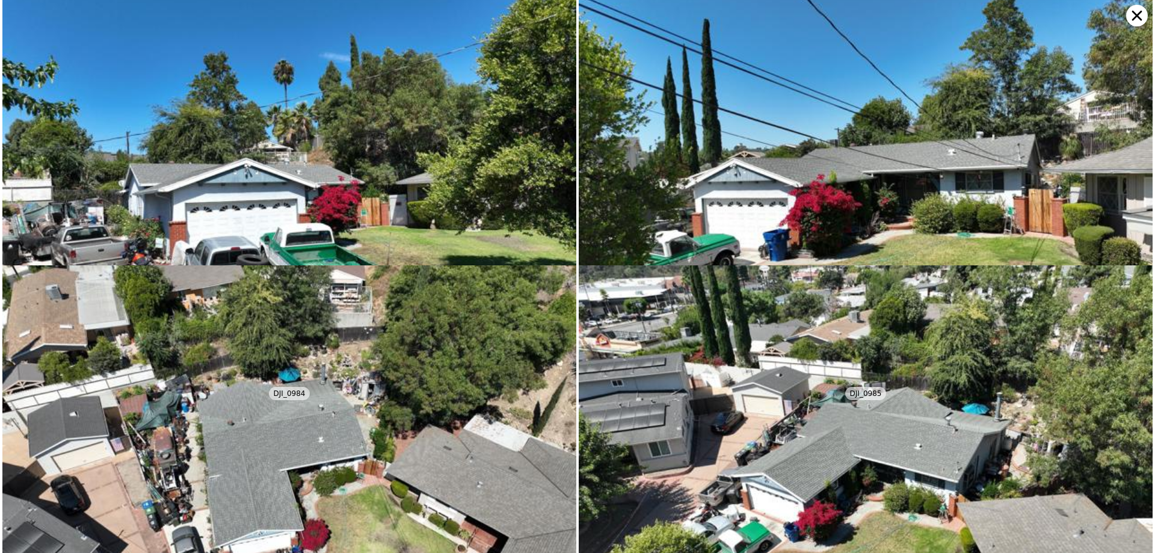
scroll to position [0, 0]
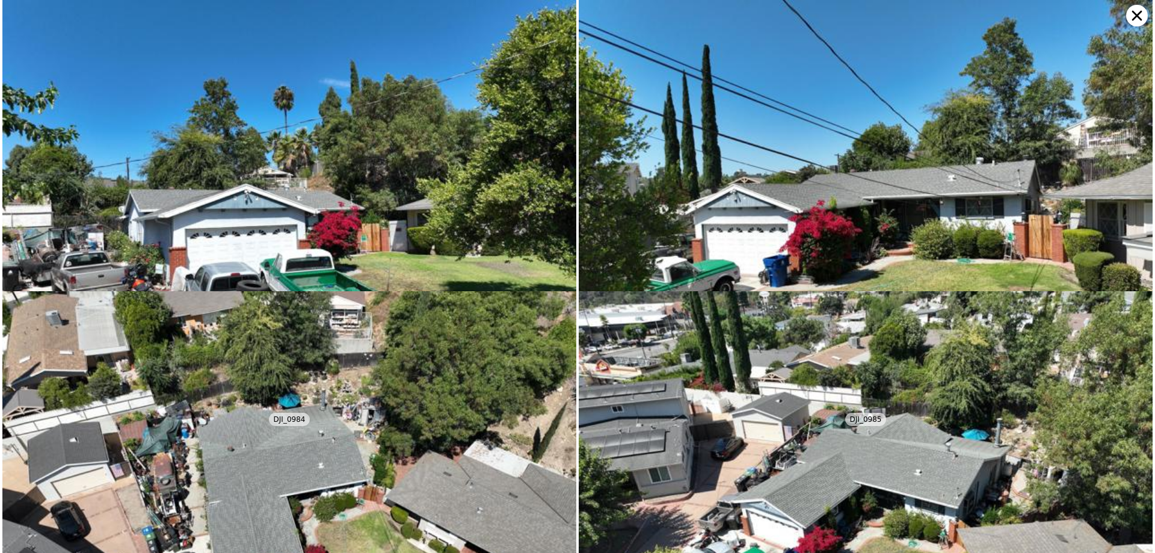
click at [1134, 16] on icon at bounding box center [1137, 16] width 22 height 22
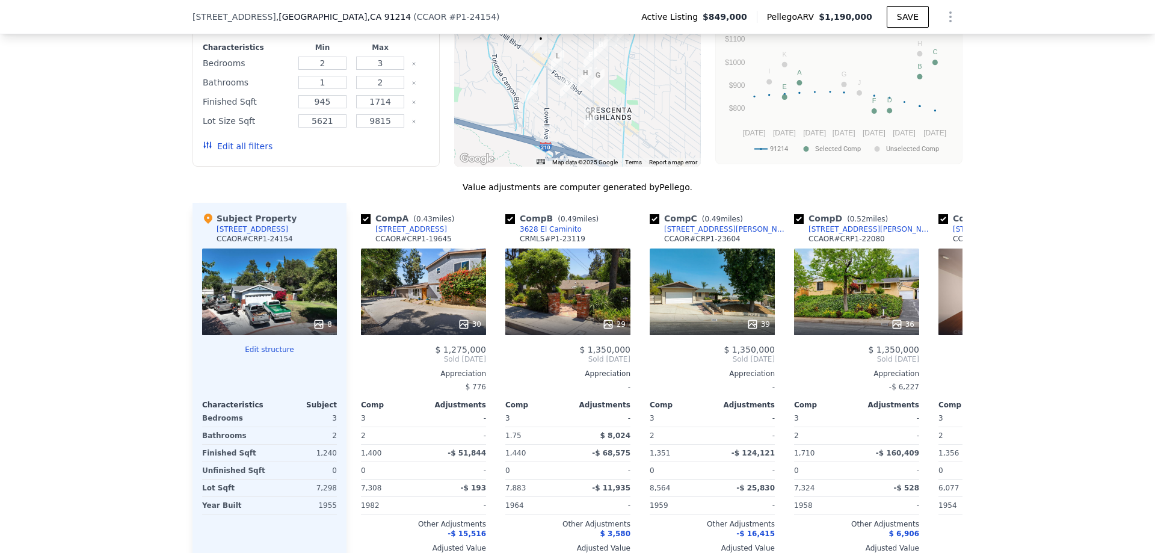
scroll to position [1139, 0]
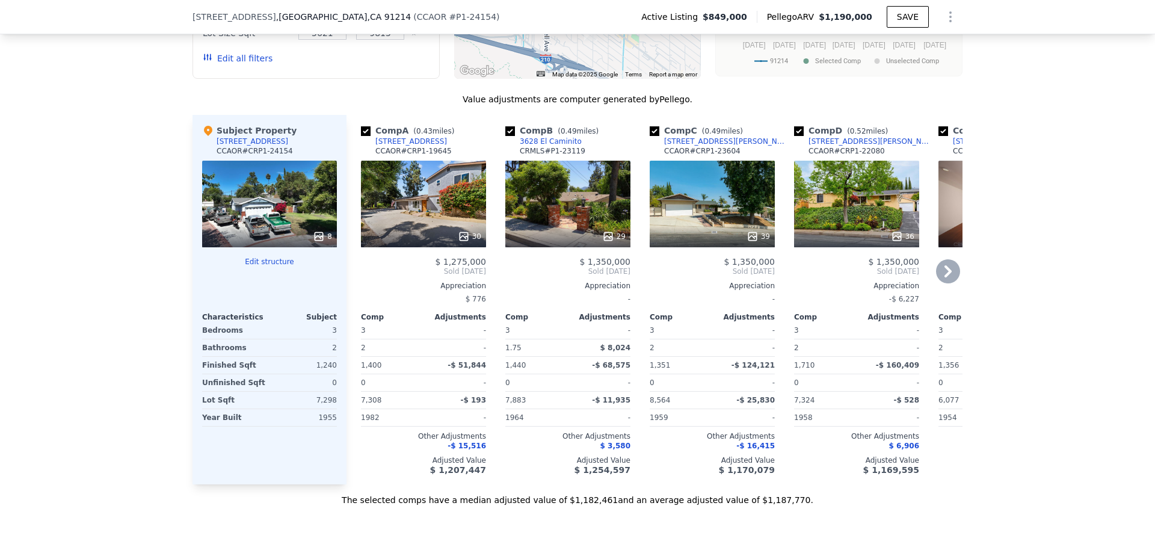
click at [949, 282] on icon at bounding box center [948, 271] width 24 height 24
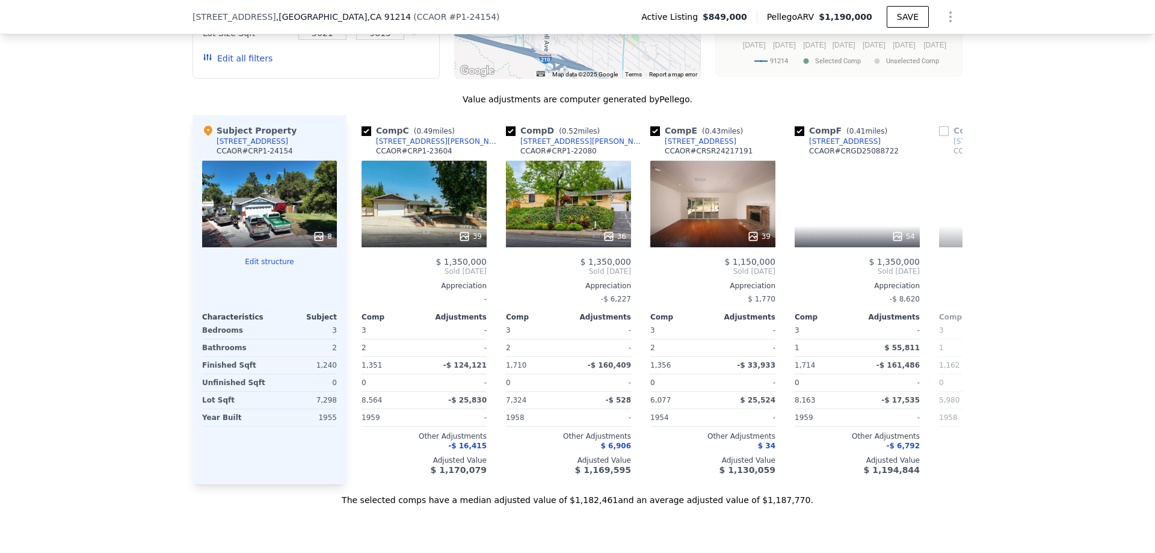
scroll to position [0, 289]
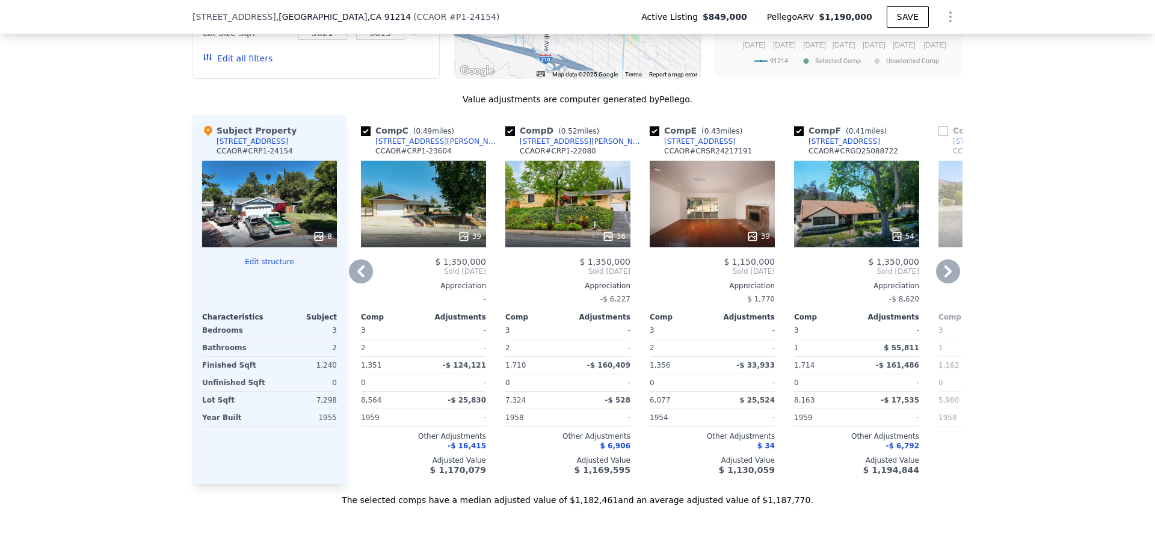
click at [948, 280] on icon at bounding box center [948, 271] width 24 height 24
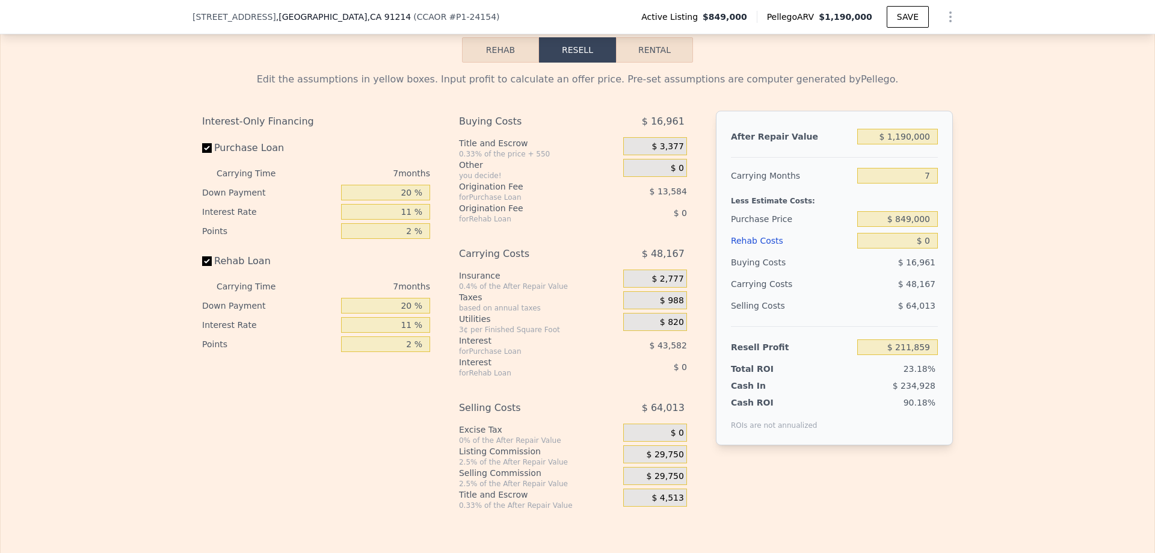
scroll to position [1741, 0]
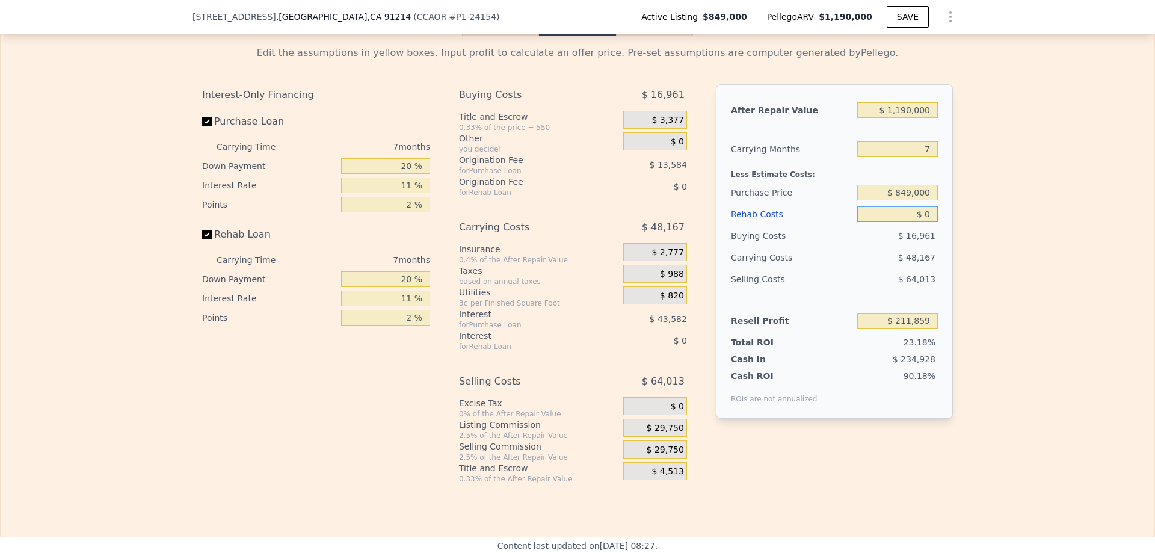
click at [927, 222] on input "$ 0" at bounding box center [897, 214] width 81 height 16
type input "$ 135"
type input "$ 211,715"
type input "$ 135,000"
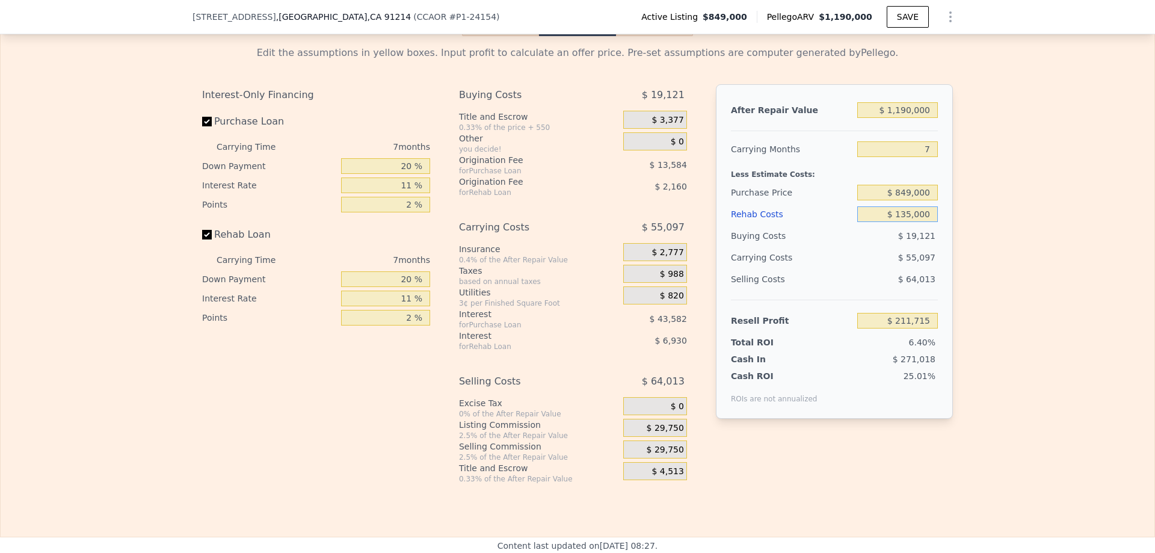
type input "$ 67,769"
type input "$ 135,000"
click at [945, 238] on div "After Repair Value $ 1,190,000 Carrying Months 7 Less Estimate Costs: Purchase …" at bounding box center [834, 251] width 237 height 335
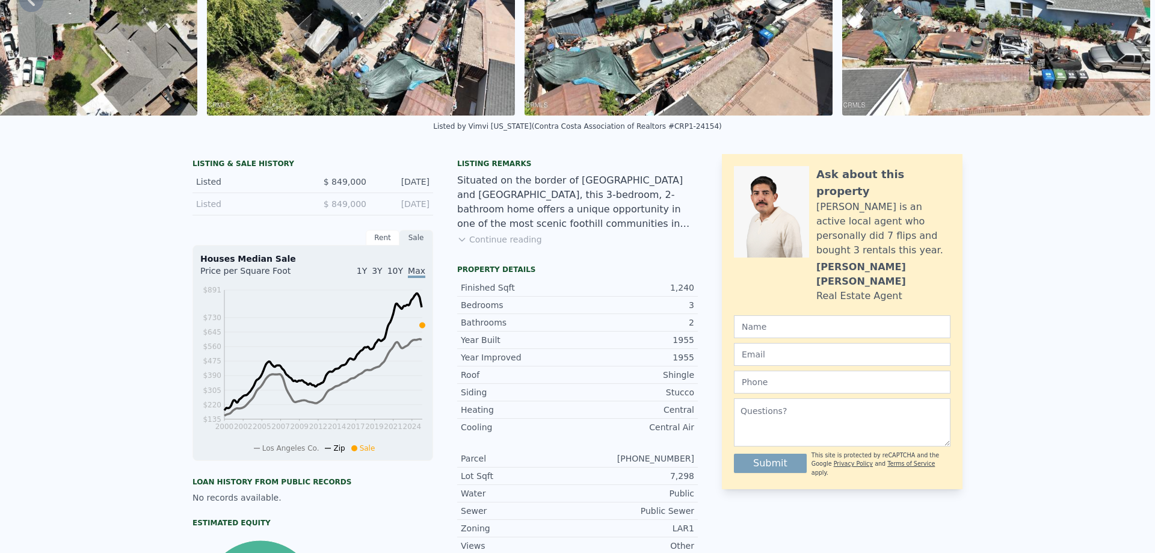
scroll to position [0, 0]
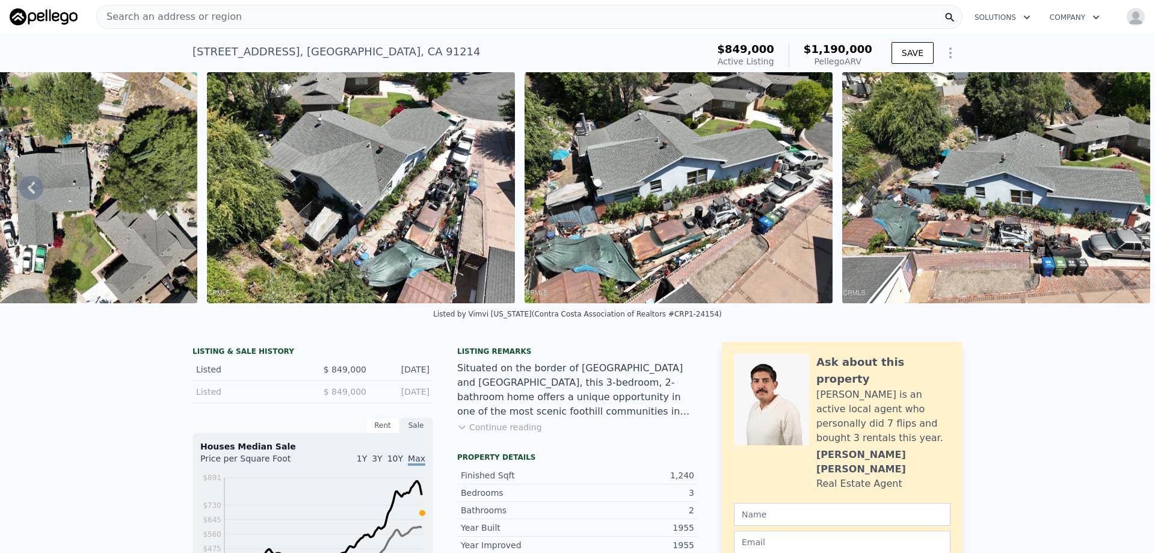
click at [223, 51] on div "[STREET_ADDRESS]" at bounding box center [337, 51] width 288 height 17
copy div "[STREET_ADDRESS] Active at $849k (~ARV $1.190m )"
